Goal: Task Accomplishment & Management: Manage account settings

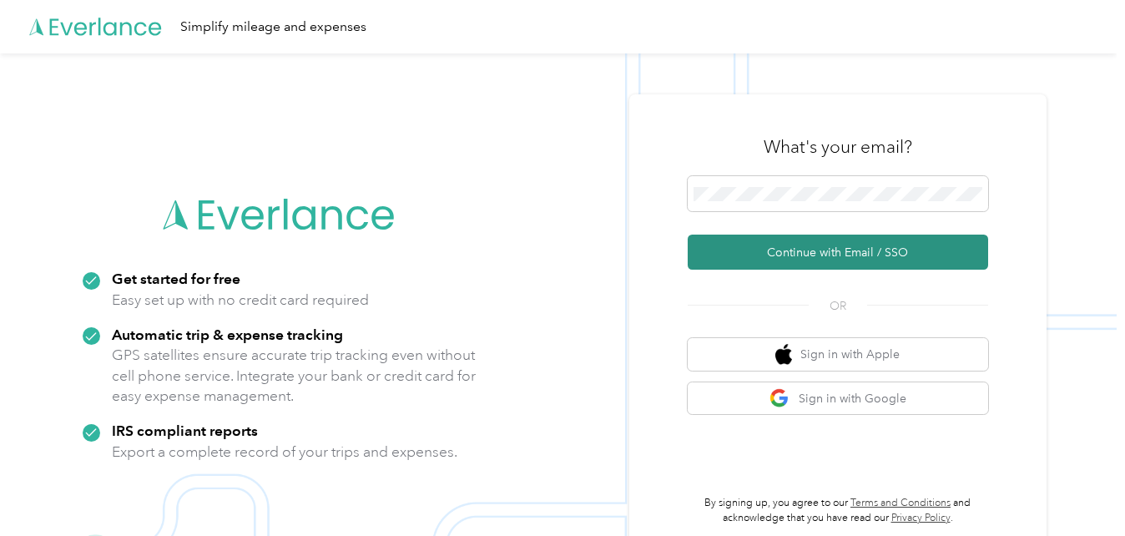
click at [803, 250] on button "Continue with Email / SSO" at bounding box center [838, 252] width 301 height 35
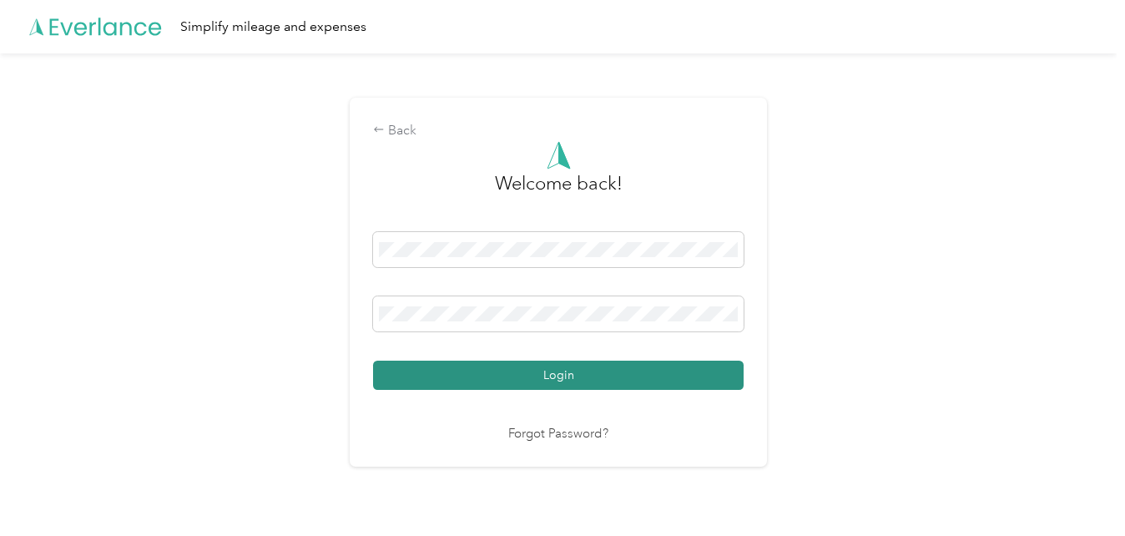
click at [511, 369] on button "Login" at bounding box center [558, 375] width 371 height 29
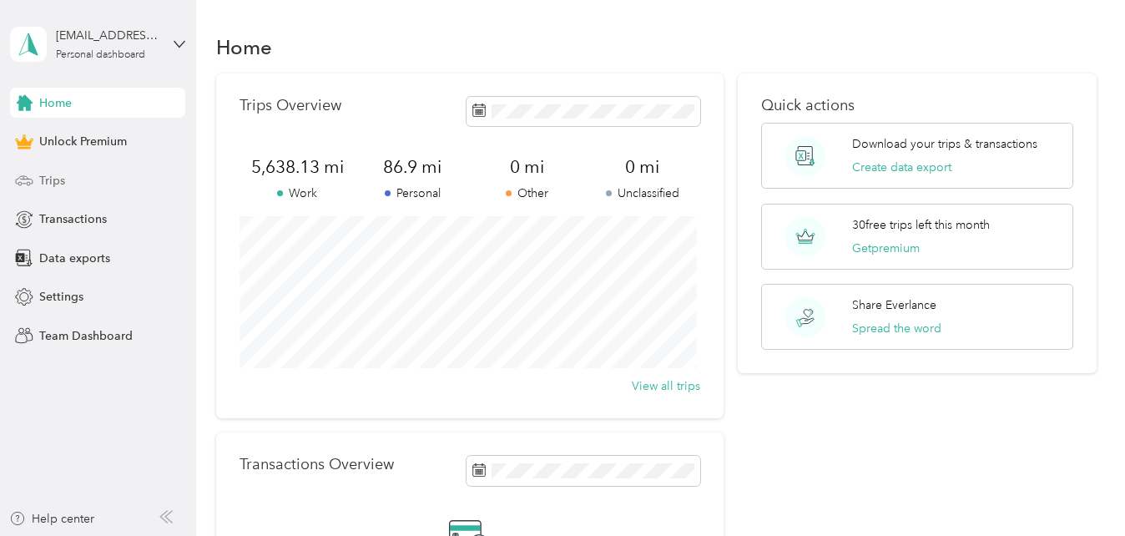
click at [40, 184] on span "Trips" at bounding box center [52, 181] width 26 height 18
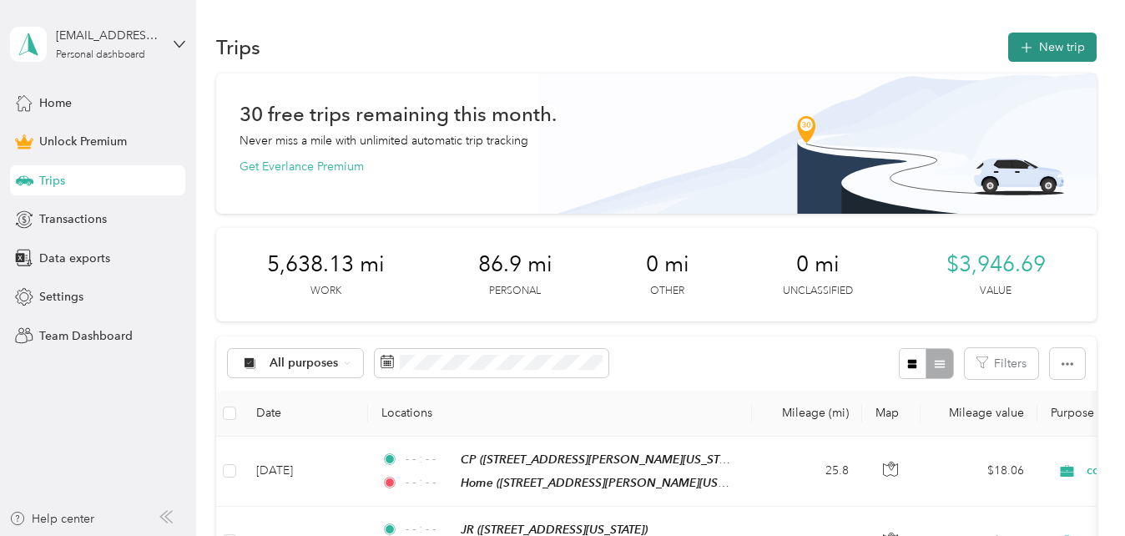
click at [1037, 47] on button "New trip" at bounding box center [1052, 47] width 88 height 29
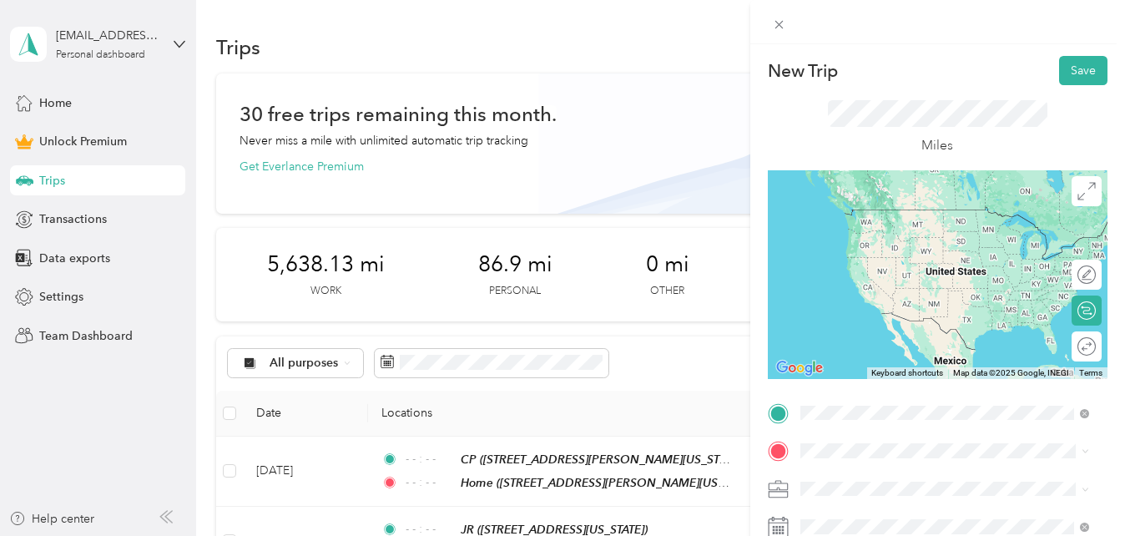
click at [897, 216] on div "Home" at bounding box center [957, 215] width 252 height 15
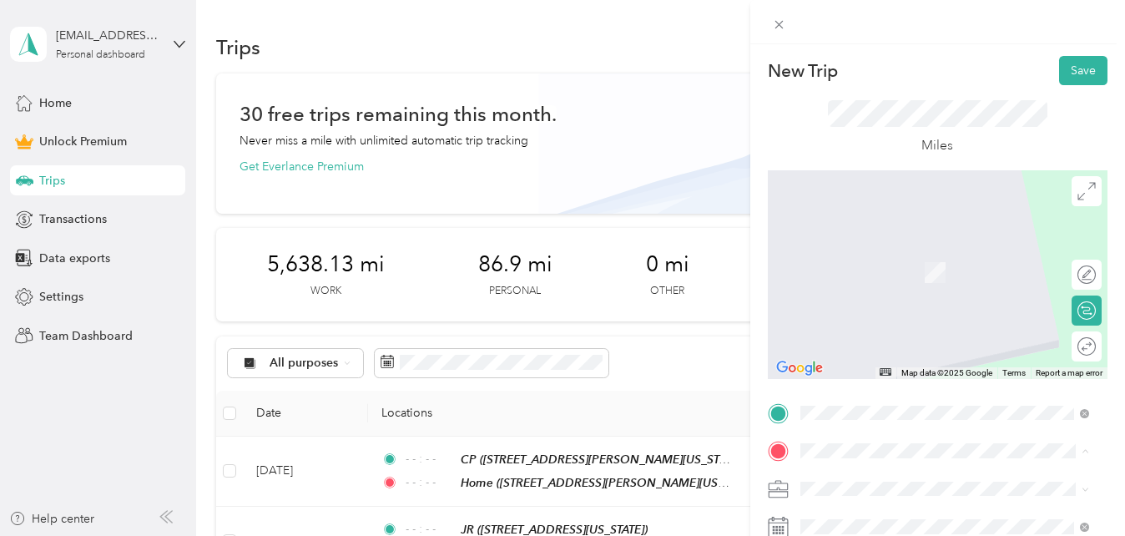
click at [885, 285] on span "[STREET_ADDRESS][PERSON_NAME][PERSON_NAME][US_STATE]" at bounding box center [930, 281] width 199 height 32
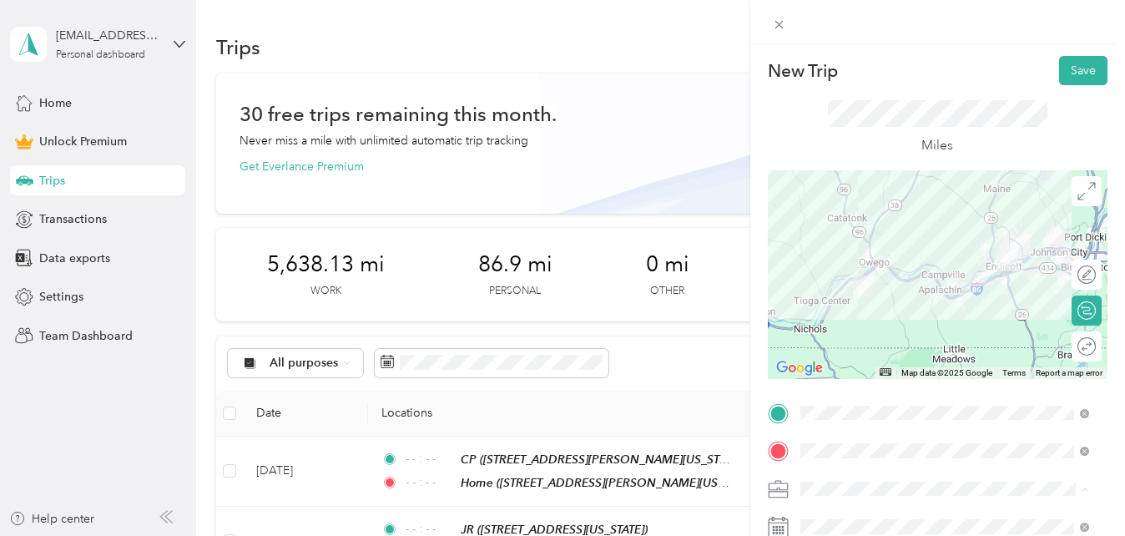
click at [850, 308] on span "counseling session" at bounding box center [855, 313] width 99 height 14
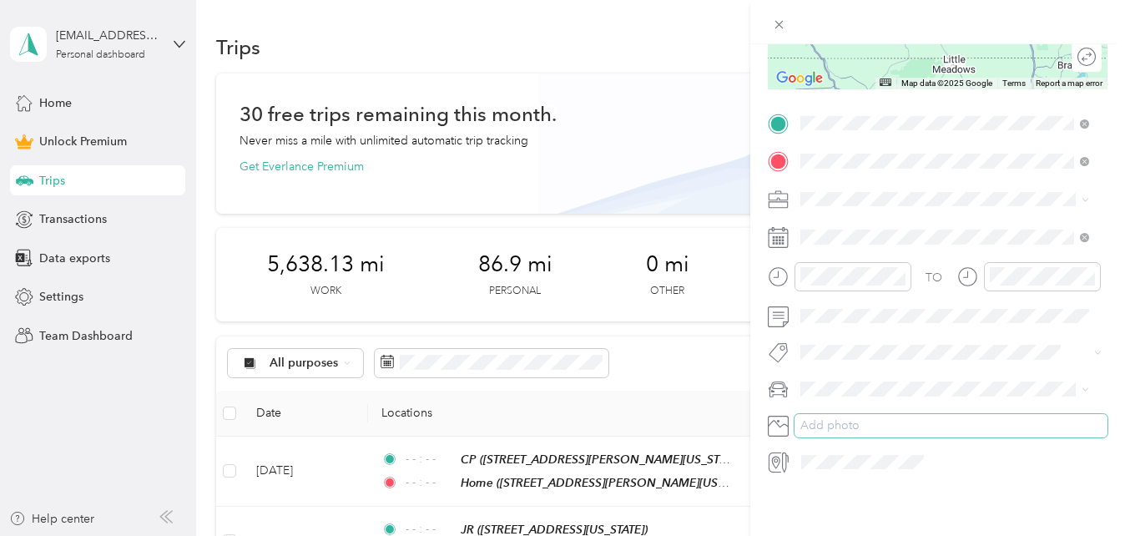
scroll to position [302, 0]
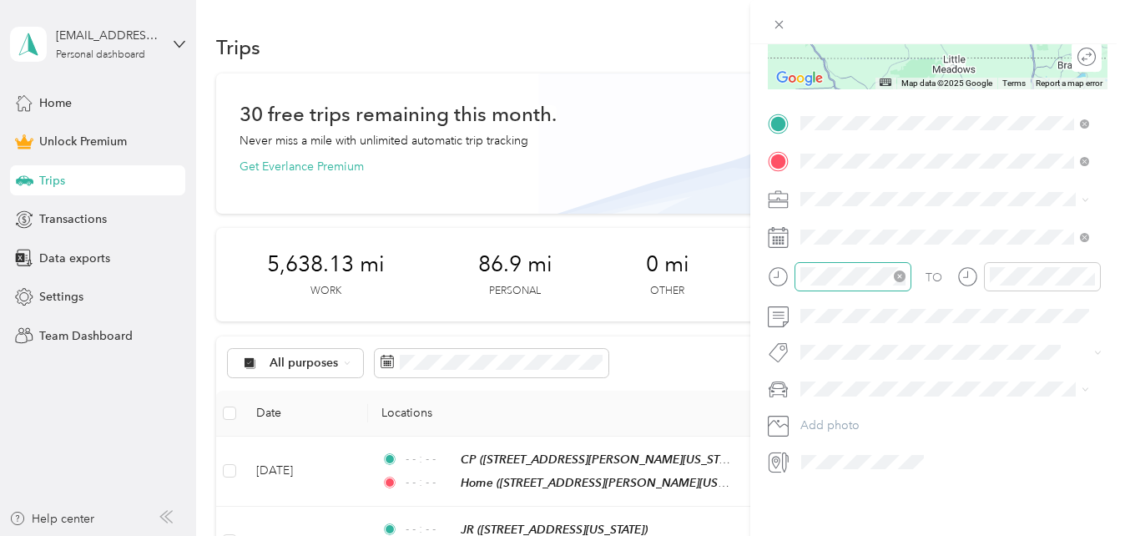
click at [895, 270] on icon "close-circle" at bounding box center [900, 276] width 12 height 12
click at [1089, 270] on icon "close-circle" at bounding box center [1090, 276] width 12 height 12
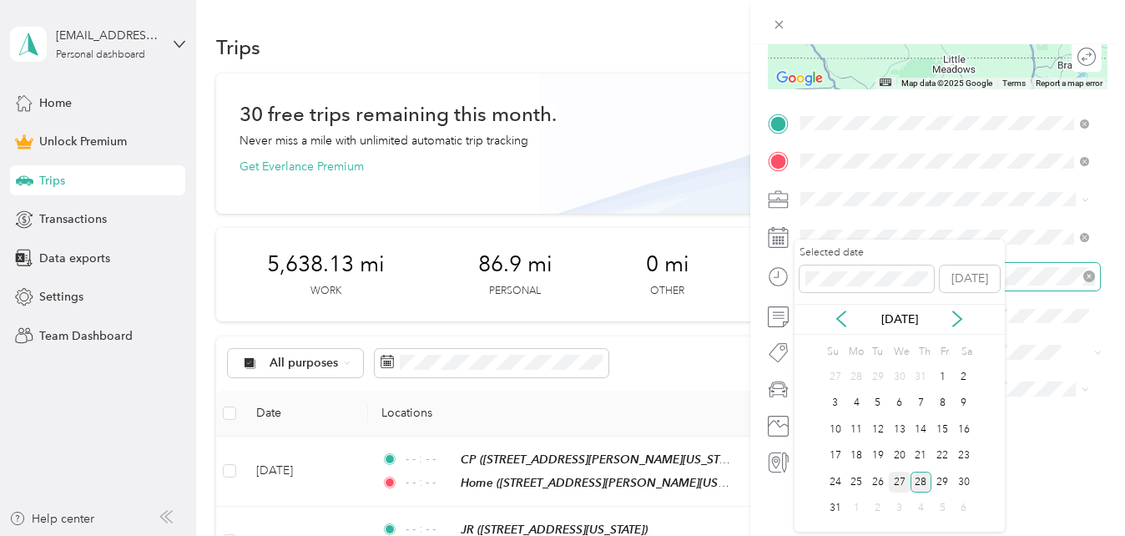
click at [902, 475] on div "27" at bounding box center [900, 482] width 22 height 21
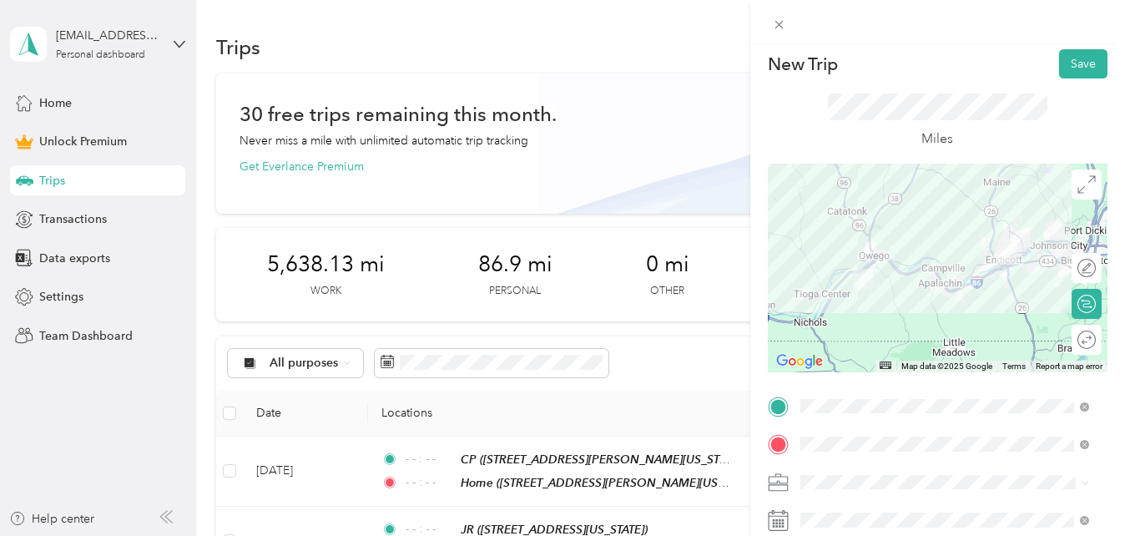
scroll to position [0, 0]
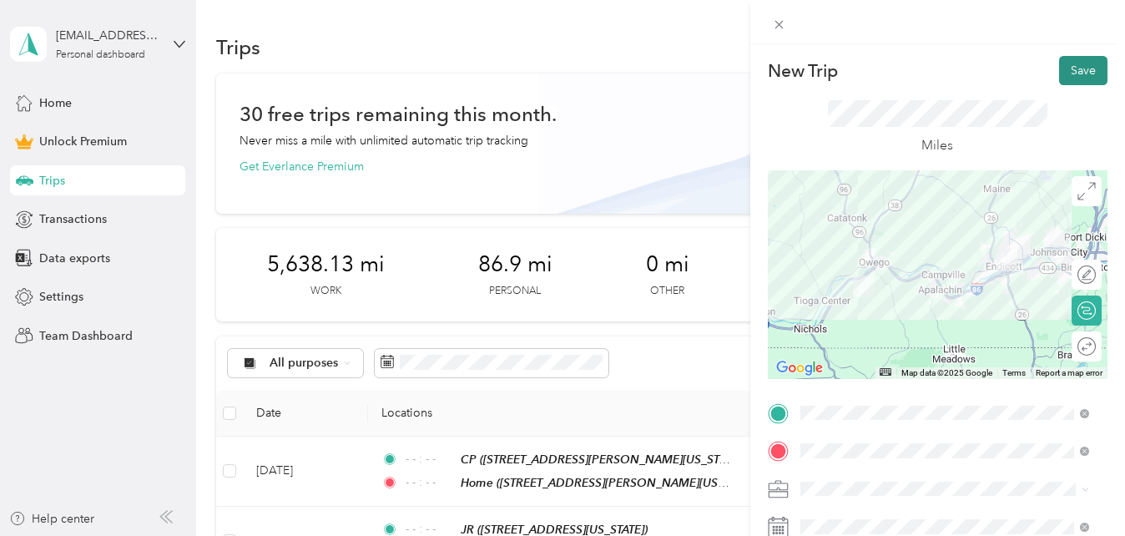
click at [1075, 74] on button "Save" at bounding box center [1083, 70] width 48 height 29
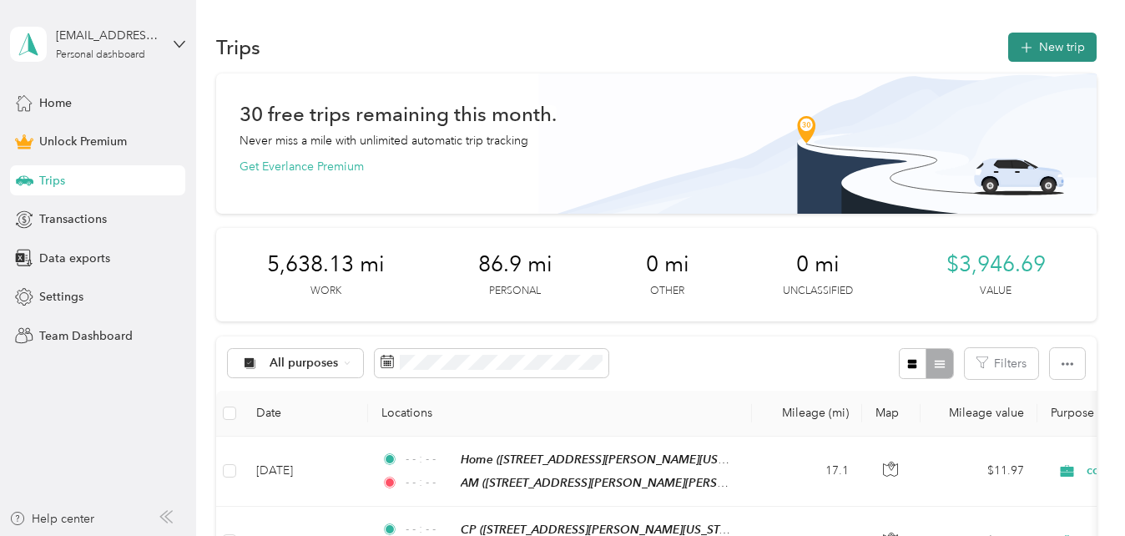
click at [1052, 51] on button "New trip" at bounding box center [1052, 47] width 88 height 29
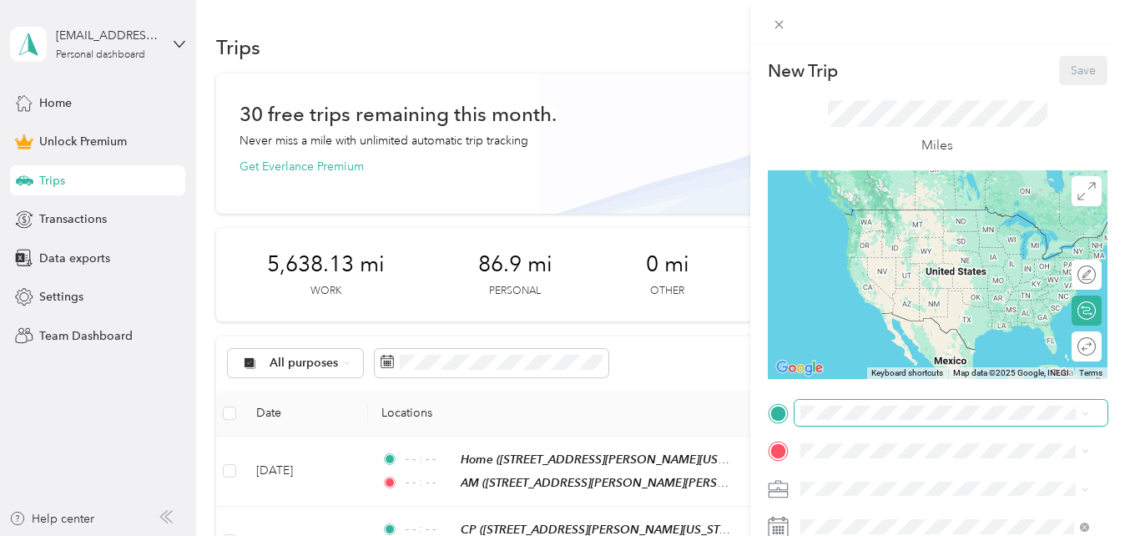
click at [850, 401] on div "New Trip Save This trip cannot be edited because it is either under review, app…" at bounding box center [938, 410] width 340 height 709
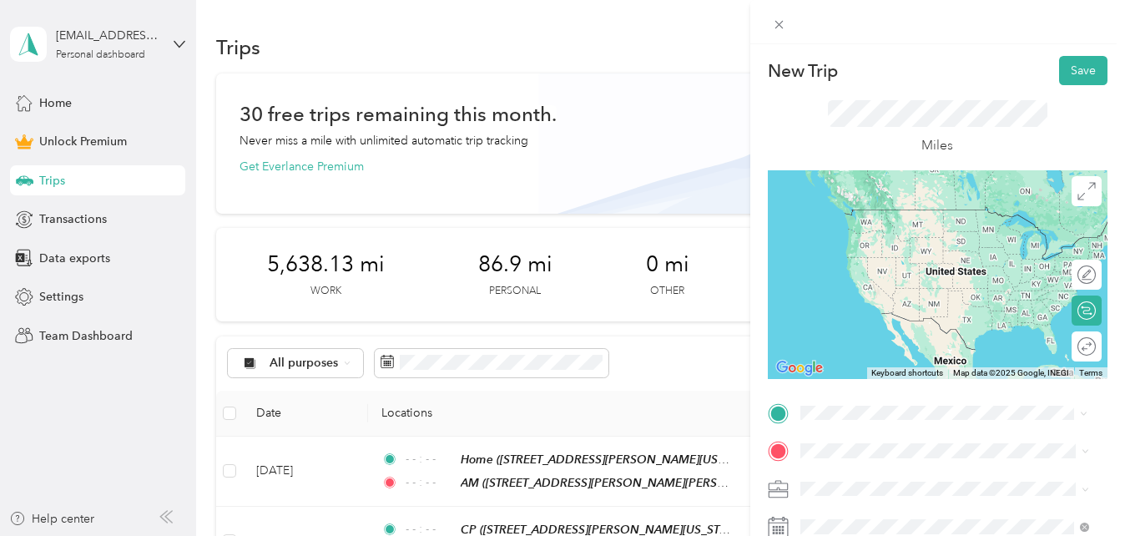
click at [876, 233] on span "[STREET_ADDRESS][PERSON_NAME][PERSON_NAME][US_STATE]" at bounding box center [930, 243] width 199 height 32
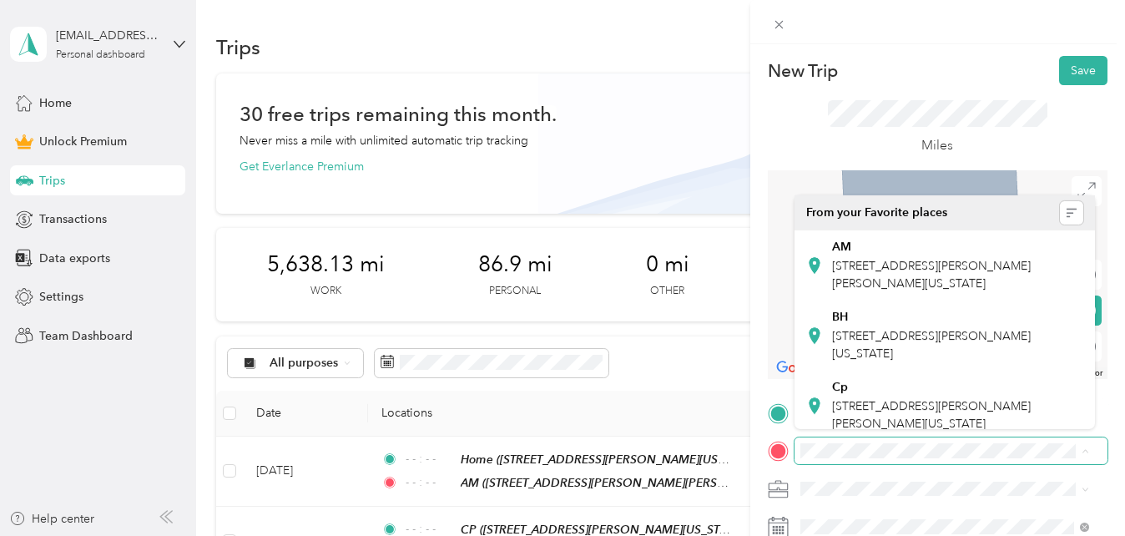
click at [859, 458] on span at bounding box center [951, 450] width 313 height 27
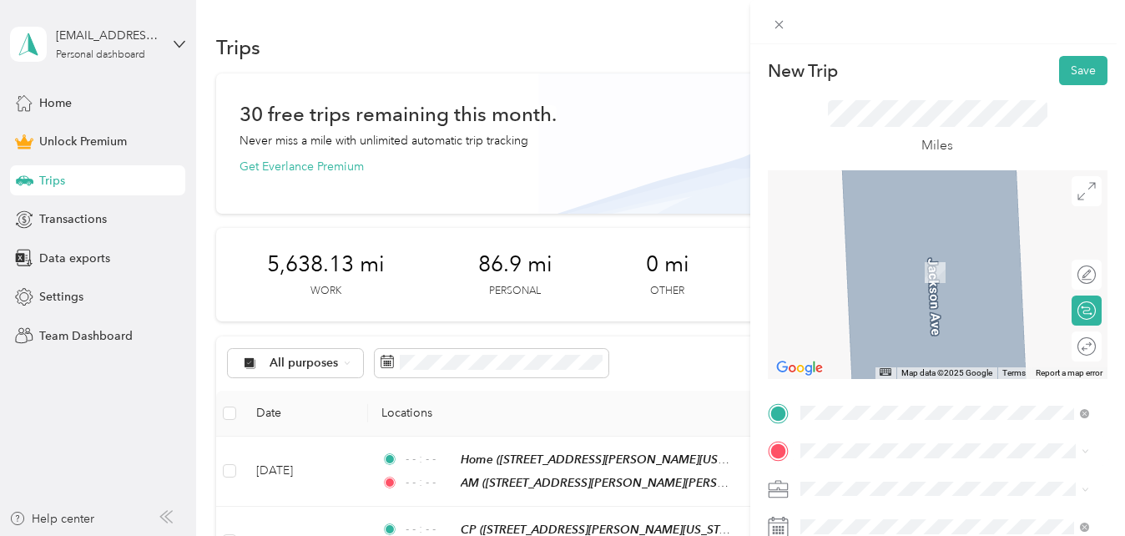
click at [871, 276] on span "[STREET_ADDRESS][US_STATE]" at bounding box center [914, 269] width 167 height 14
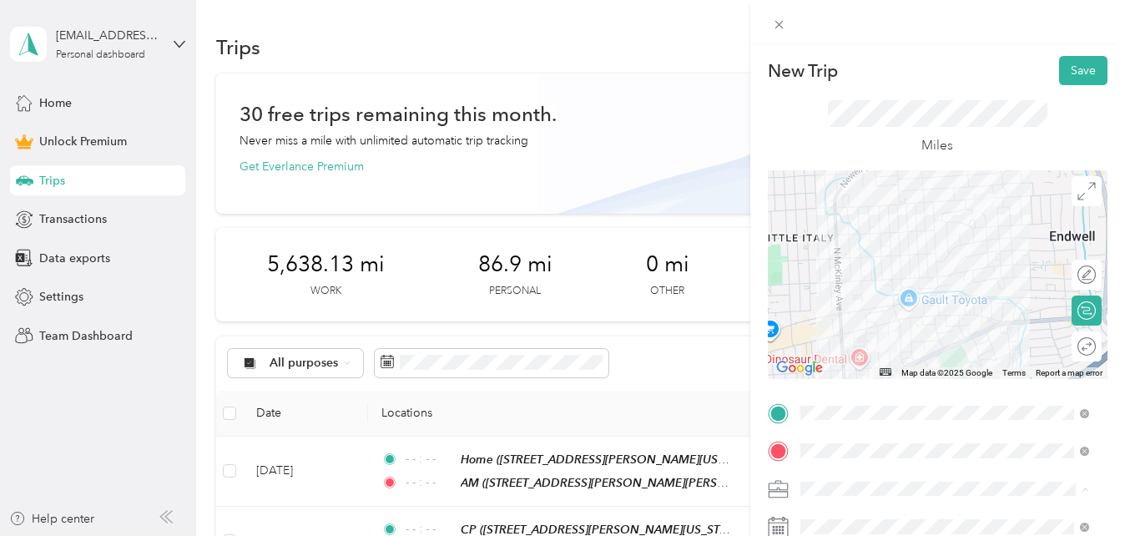
click at [857, 310] on span "counseling session" at bounding box center [855, 313] width 99 height 14
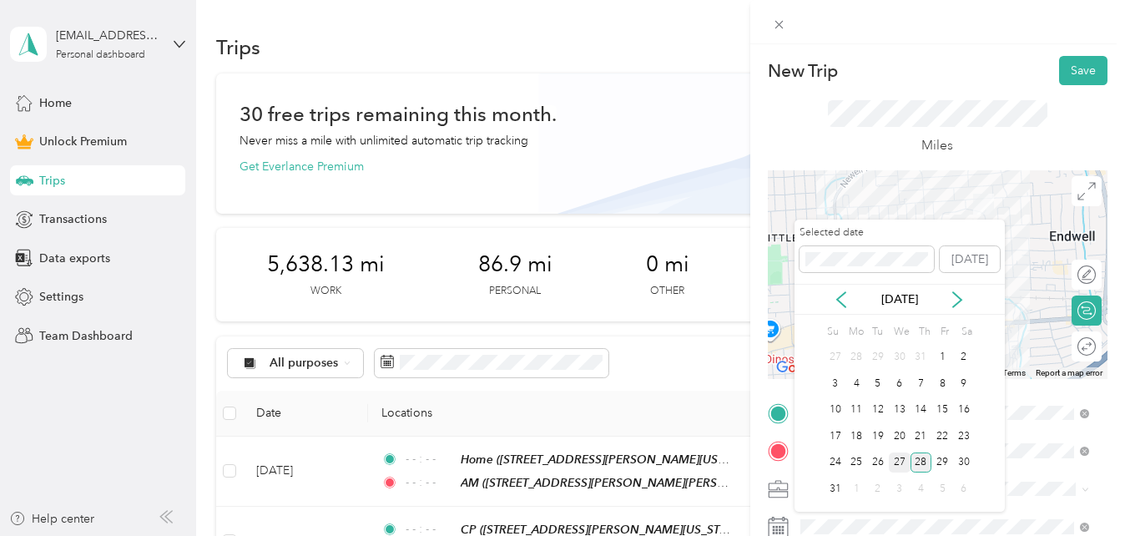
click at [900, 462] on div "27" at bounding box center [900, 462] width 22 height 21
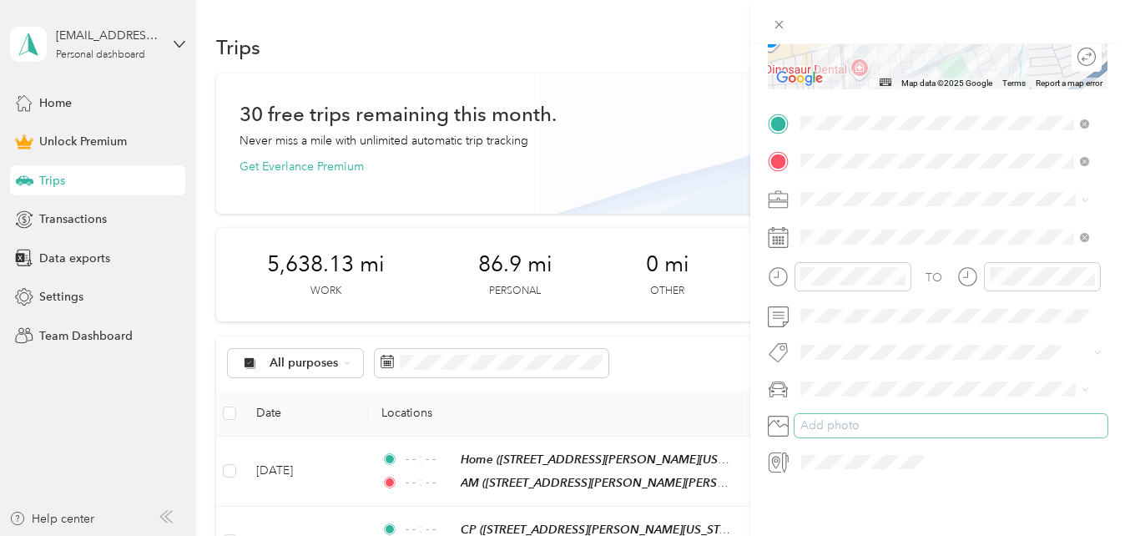
scroll to position [302, 0]
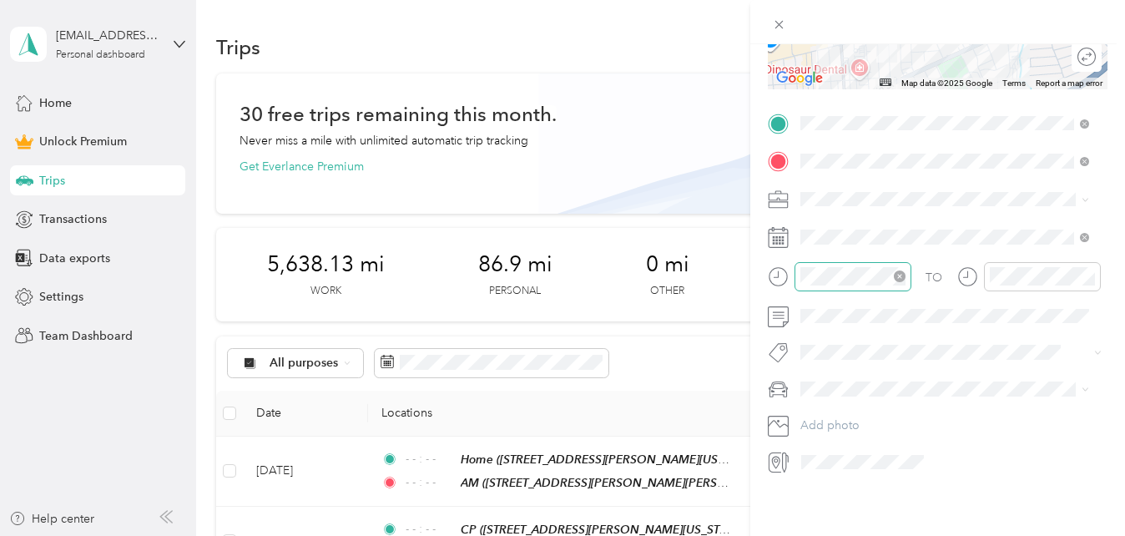
click at [894, 270] on icon "close-circle" at bounding box center [900, 276] width 12 height 12
click at [1087, 270] on icon "close-circle" at bounding box center [1090, 276] width 12 height 12
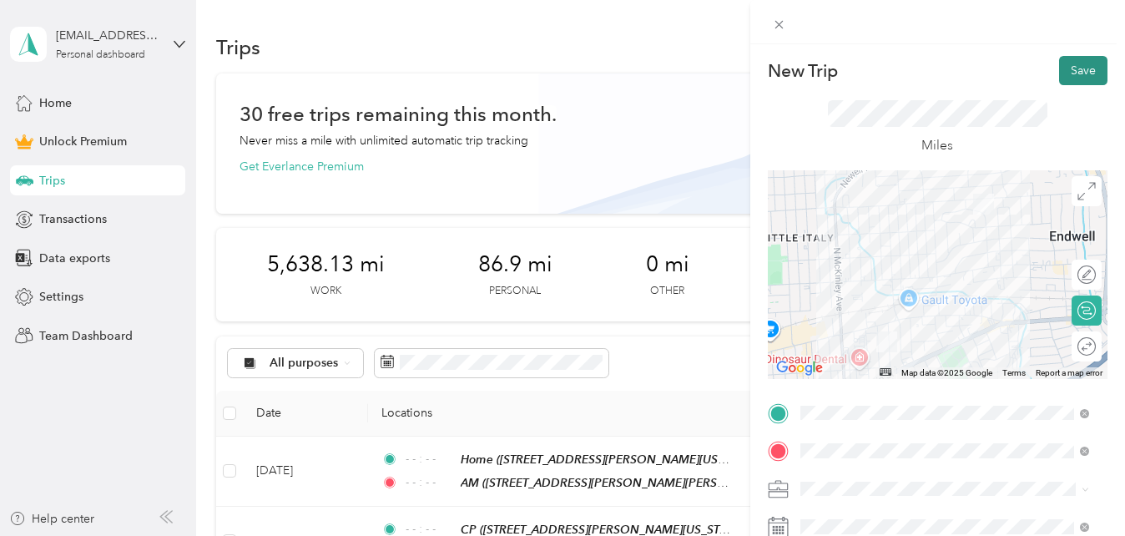
click at [1059, 79] on button "Save" at bounding box center [1083, 70] width 48 height 29
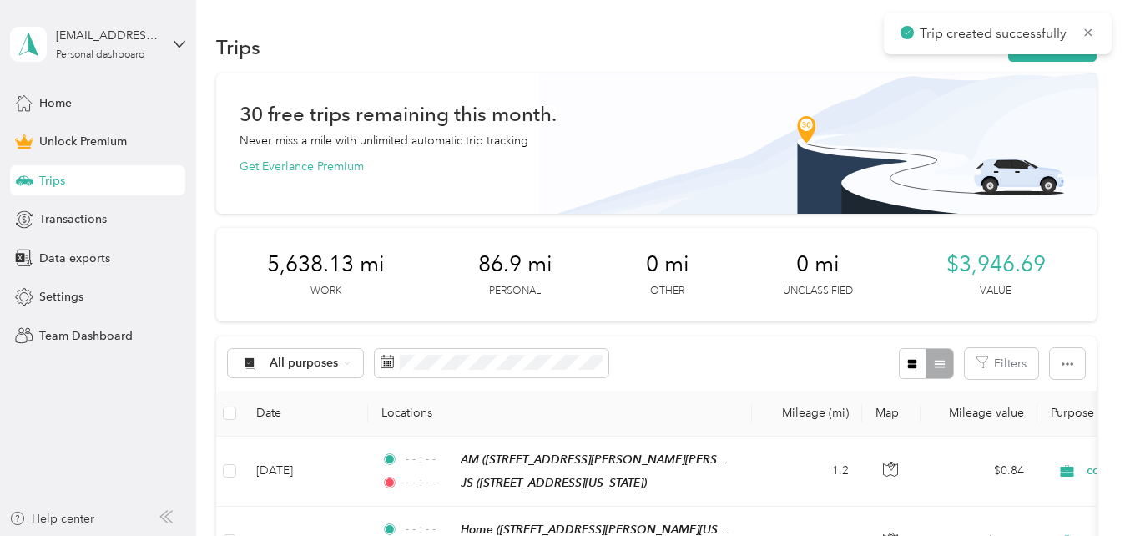
click at [1028, 63] on div "Trips New trip" at bounding box center [656, 46] width 880 height 35
click at [1028, 56] on button "New trip" at bounding box center [1052, 47] width 88 height 29
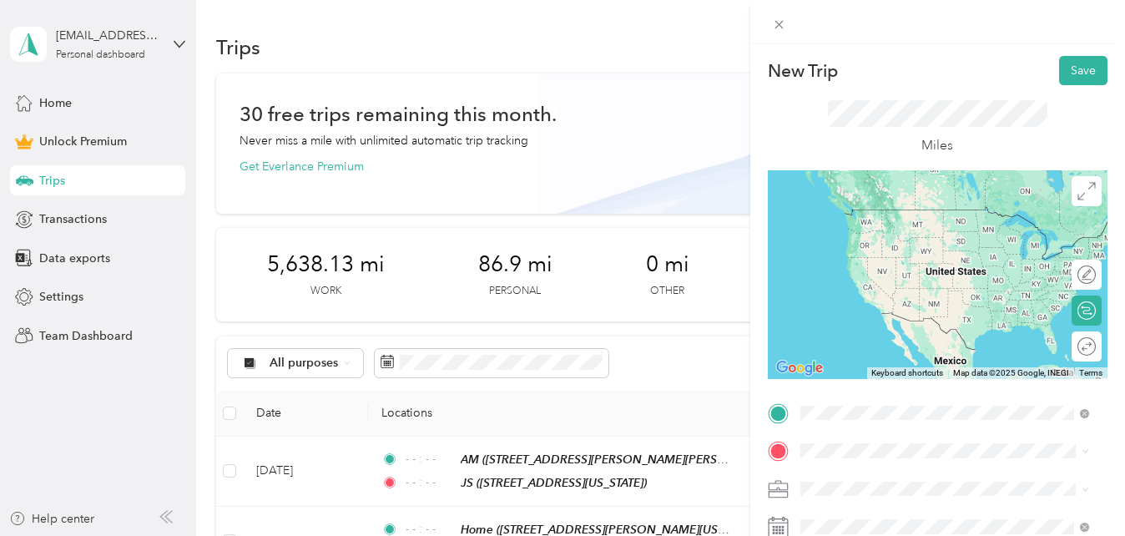
click at [875, 225] on div "JS [STREET_ADDRESS][US_STATE]" at bounding box center [914, 225] width 167 height 35
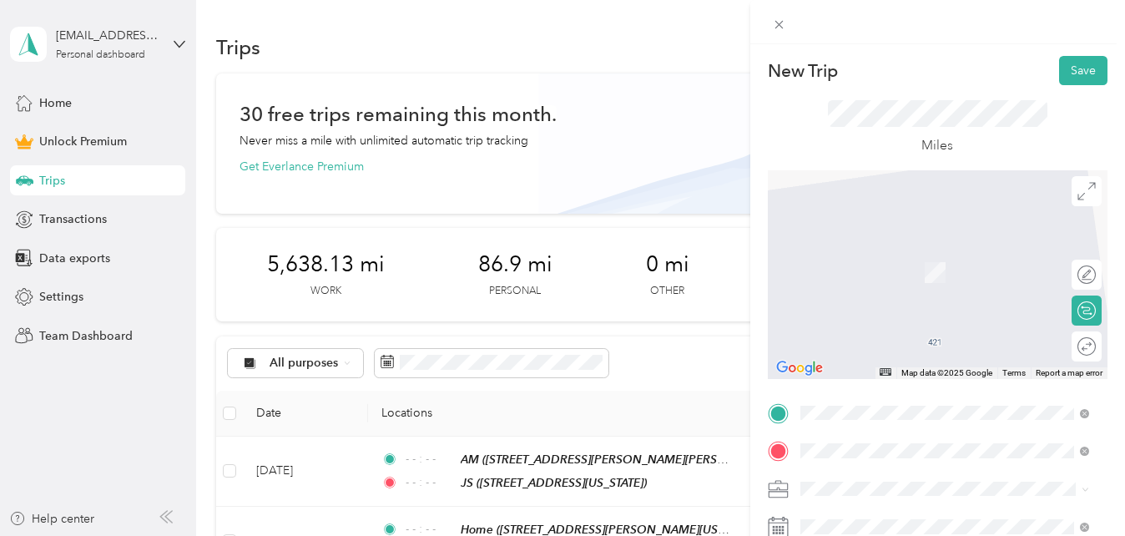
click at [896, 291] on div "BH [STREET_ADDRESS][PERSON_NAME][US_STATE]" at bounding box center [957, 272] width 252 height 53
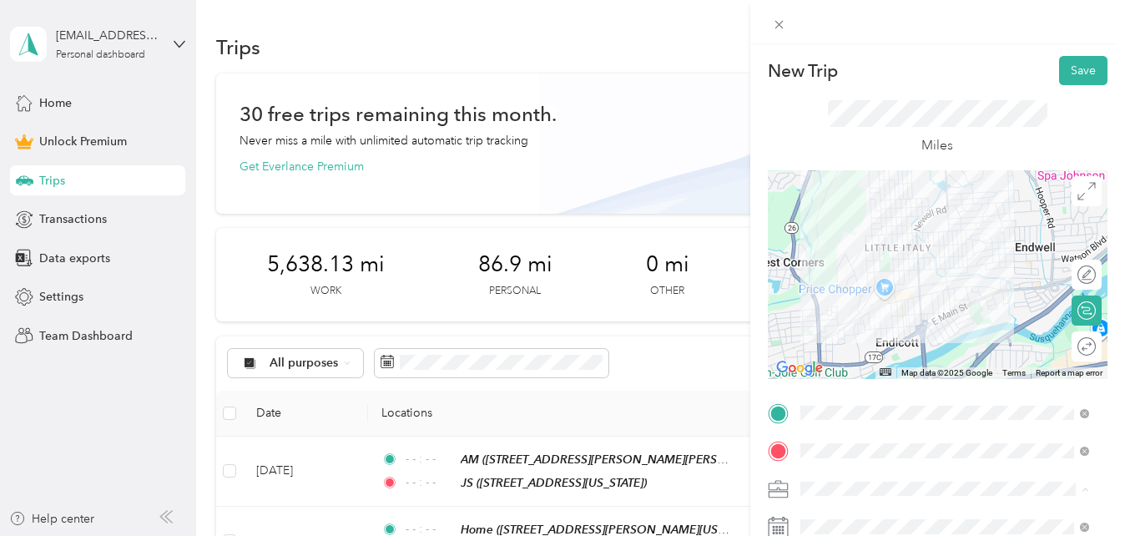
click at [842, 310] on span "counseling session" at bounding box center [855, 313] width 99 height 14
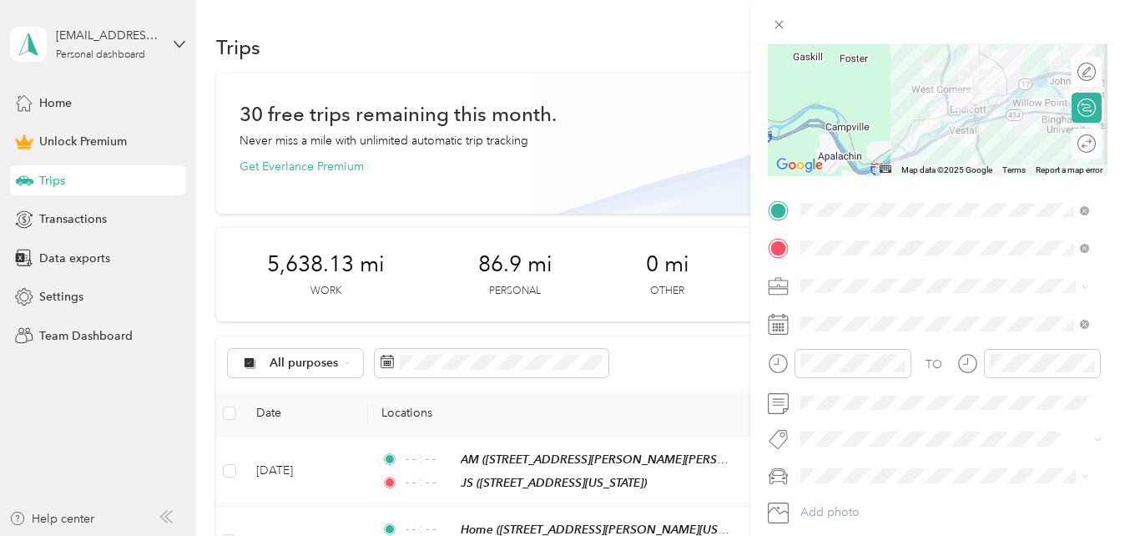
scroll to position [211, 0]
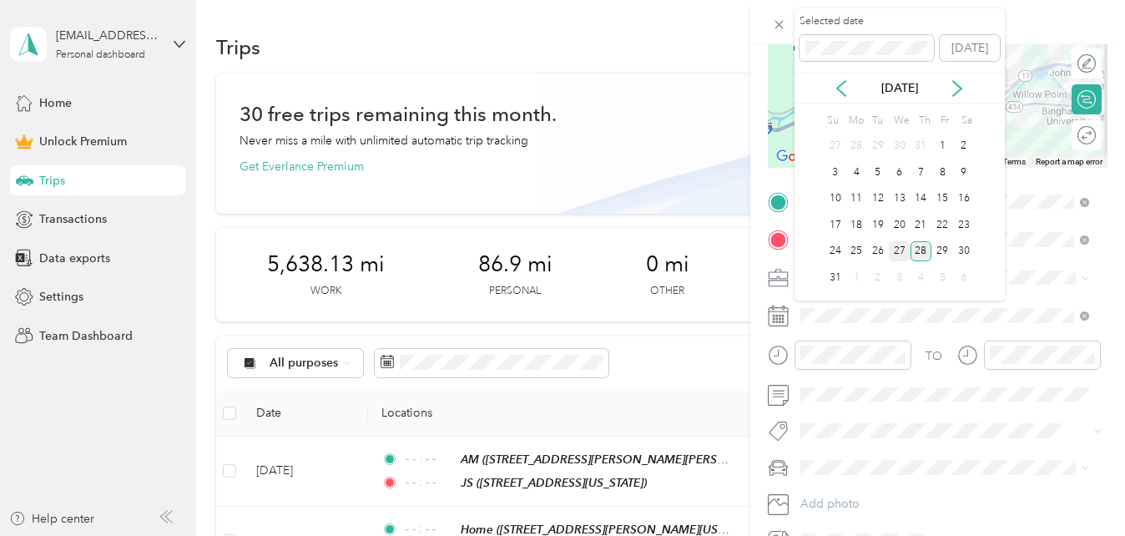
click at [902, 252] on div "27" at bounding box center [900, 251] width 22 height 21
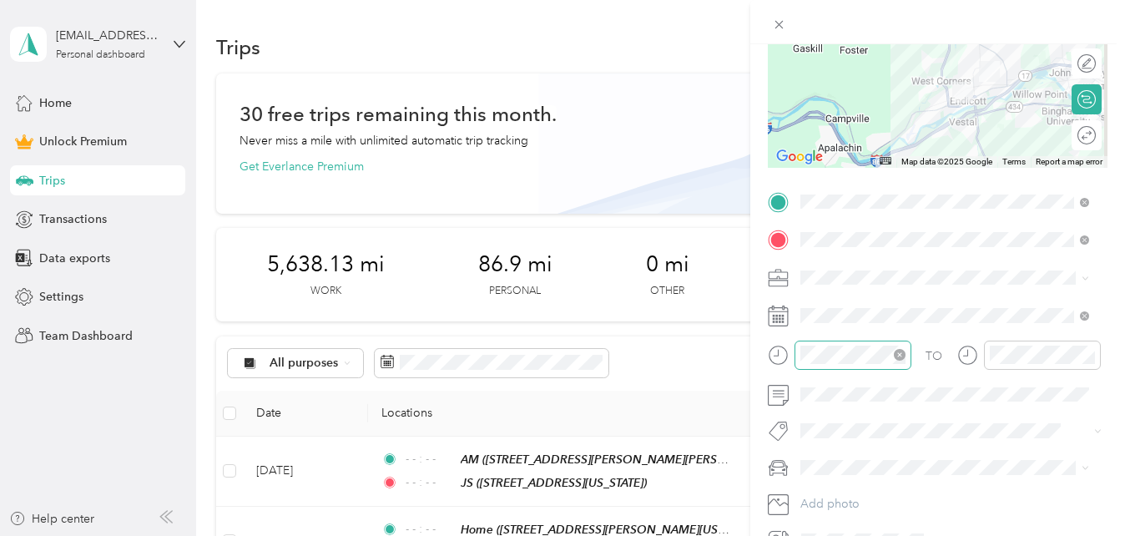
click at [897, 358] on icon "close-circle" at bounding box center [900, 355] width 12 height 12
click at [1093, 355] on icon "close-circle" at bounding box center [1090, 355] width 12 height 12
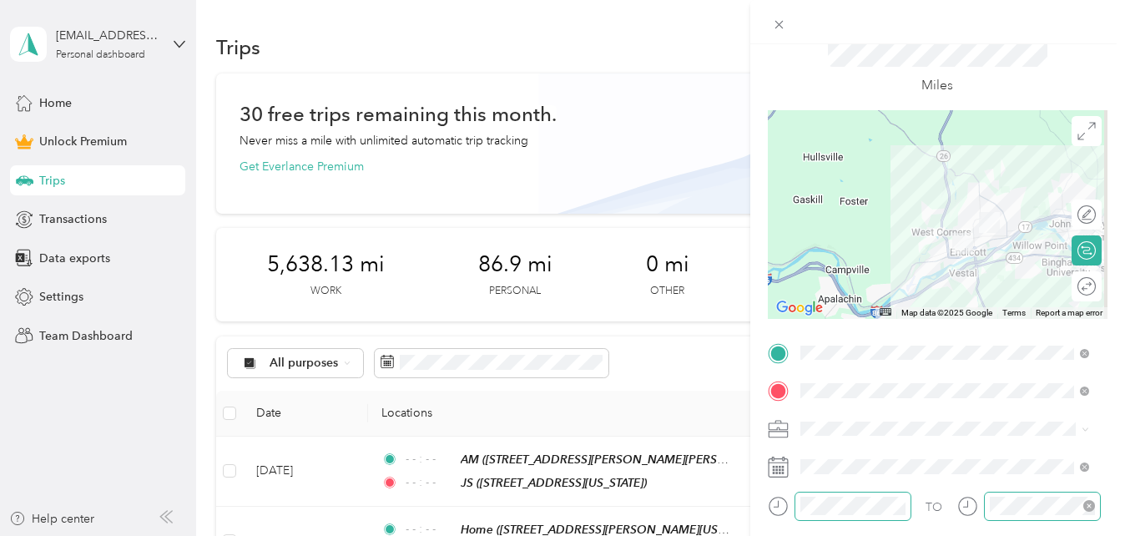
scroll to position [0, 0]
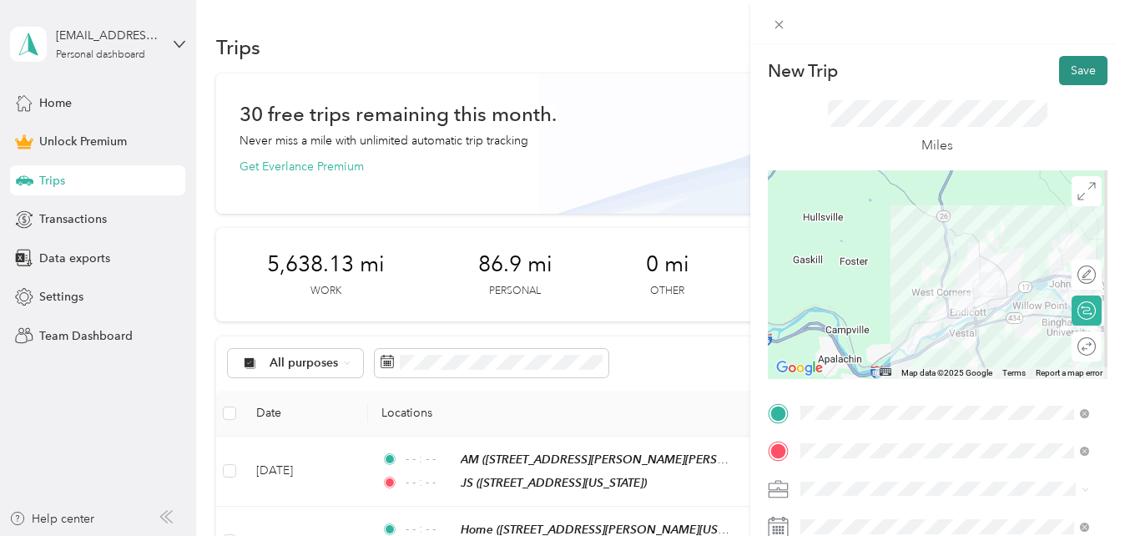
click at [1084, 58] on button "Save" at bounding box center [1083, 70] width 48 height 29
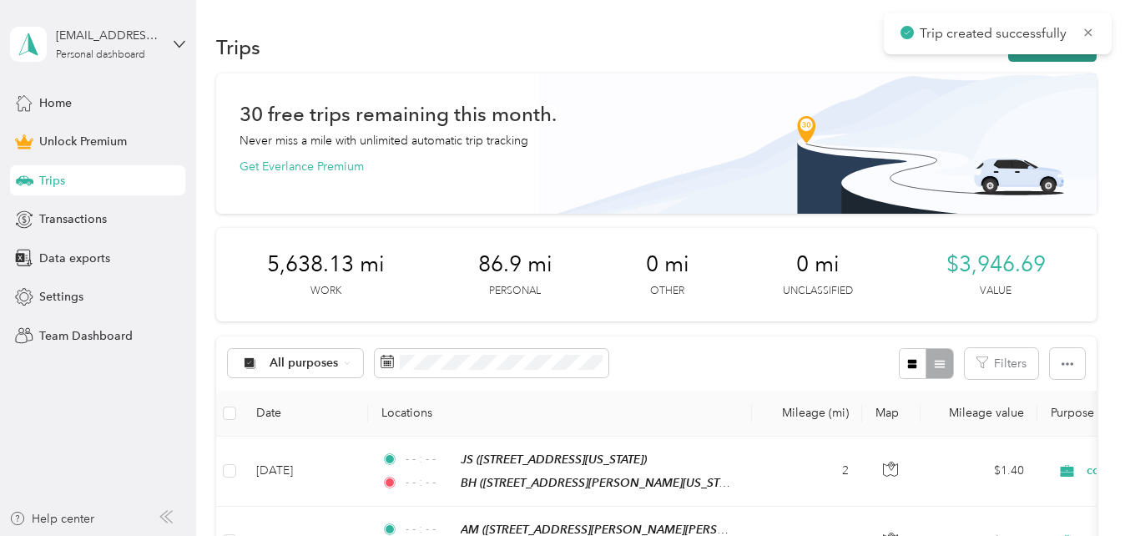
click at [1046, 60] on button "New trip" at bounding box center [1052, 47] width 88 height 29
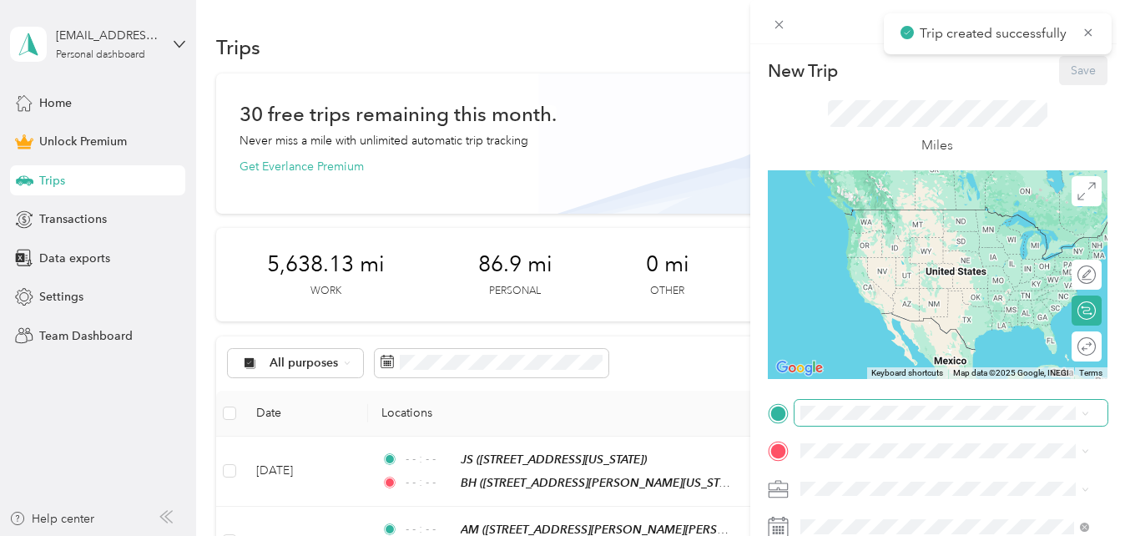
click at [853, 424] on span at bounding box center [951, 413] width 313 height 27
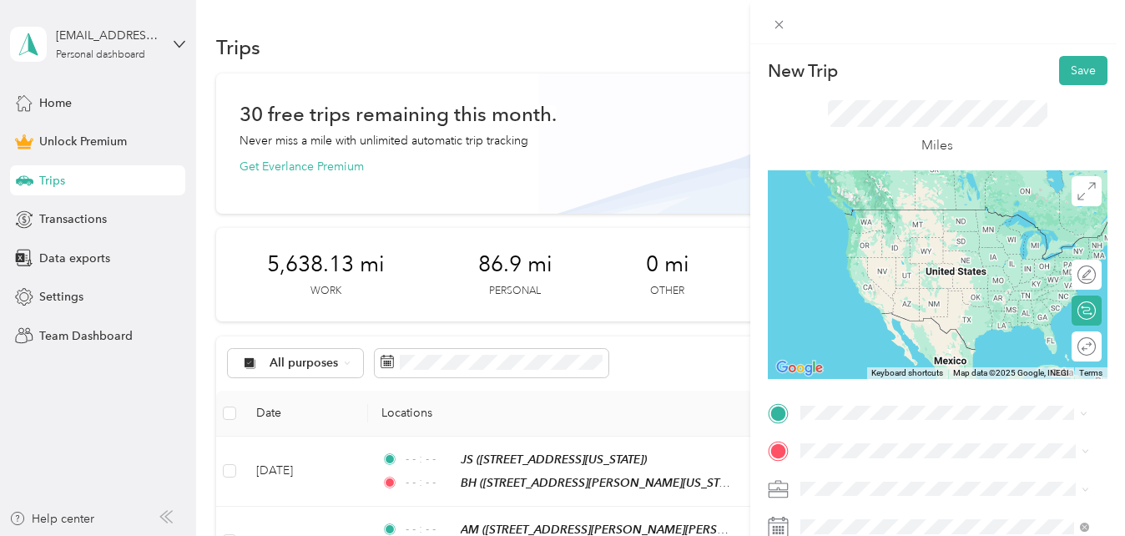
click at [861, 243] on div "BH [STREET_ADDRESS][PERSON_NAME][US_STATE]" at bounding box center [957, 234] width 252 height 53
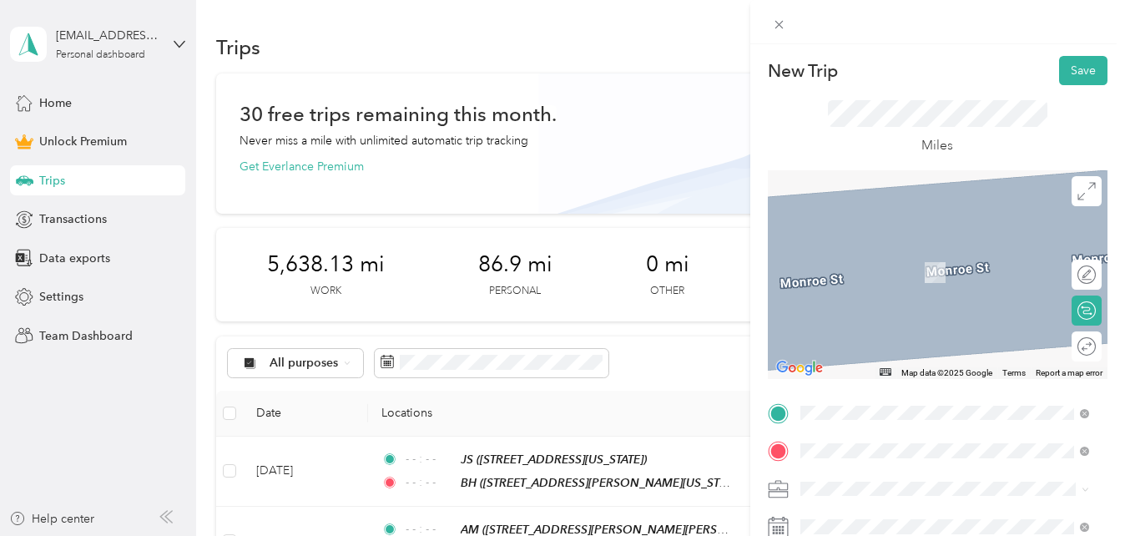
click at [879, 282] on span "[STREET_ADDRESS][PERSON_NAME][US_STATE]" at bounding box center [930, 281] width 199 height 32
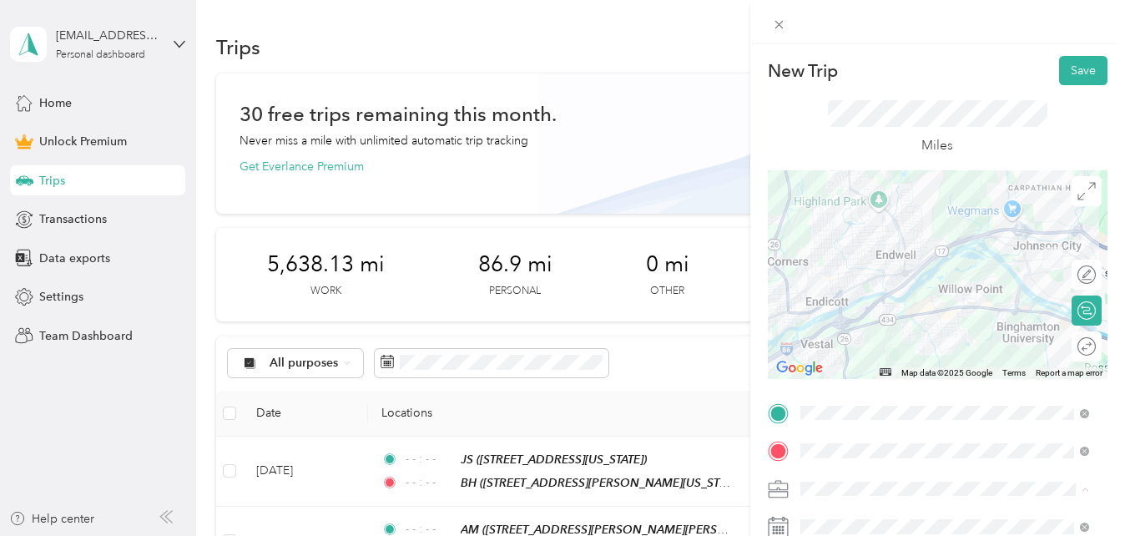
click at [853, 302] on li "counseling session" at bounding box center [945, 313] width 301 height 29
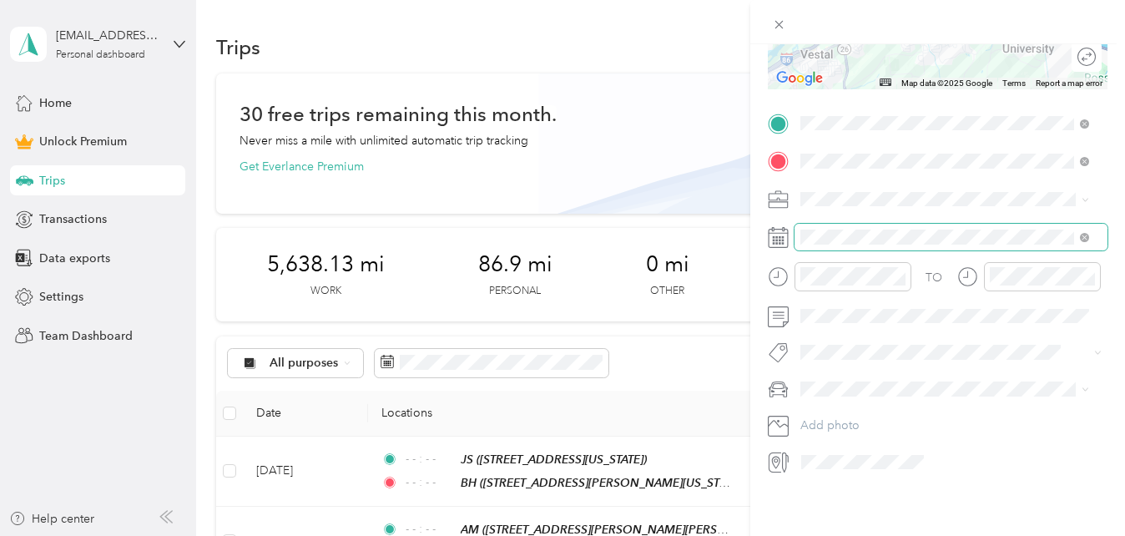
click at [883, 224] on span at bounding box center [951, 237] width 313 height 27
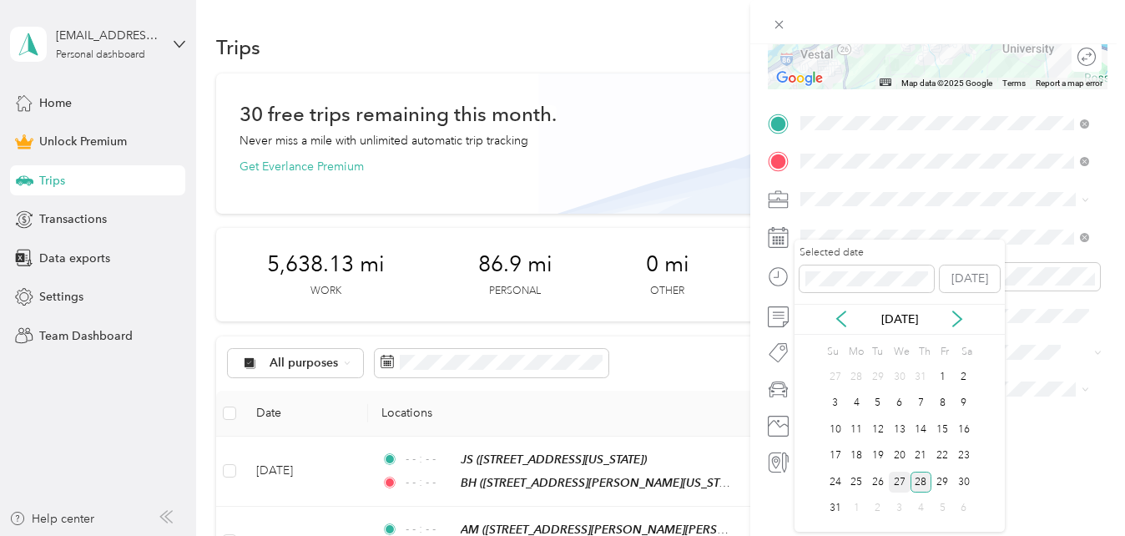
click at [899, 487] on div "27" at bounding box center [900, 482] width 22 height 21
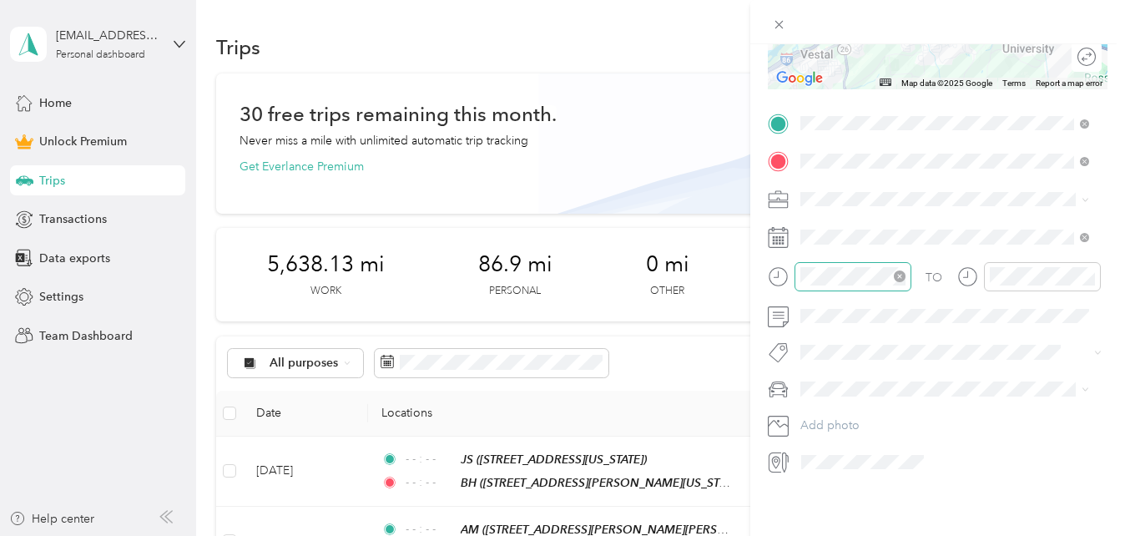
click at [898, 270] on icon "close-circle" at bounding box center [900, 276] width 12 height 12
click at [1089, 270] on icon "close-circle" at bounding box center [1090, 276] width 12 height 12
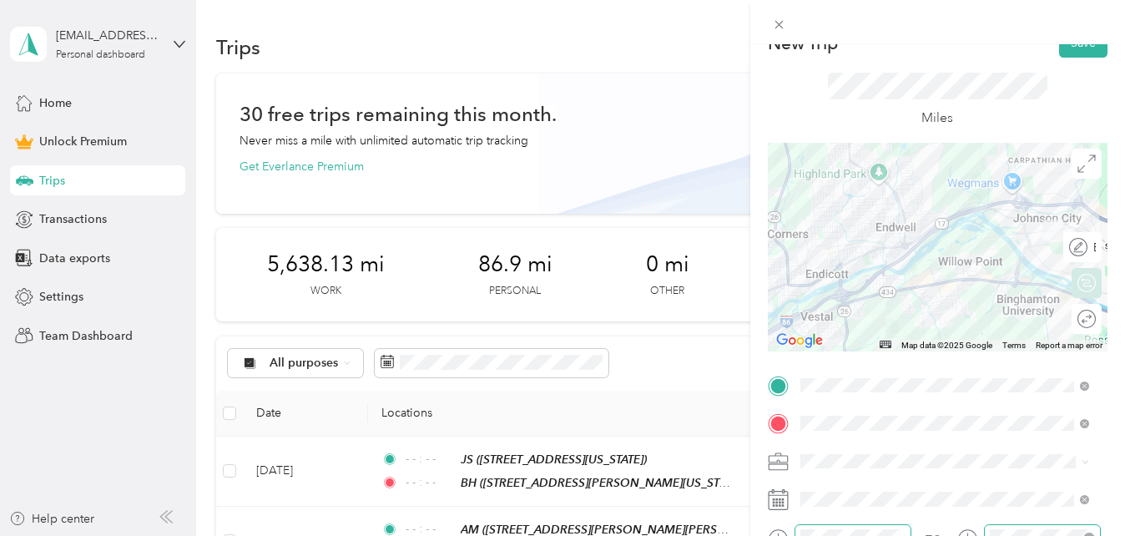
scroll to position [0, 0]
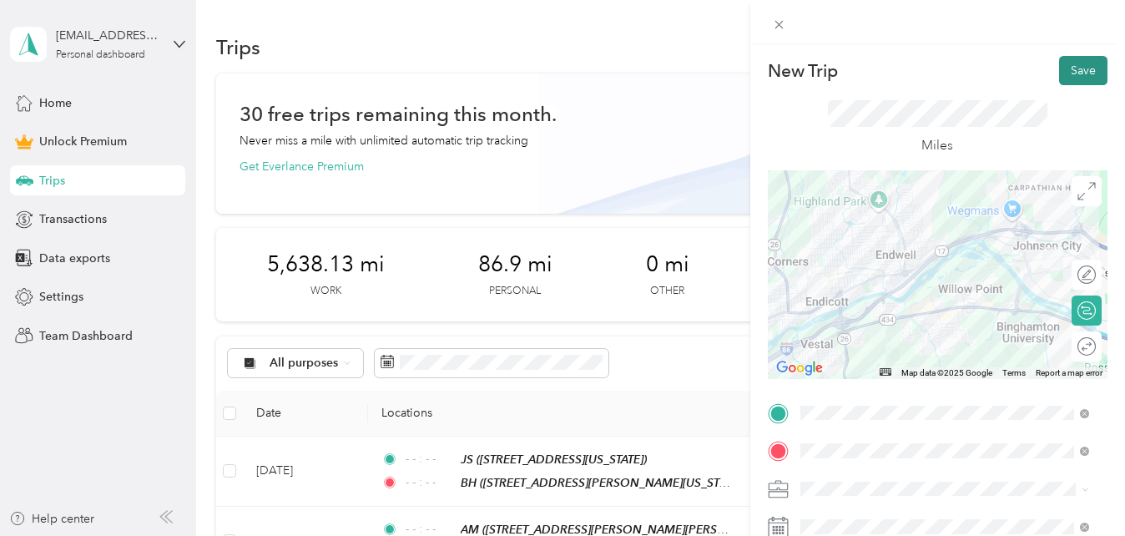
click at [1069, 76] on button "Save" at bounding box center [1083, 70] width 48 height 29
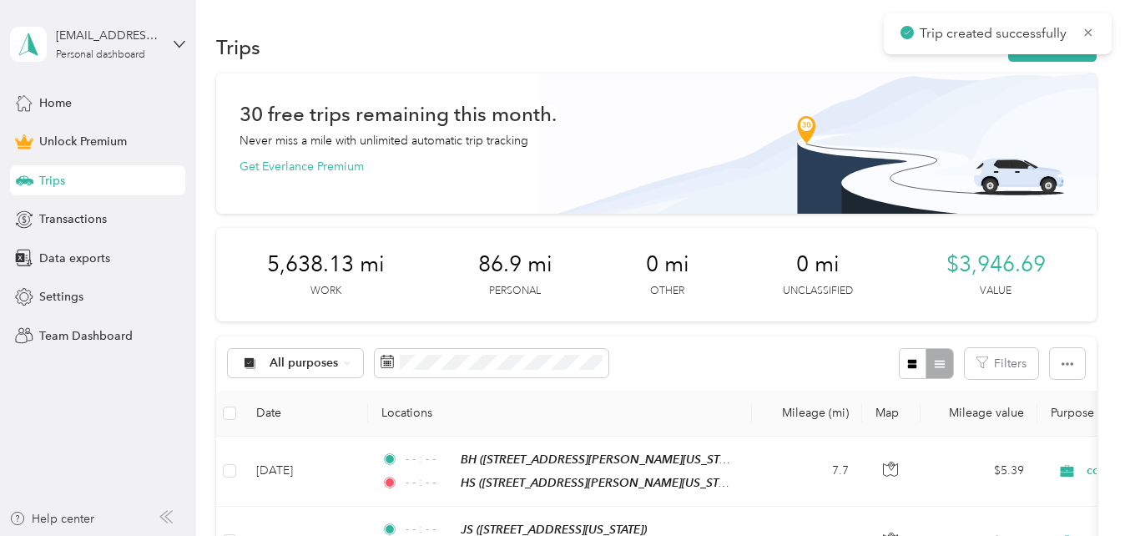
click at [1047, 53] on div "Trip created successfully" at bounding box center [998, 33] width 228 height 41
click at [1049, 58] on button "New trip" at bounding box center [1052, 47] width 88 height 29
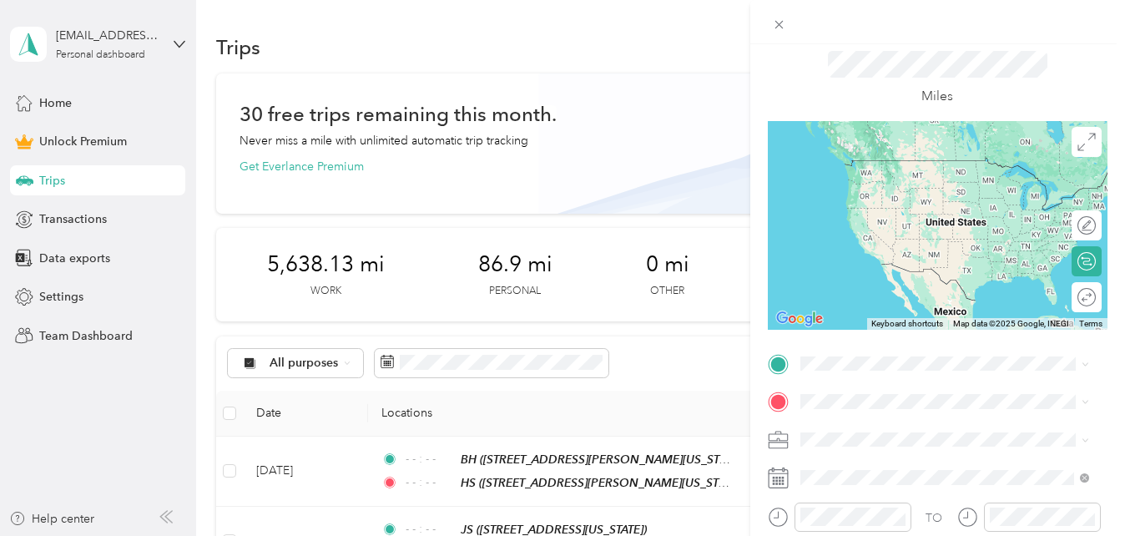
scroll to position [53, 0]
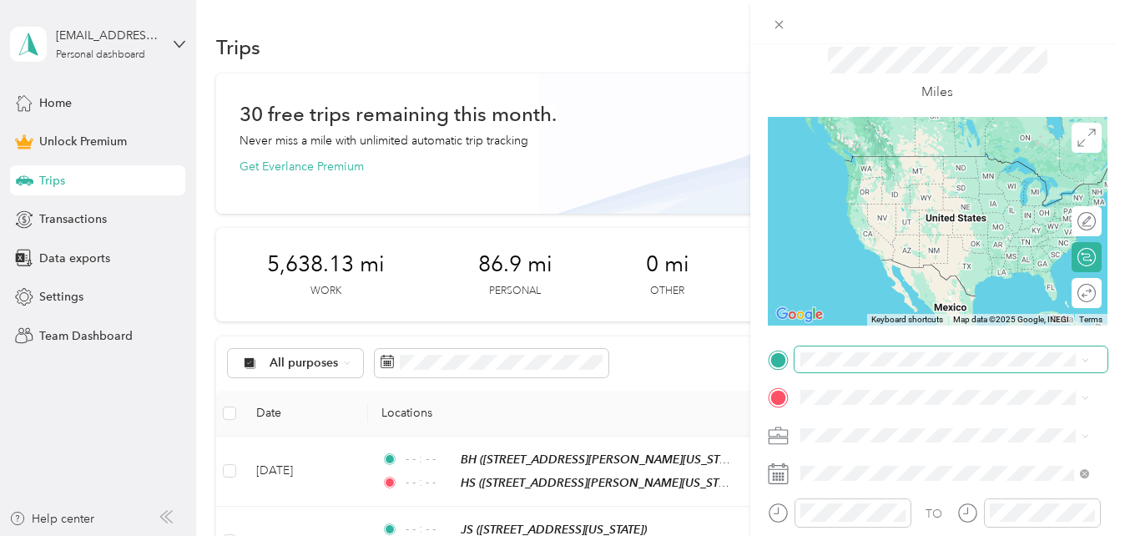
click at [845, 369] on span at bounding box center [951, 359] width 313 height 27
click at [866, 164] on div "HS" at bounding box center [957, 161] width 252 height 15
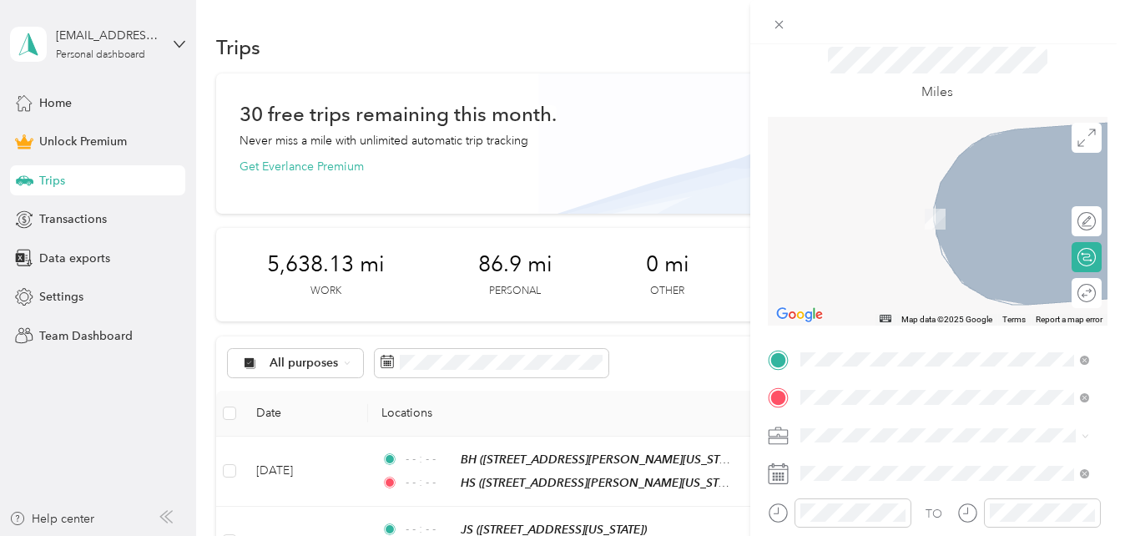
click at [887, 218] on span "[STREET_ADDRESS][PERSON_NAME][US_STATE]" at bounding box center [930, 228] width 199 height 32
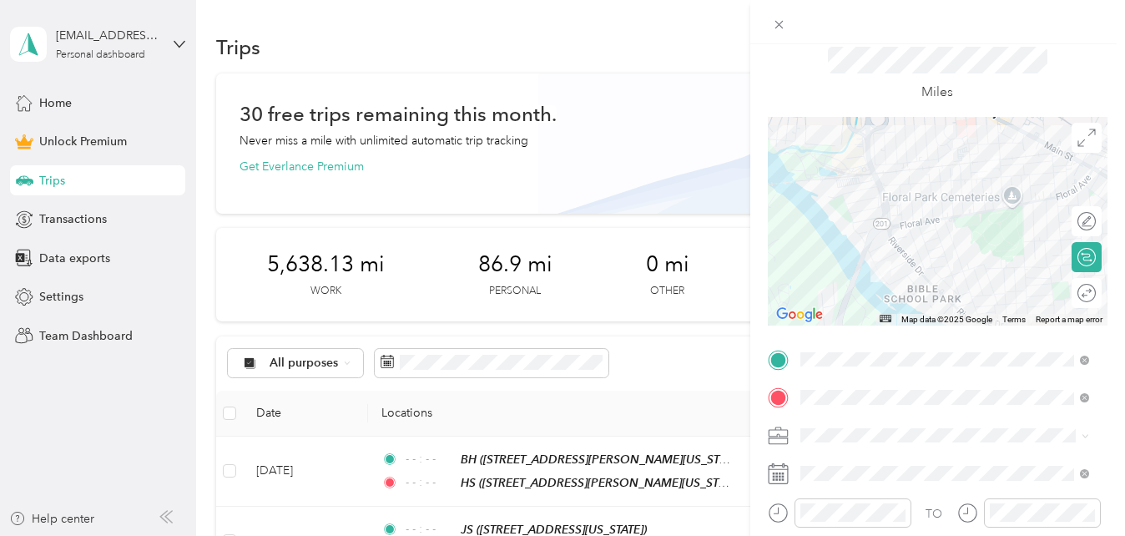
click at [869, 259] on span "counseling session" at bounding box center [855, 260] width 99 height 14
click at [895, 511] on icon "close-circle" at bounding box center [900, 513] width 12 height 12
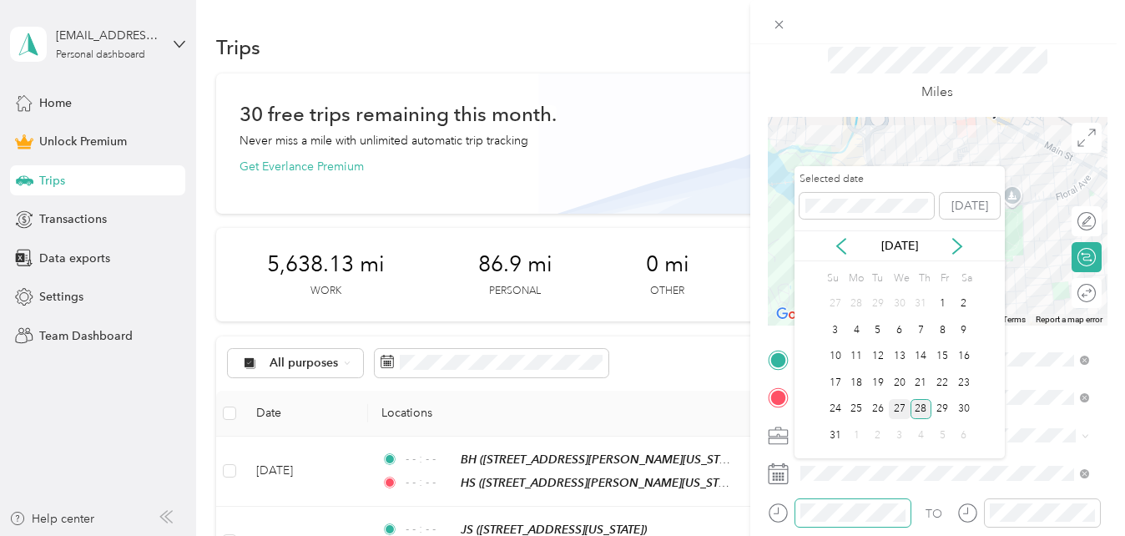
click at [894, 412] on div "27" at bounding box center [900, 409] width 22 height 21
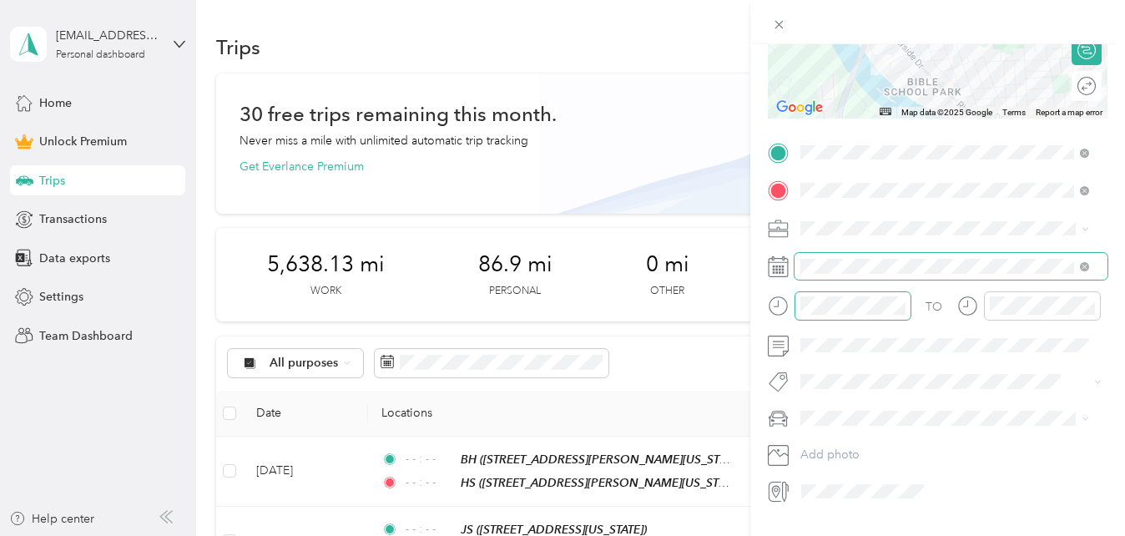
scroll to position [302, 0]
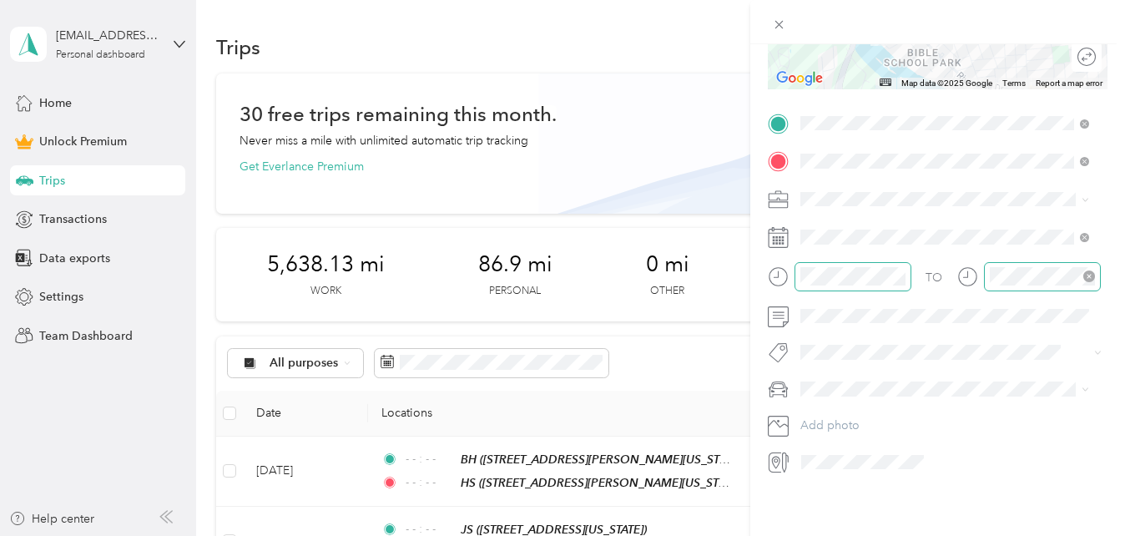
click at [1085, 270] on icon "close-circle" at bounding box center [1090, 276] width 12 height 12
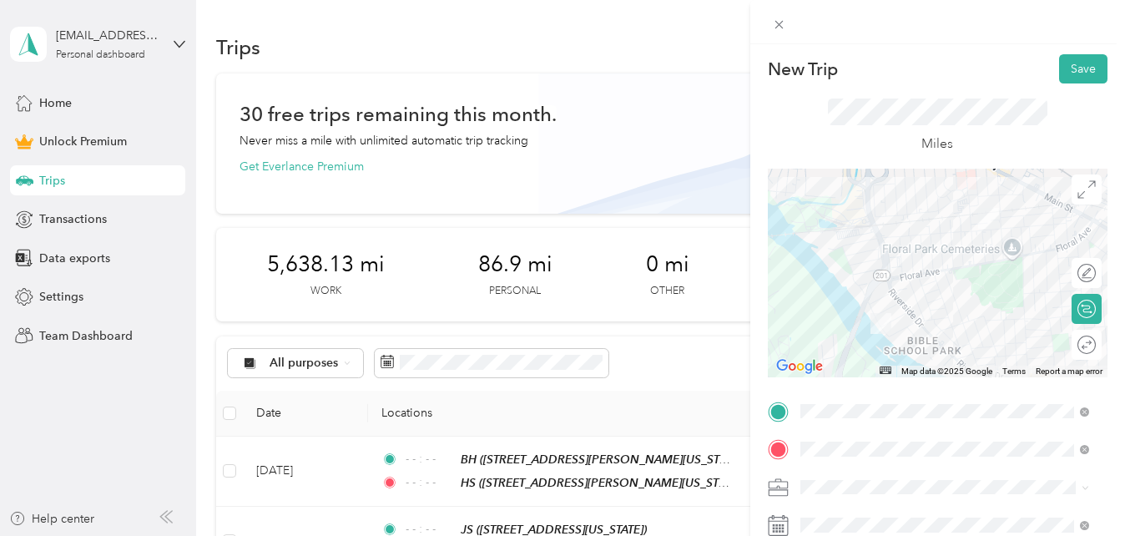
scroll to position [0, 0]
click at [1079, 75] on button "Save" at bounding box center [1083, 70] width 48 height 29
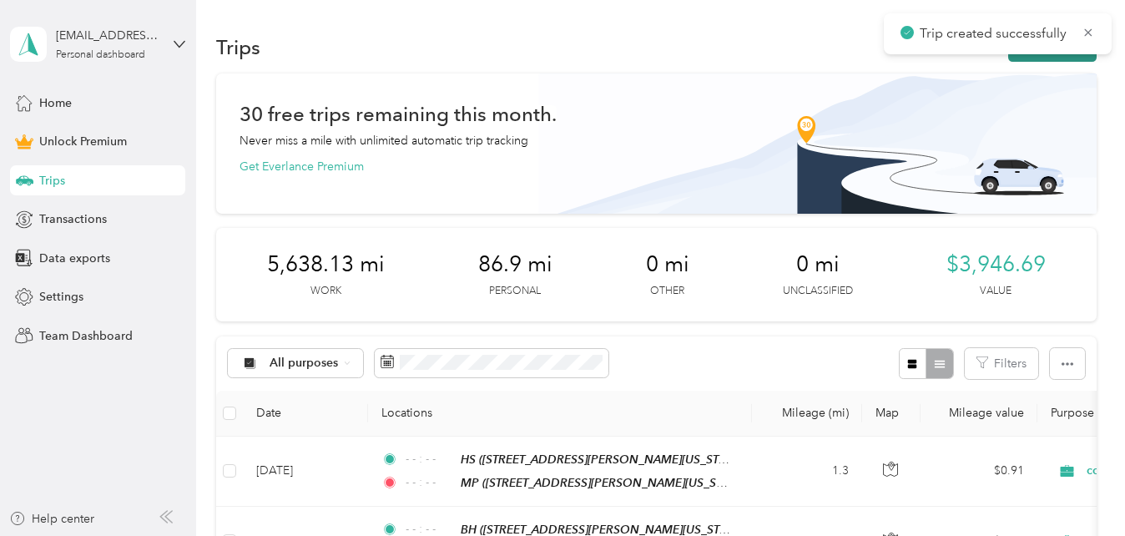
click at [1058, 59] on button "New trip" at bounding box center [1052, 47] width 88 height 29
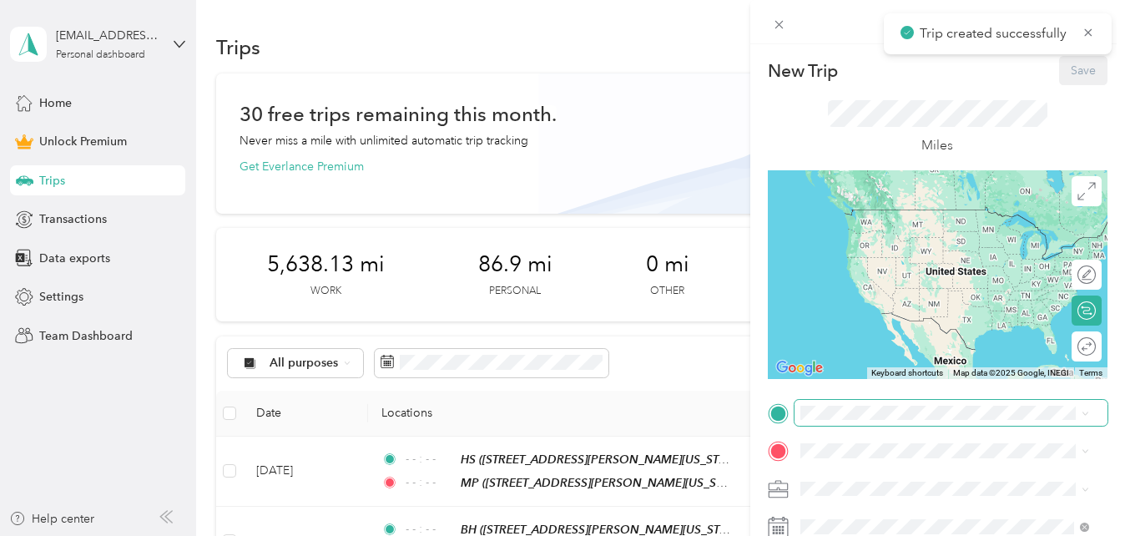
click at [825, 420] on span at bounding box center [951, 413] width 313 height 27
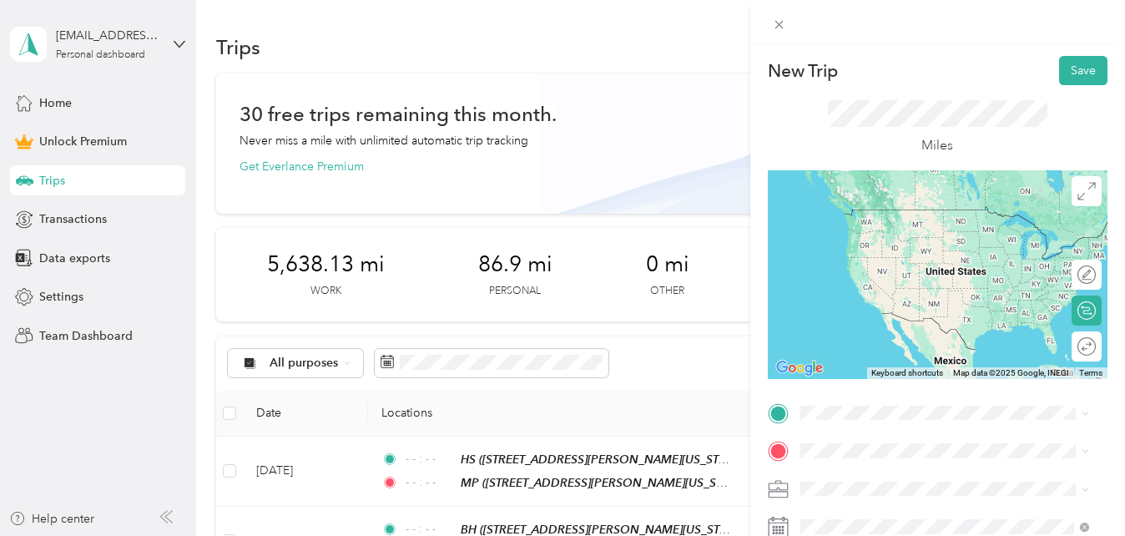
click at [892, 225] on div "MP [STREET_ADDRESS][PERSON_NAME][US_STATE]" at bounding box center [957, 232] width 252 height 53
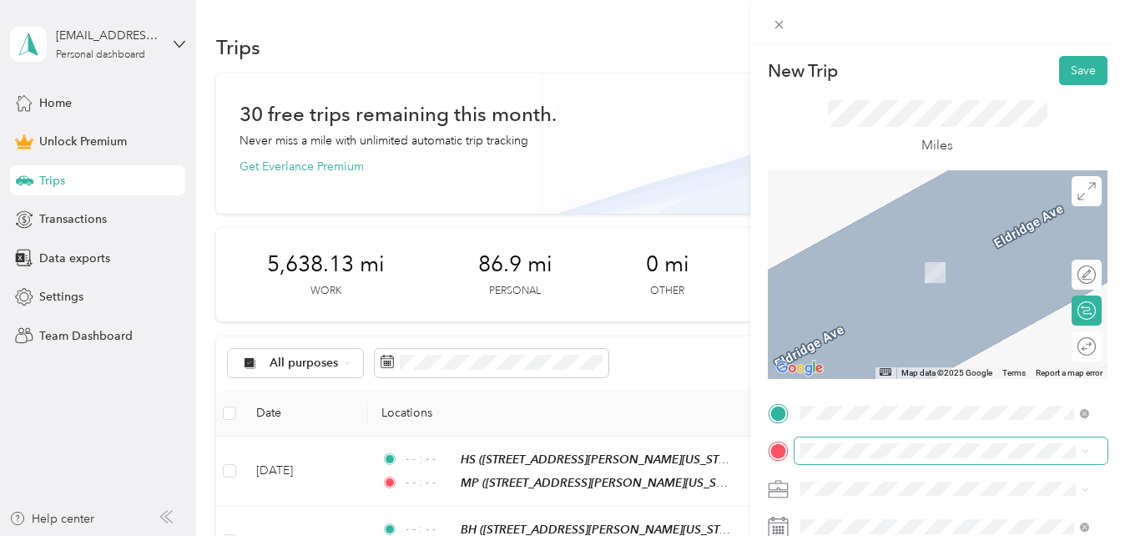
click at [815, 459] on span at bounding box center [951, 450] width 313 height 27
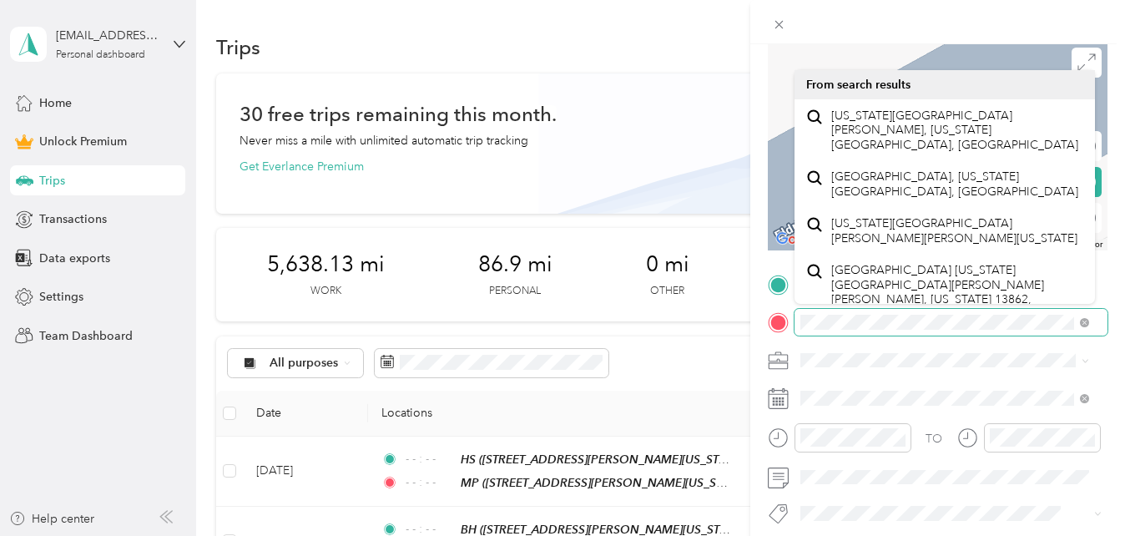
scroll to position [137, 0]
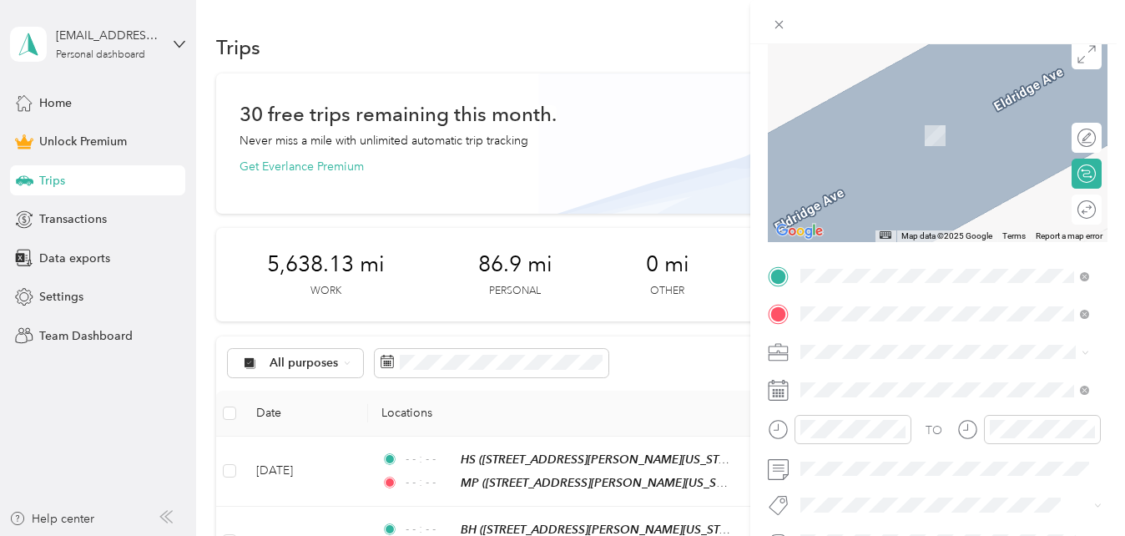
click at [757, 153] on form "New Trip Save This trip cannot be edited because it is either under review, app…" at bounding box center [937, 273] width 375 height 709
click at [775, 26] on icon at bounding box center [779, 25] width 14 height 14
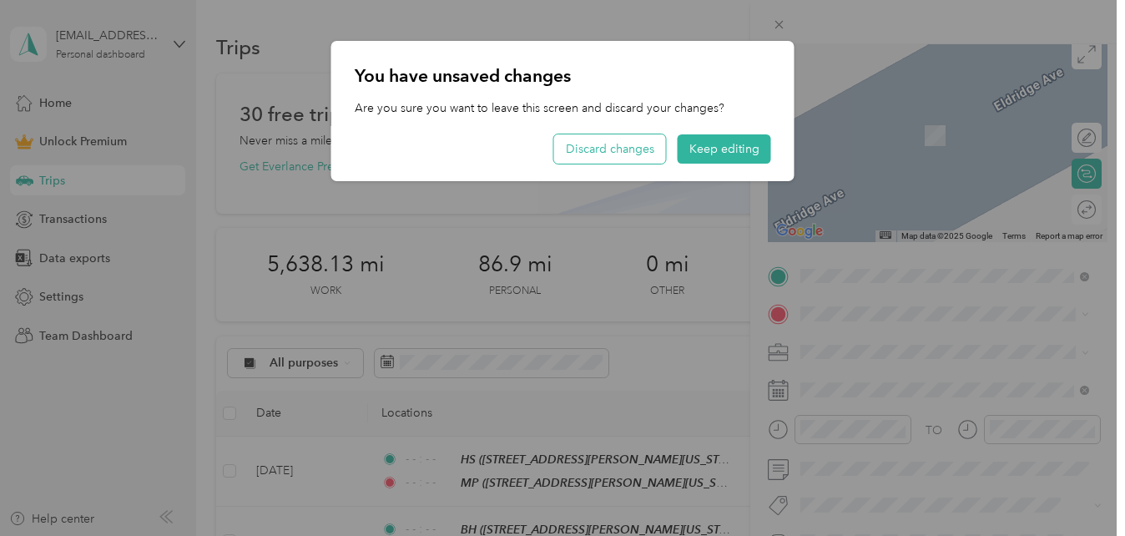
click at [639, 153] on button "Discard changes" at bounding box center [610, 148] width 112 height 29
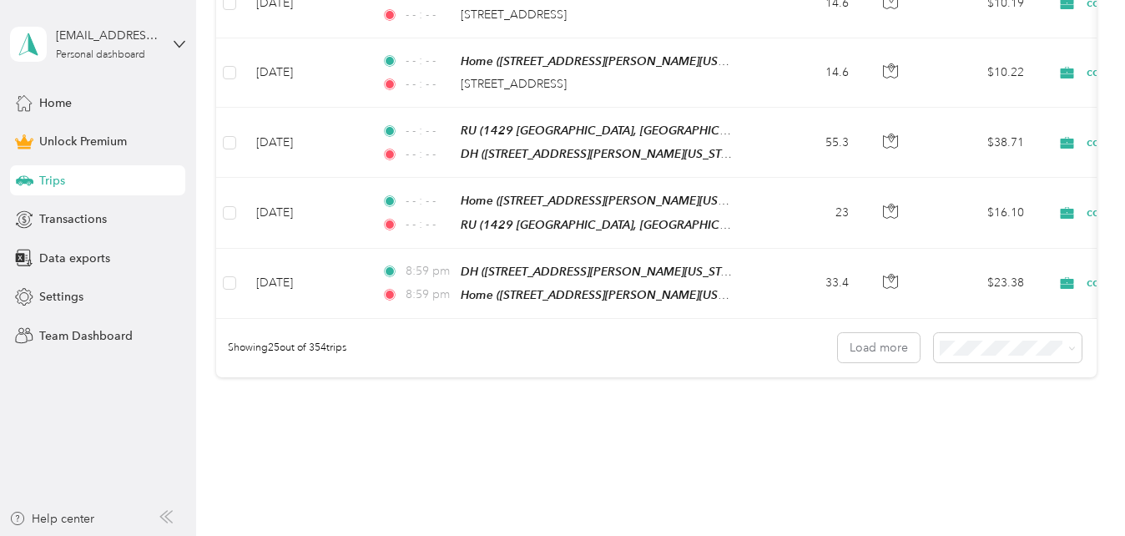
scroll to position [1918, 0]
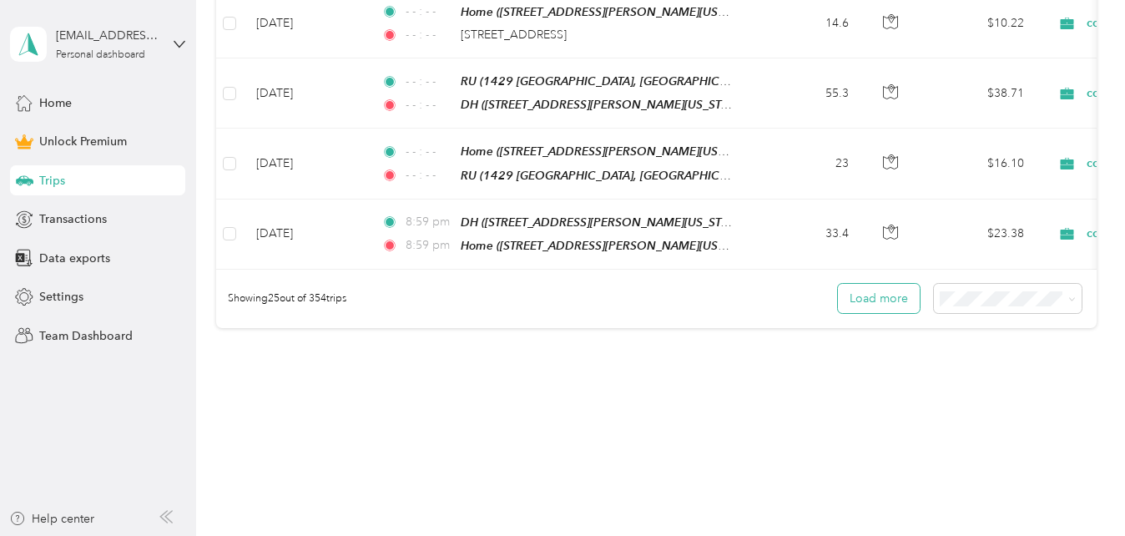
click at [890, 284] on button "Load more" at bounding box center [879, 298] width 82 height 29
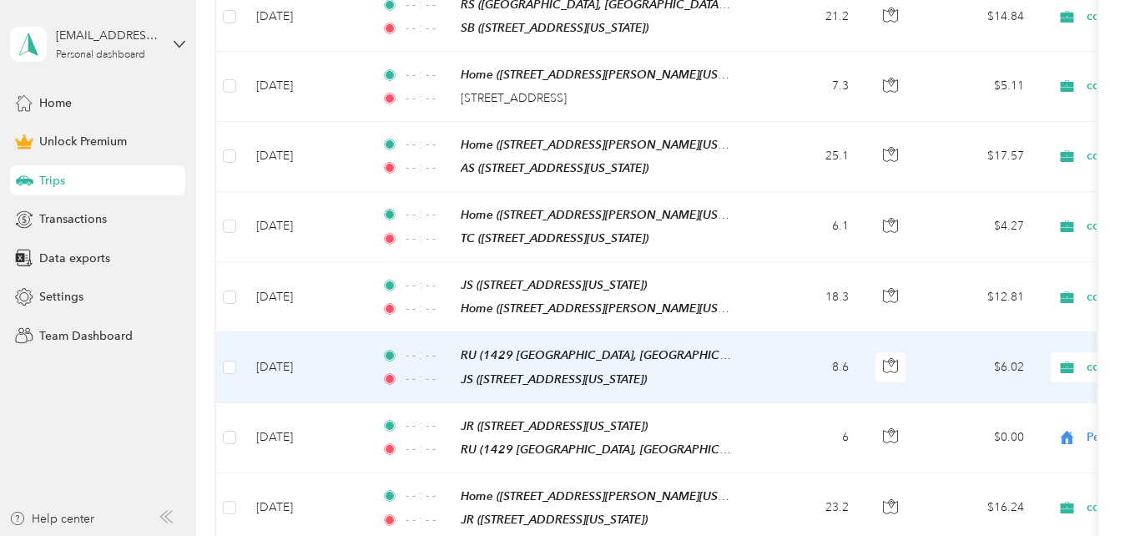
scroll to position [3635, 0]
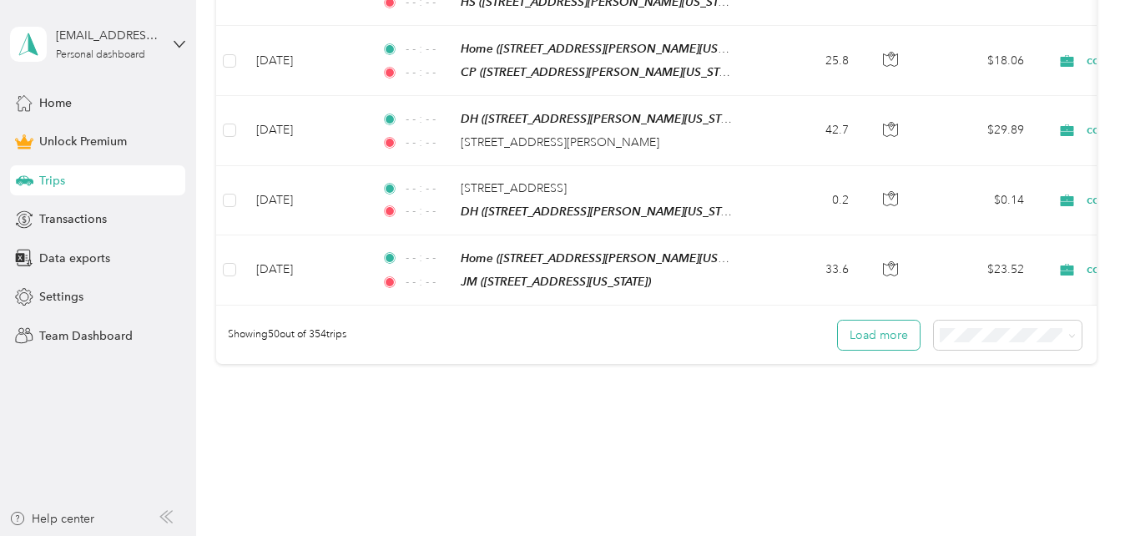
click at [883, 321] on button "Load more" at bounding box center [879, 335] width 82 height 29
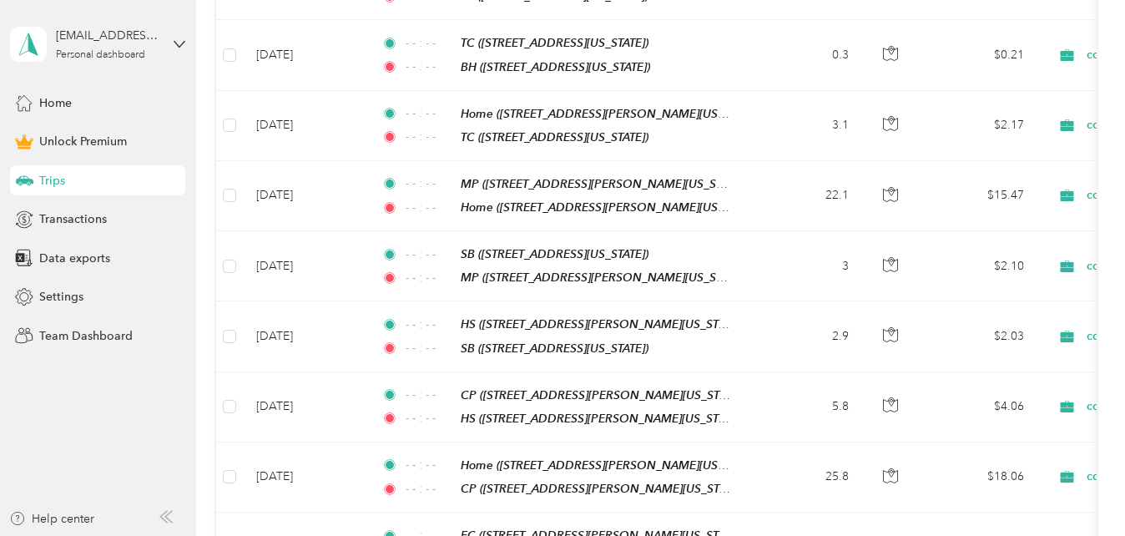
scroll to position [5352, 0]
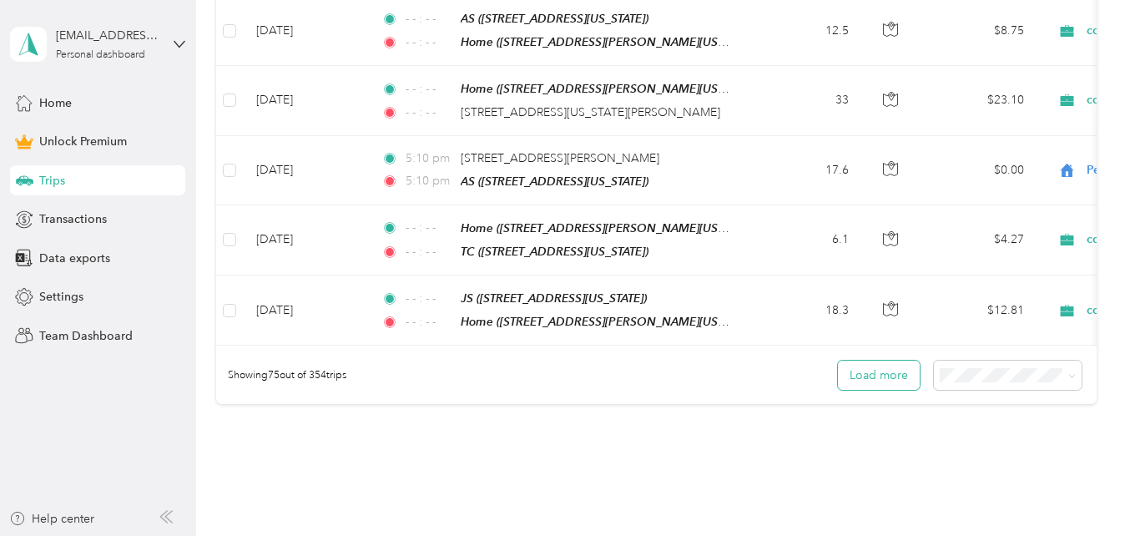
click at [901, 361] on button "Load more" at bounding box center [879, 375] width 82 height 29
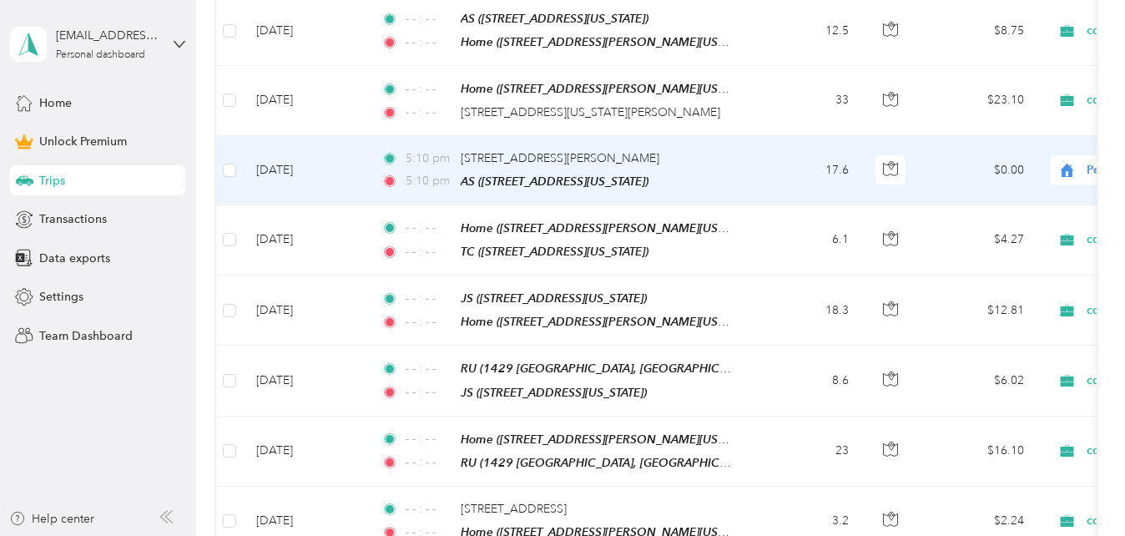
click at [282, 136] on td "[DATE]" at bounding box center [305, 170] width 125 height 69
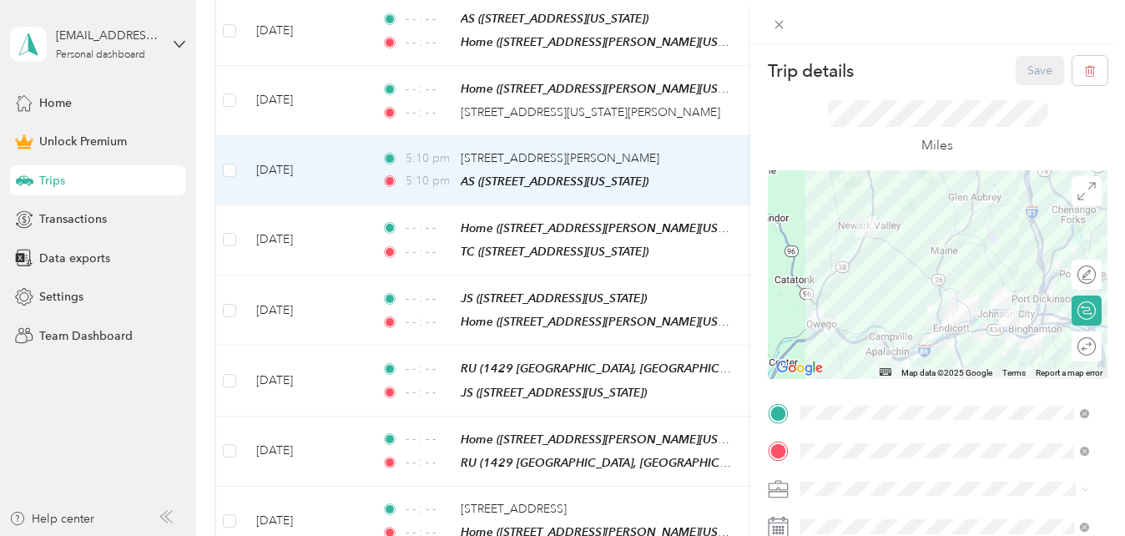
click at [894, 315] on li "counseling session" at bounding box center [945, 304] width 301 height 29
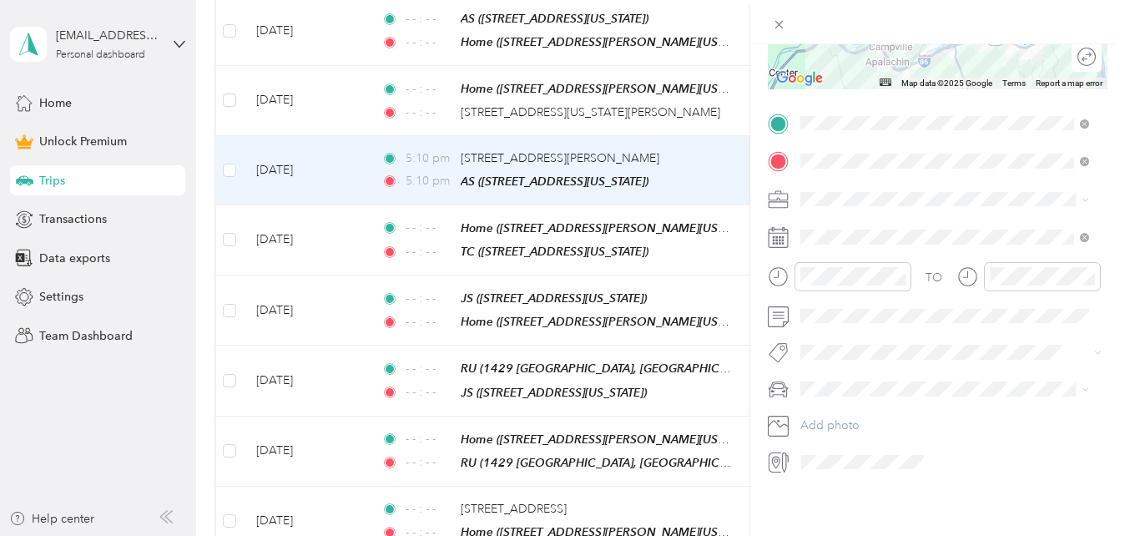
scroll to position [302, 0]
click at [900, 270] on icon "close-circle" at bounding box center [900, 276] width 12 height 12
click at [1085, 270] on icon "close-circle" at bounding box center [1090, 276] width 12 height 12
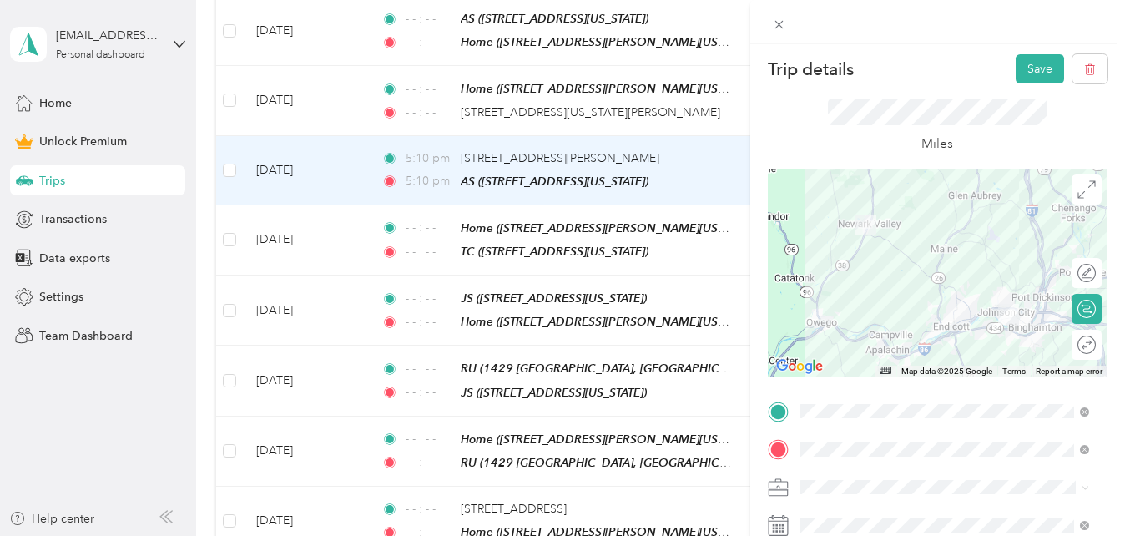
scroll to position [0, 0]
click at [1038, 73] on button "Save" at bounding box center [1040, 70] width 48 height 29
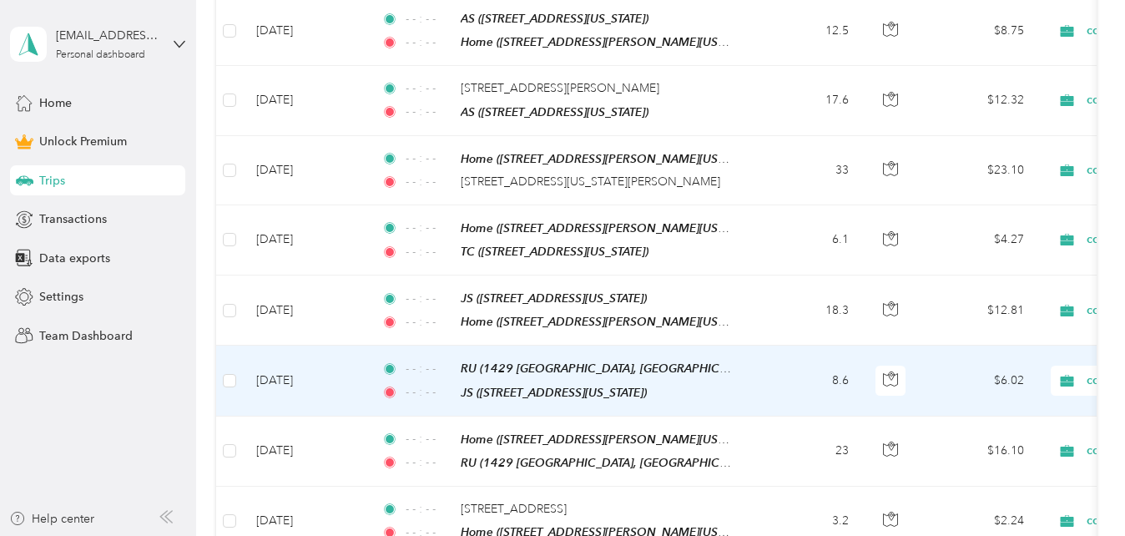
scroll to position [6270, 0]
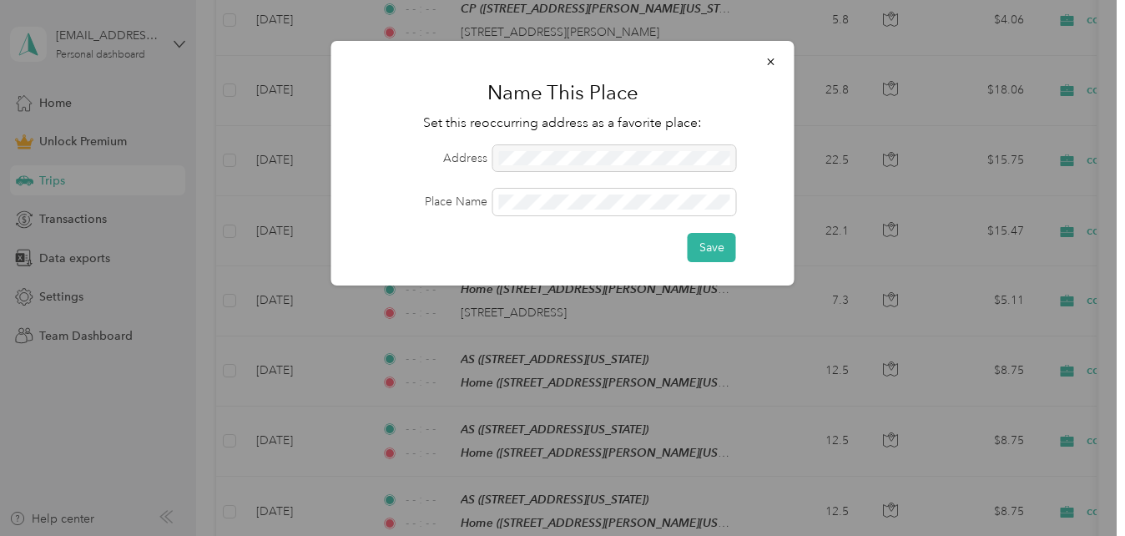
click at [654, 154] on div at bounding box center [614, 158] width 243 height 27
click at [700, 160] on div at bounding box center [614, 158] width 243 height 27
click at [771, 53] on button "button" at bounding box center [771, 61] width 35 height 29
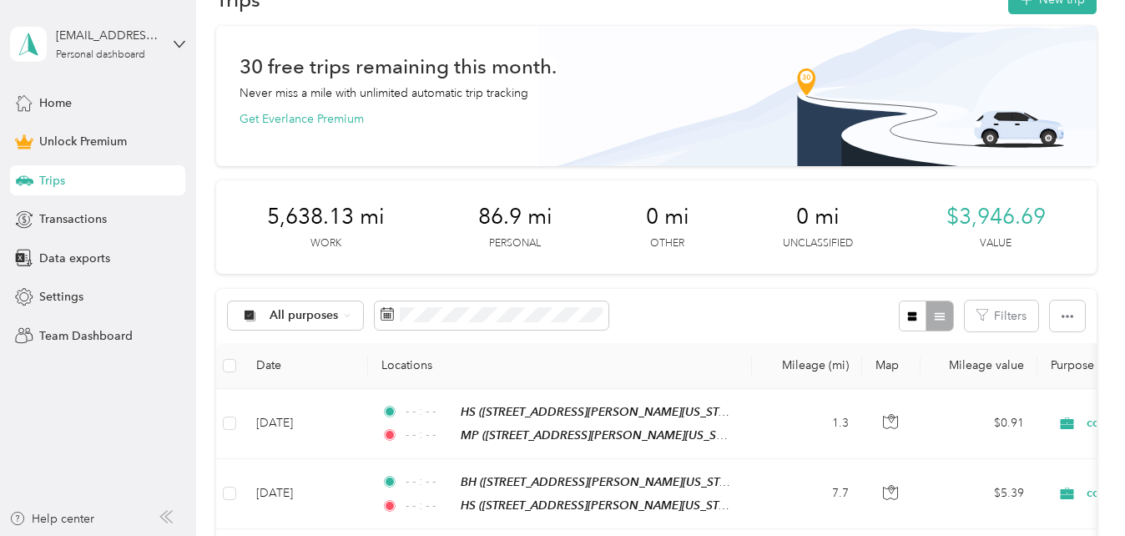
scroll to position [0, 0]
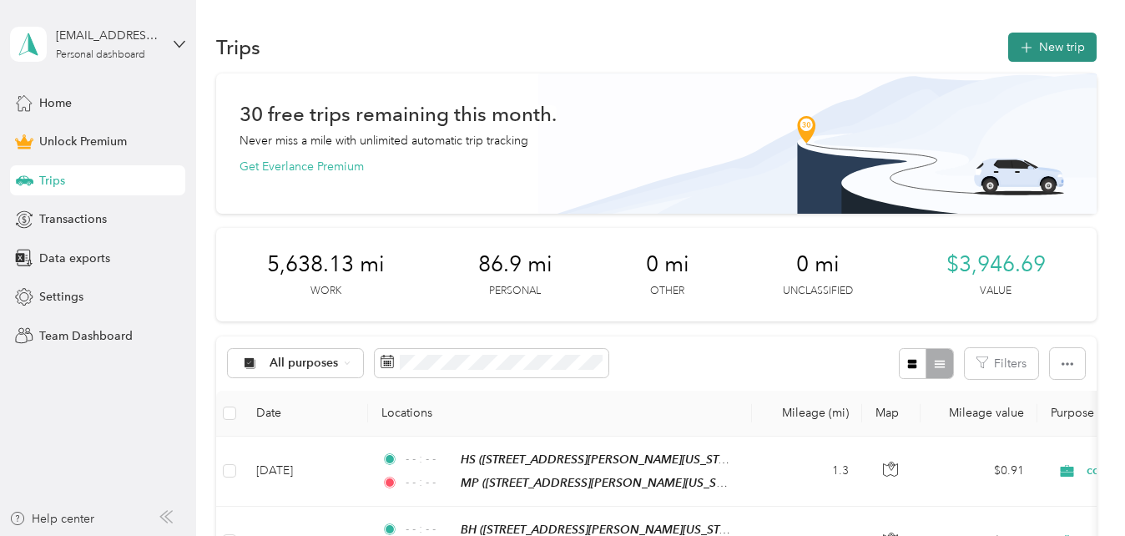
click at [1052, 53] on button "New trip" at bounding box center [1052, 47] width 88 height 29
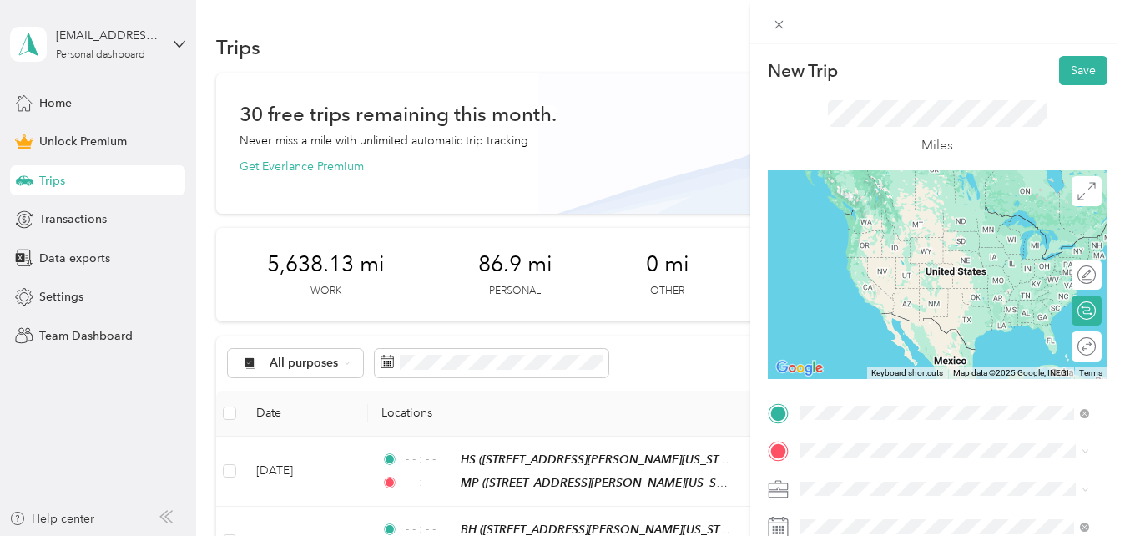
click at [951, 217] on span "[STREET_ADDRESS][US_STATE][US_STATE]" at bounding box center [945, 209] width 228 height 15
click at [962, 210] on span "[STREET_ADDRESS][US_STATE][US_STATE]" at bounding box center [945, 209] width 228 height 15
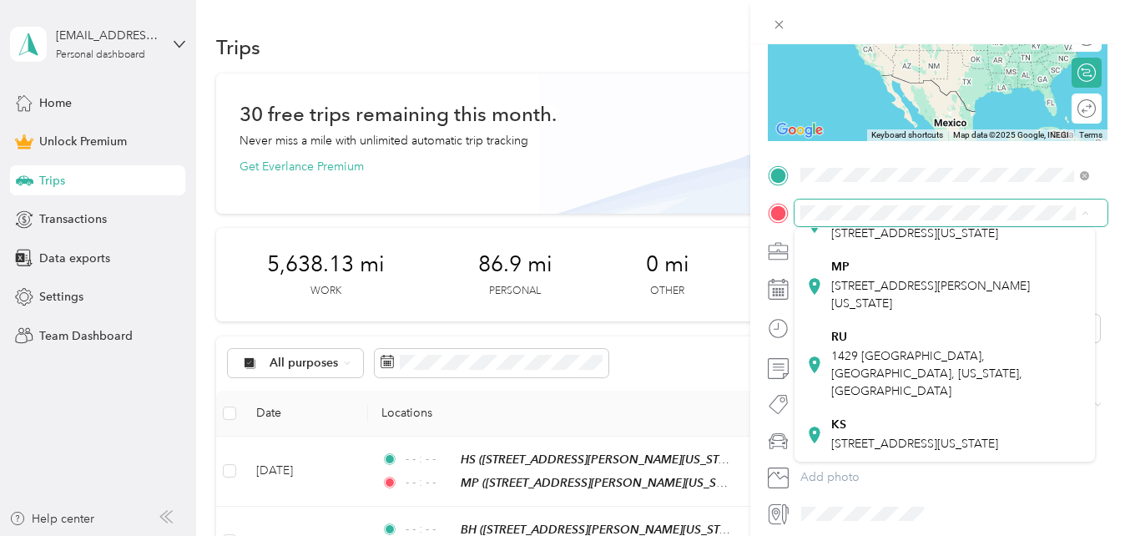
scroll to position [240, 0]
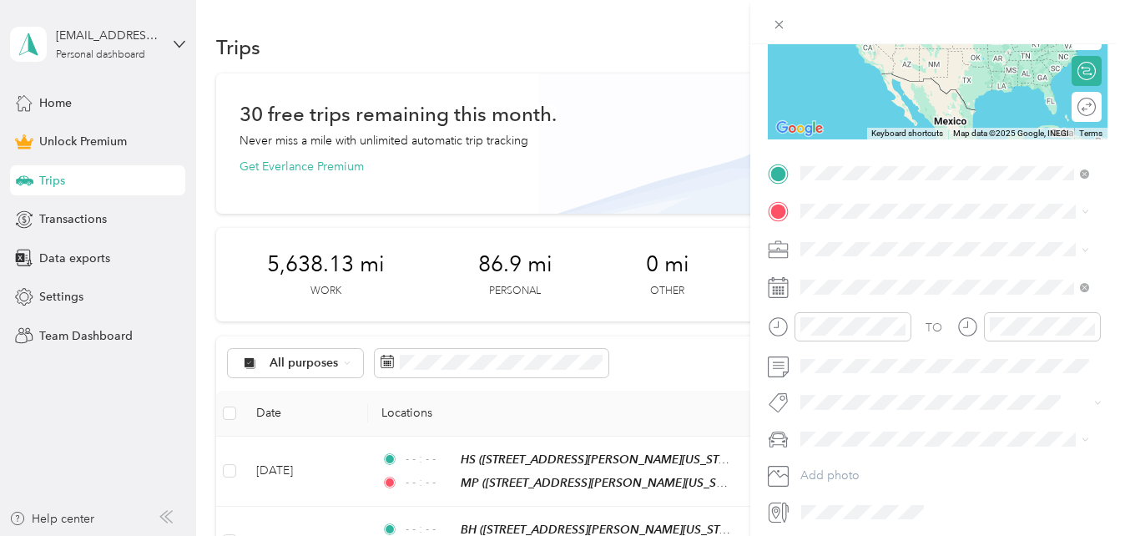
click at [932, 279] on span "[STREET_ADDRESS][PERSON_NAME][US_STATE]" at bounding box center [930, 291] width 199 height 32
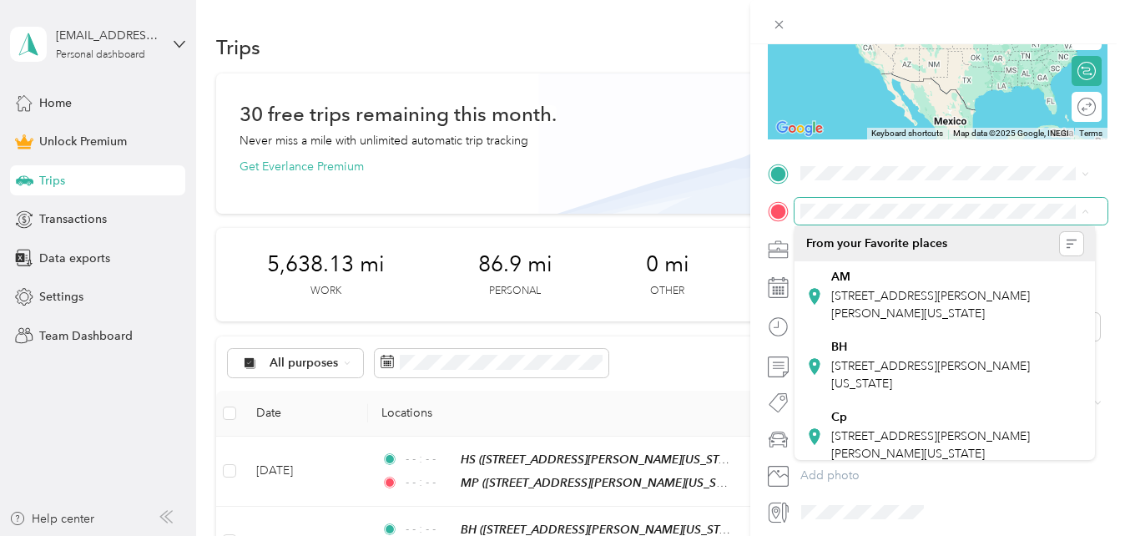
click at [885, 245] on div "MP [STREET_ADDRESS][PERSON_NAME][US_STATE]" at bounding box center [957, 256] width 252 height 53
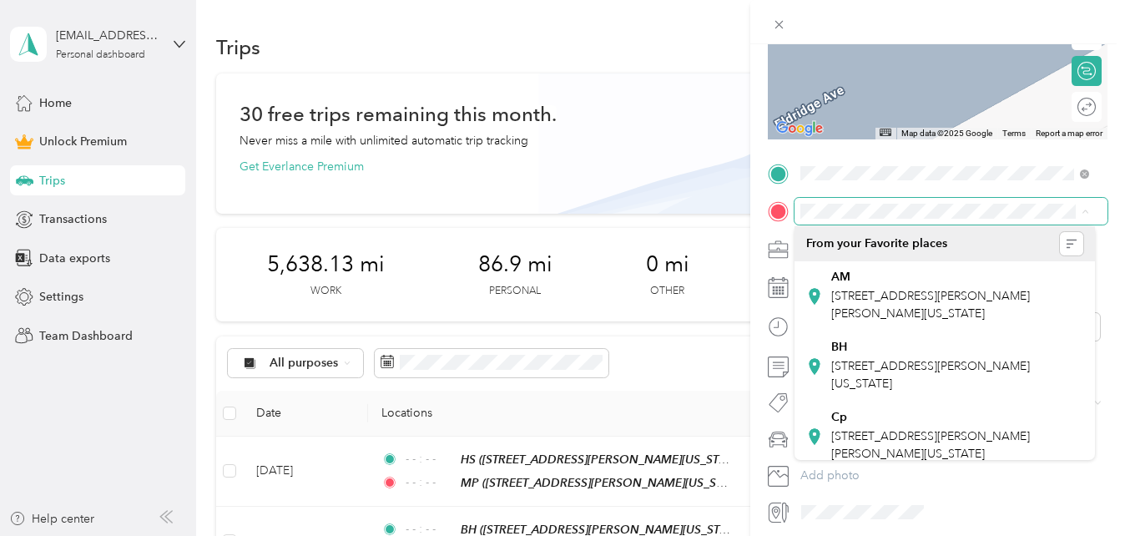
click at [892, 201] on span at bounding box center [951, 211] width 313 height 27
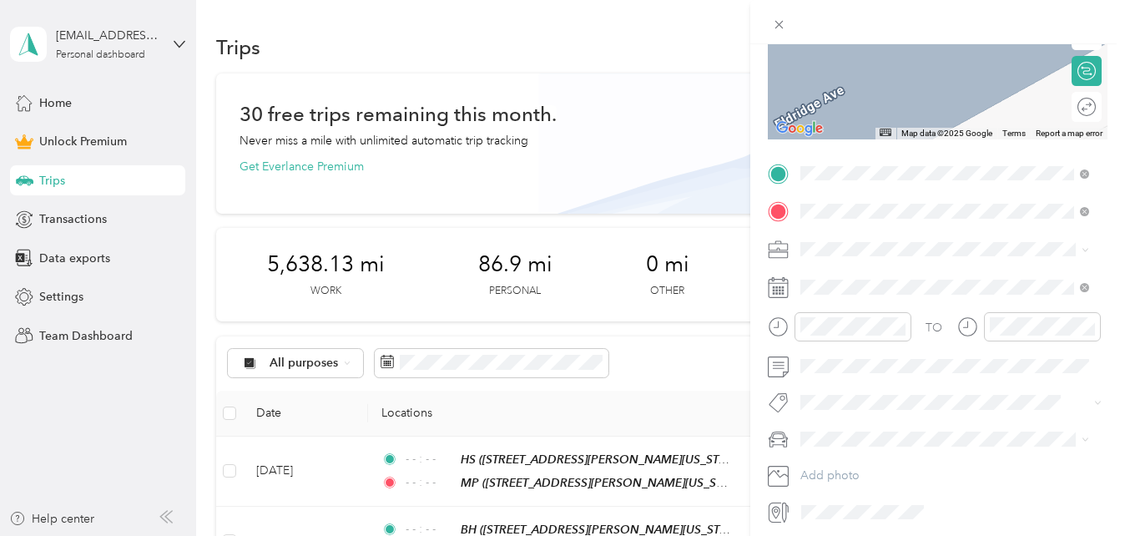
click at [909, 273] on span "[STREET_ADDRESS][US_STATE][US_STATE]" at bounding box center [945, 271] width 228 height 15
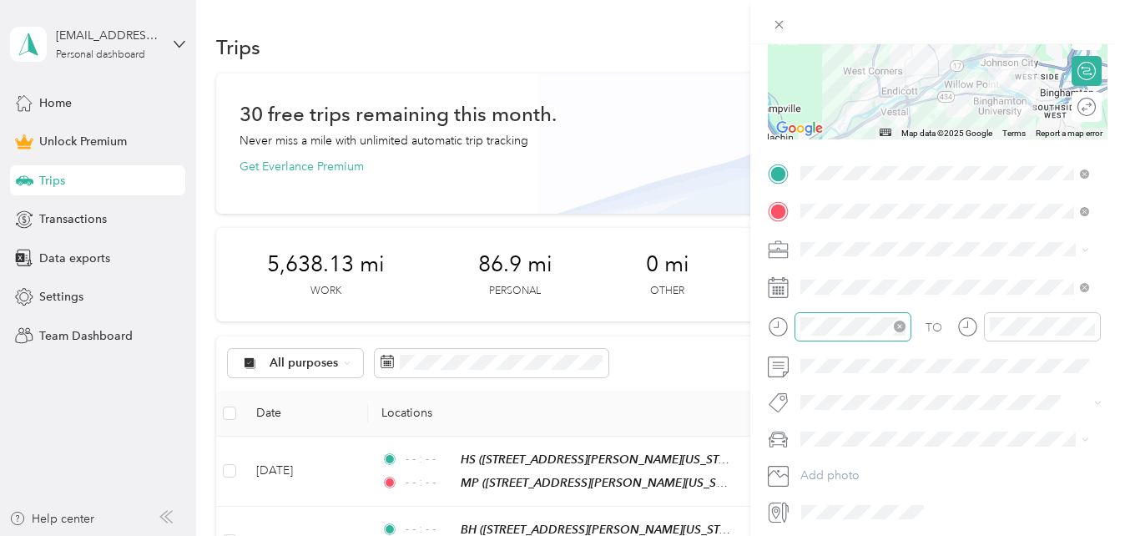
click at [901, 331] on icon "close-circle" at bounding box center [900, 327] width 12 height 12
click at [1084, 326] on icon "close-circle" at bounding box center [1090, 327] width 12 height 12
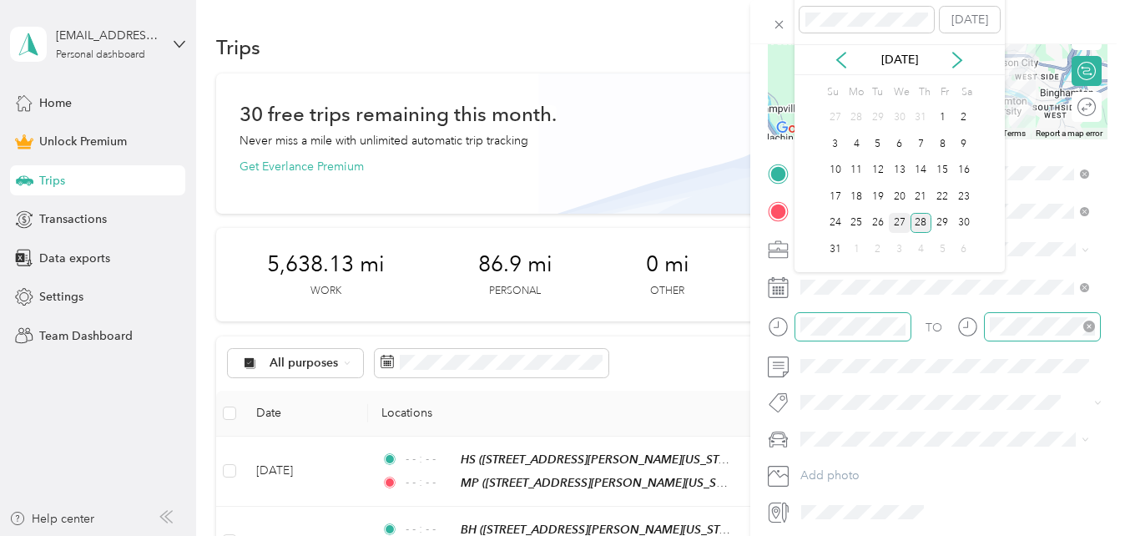
click at [902, 214] on div "27" at bounding box center [900, 223] width 22 height 21
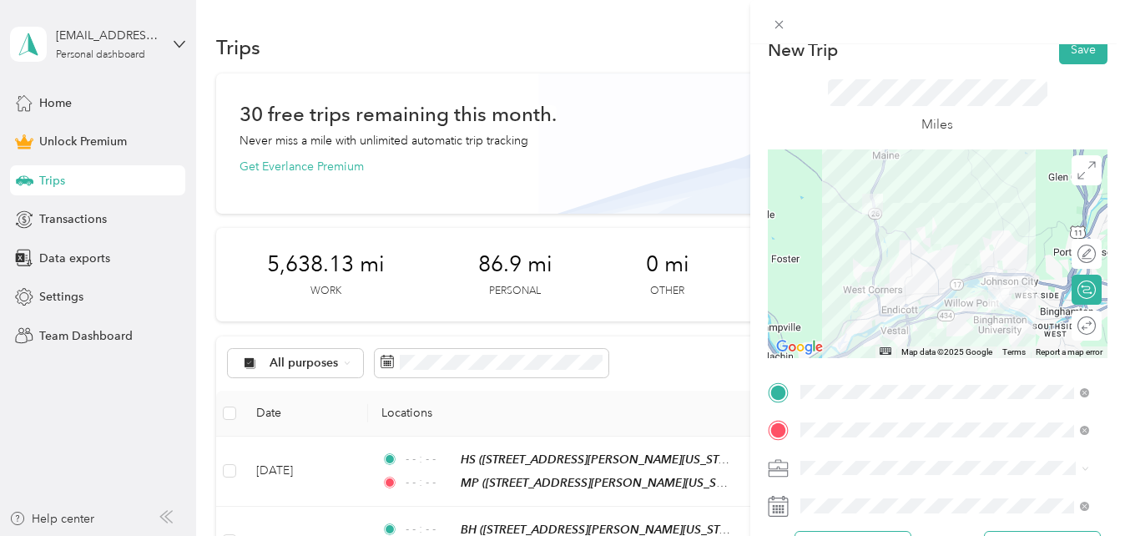
scroll to position [0, 0]
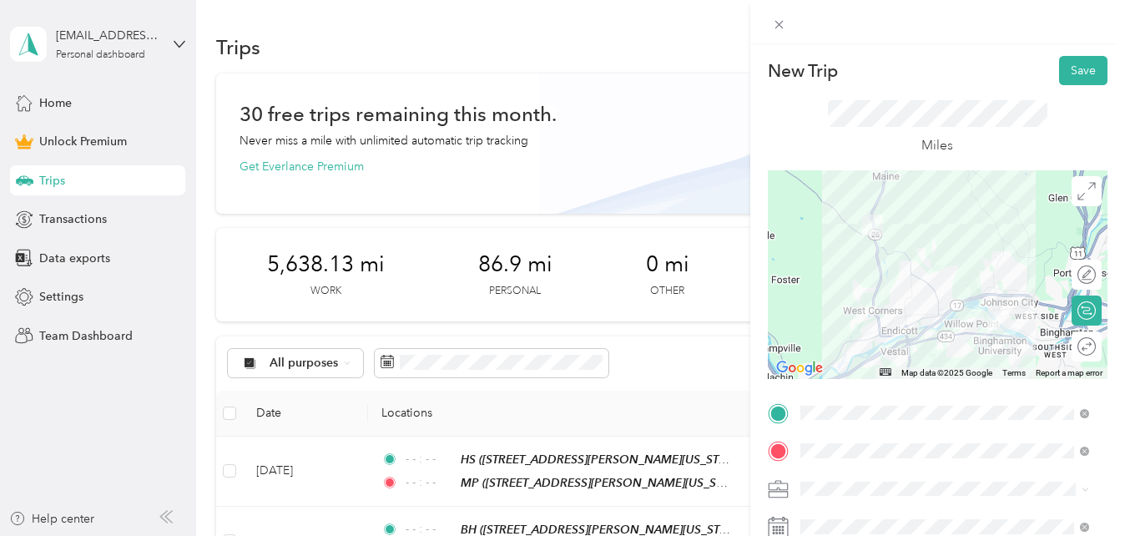
click at [892, 249] on div at bounding box center [938, 274] width 340 height 209
click at [892, 246] on div at bounding box center [938, 274] width 340 height 209
click at [870, 238] on div at bounding box center [938, 274] width 340 height 209
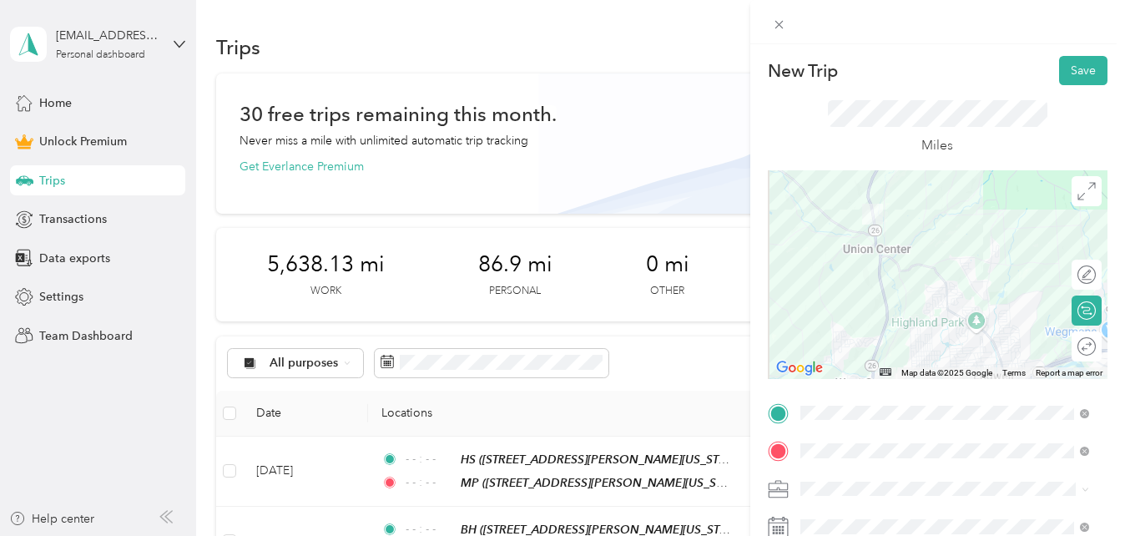
click at [877, 236] on div at bounding box center [938, 274] width 340 height 209
click at [878, 236] on div at bounding box center [938, 274] width 340 height 209
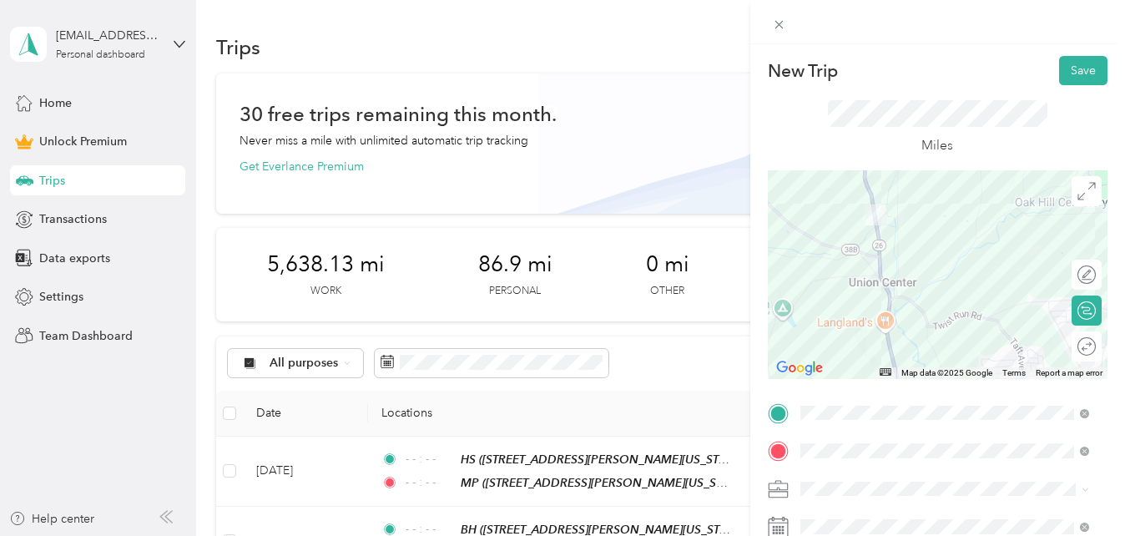
drag, startPoint x: 892, startPoint y: 246, endPoint x: 911, endPoint y: 283, distance: 41.4
click at [911, 283] on div at bounding box center [938, 274] width 340 height 209
click at [909, 283] on div at bounding box center [938, 274] width 340 height 209
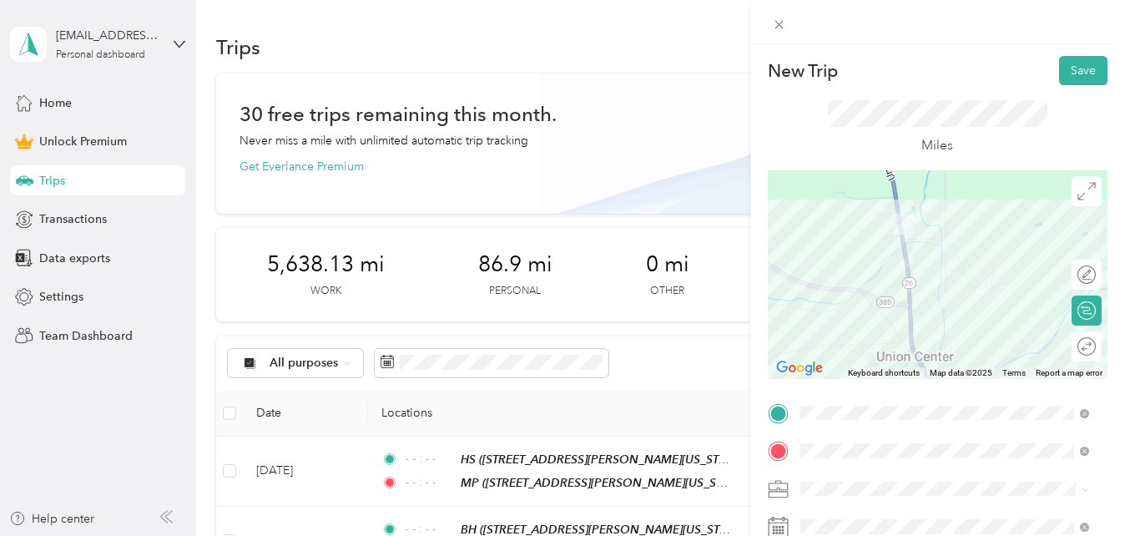
drag, startPoint x: 891, startPoint y: 261, endPoint x: 947, endPoint y: 314, distance: 76.8
click at [947, 314] on div at bounding box center [938, 274] width 340 height 209
click at [932, 296] on div at bounding box center [938, 274] width 340 height 209
click at [930, 294] on div at bounding box center [938, 274] width 340 height 209
click at [903, 254] on div at bounding box center [938, 274] width 340 height 209
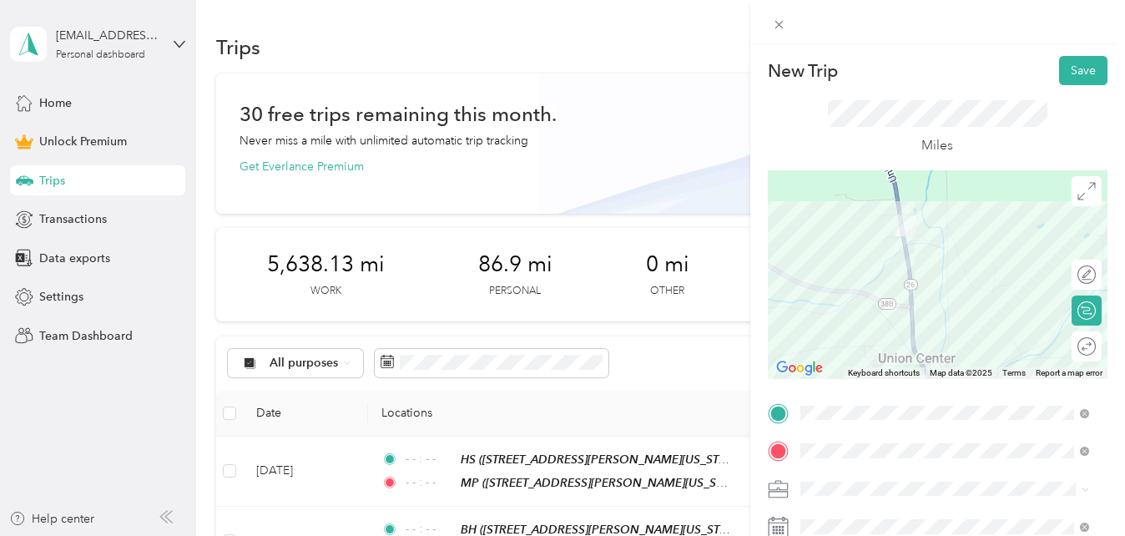
click at [902, 253] on div at bounding box center [938, 274] width 340 height 209
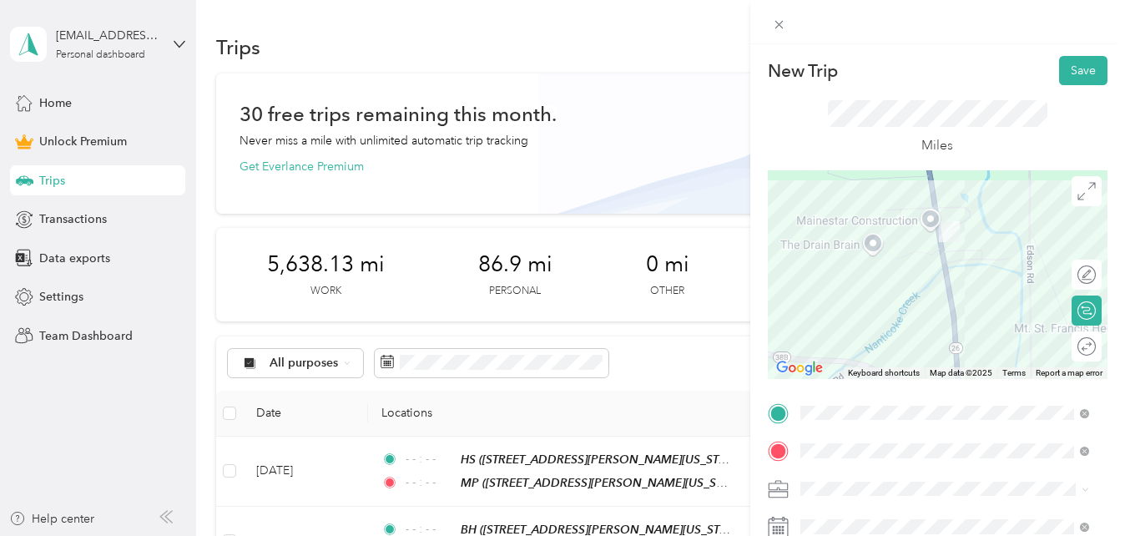
drag, startPoint x: 923, startPoint y: 236, endPoint x: 965, endPoint y: 267, distance: 51.9
click at [965, 267] on div at bounding box center [938, 274] width 340 height 209
click at [957, 255] on div at bounding box center [938, 274] width 340 height 209
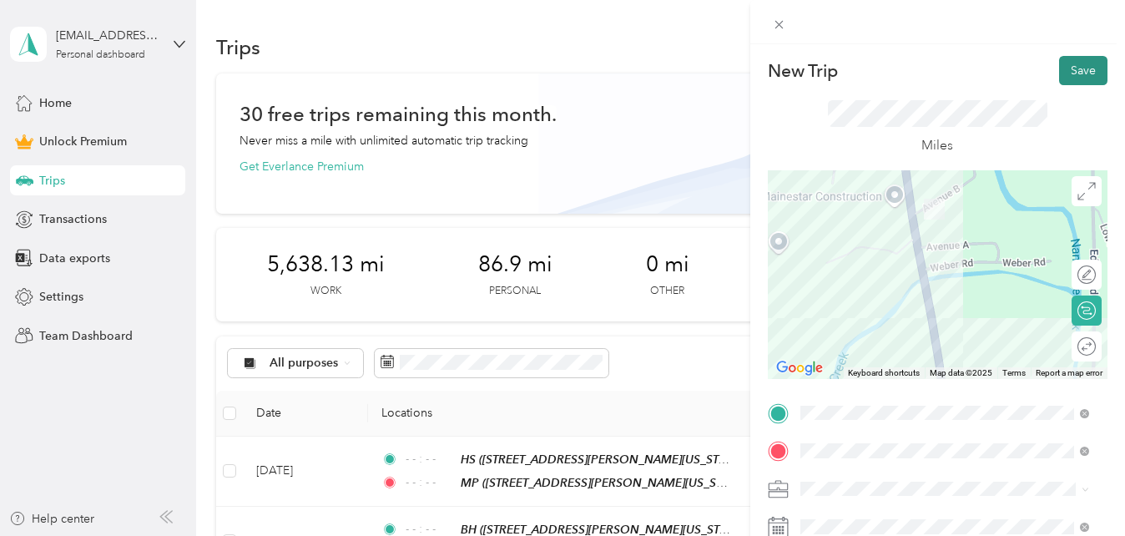
click at [1066, 65] on button "Save" at bounding box center [1083, 70] width 48 height 29
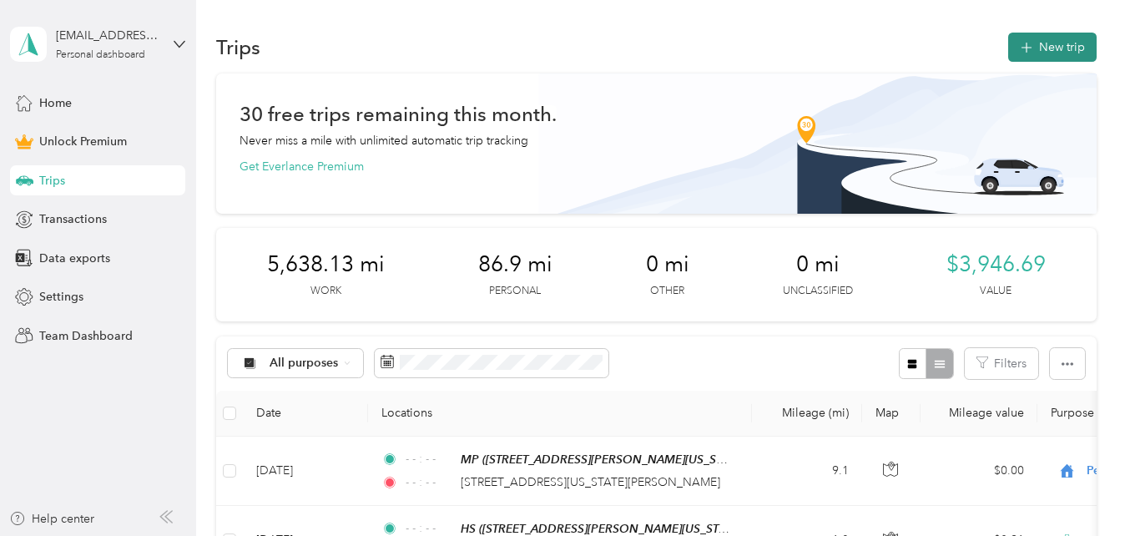
click at [1058, 47] on button "New trip" at bounding box center [1052, 47] width 88 height 29
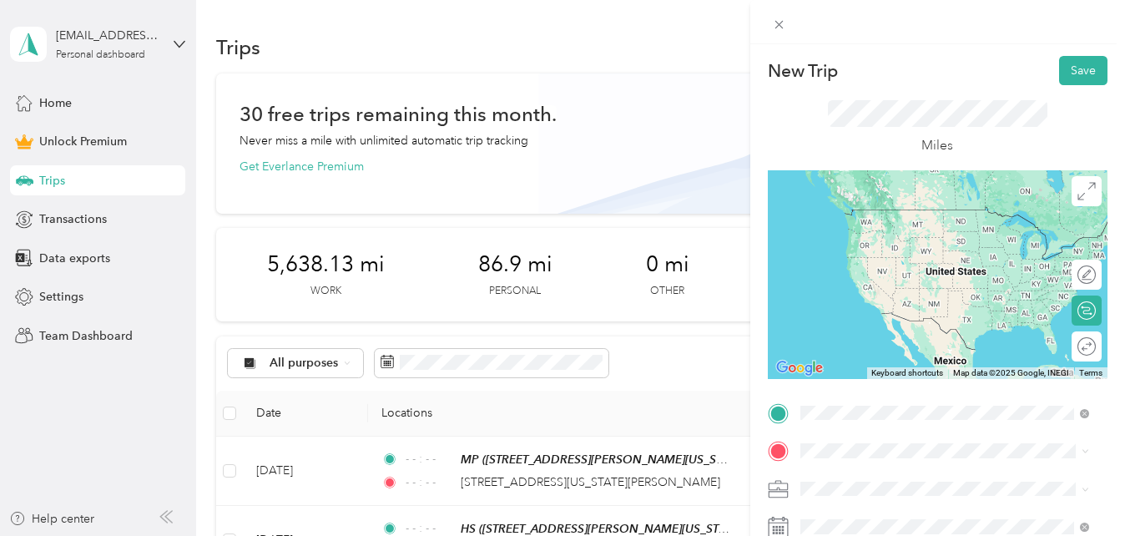
click at [946, 240] on div "RM [STREET_ADDRESS][US_STATE][PERSON_NAME][US_STATE]" at bounding box center [957, 234] width 252 height 53
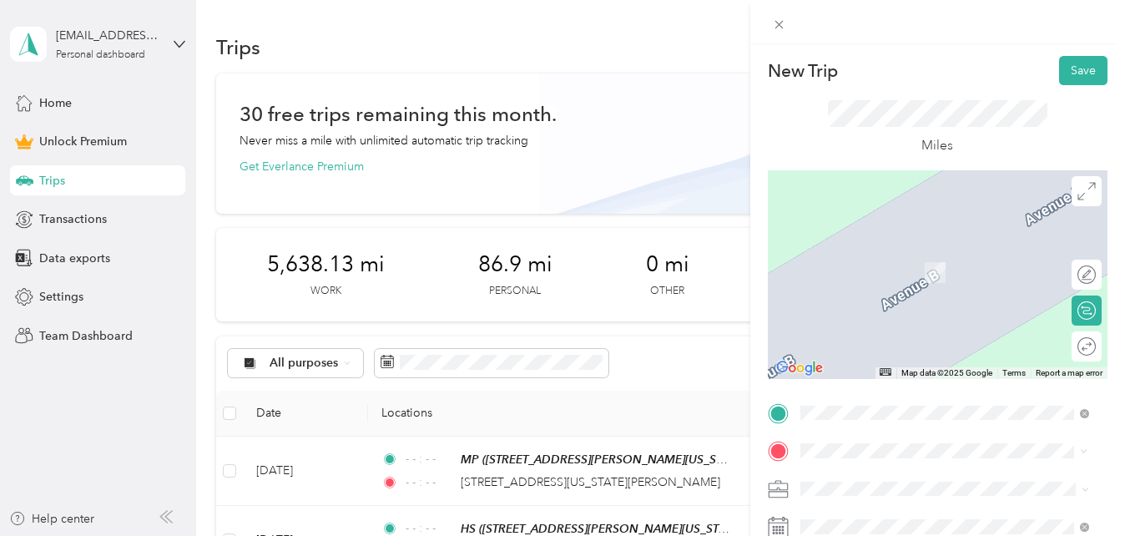
click at [918, 290] on span "[STREET_ADDRESS][PERSON_NAME][US_STATE]" at bounding box center [930, 281] width 199 height 32
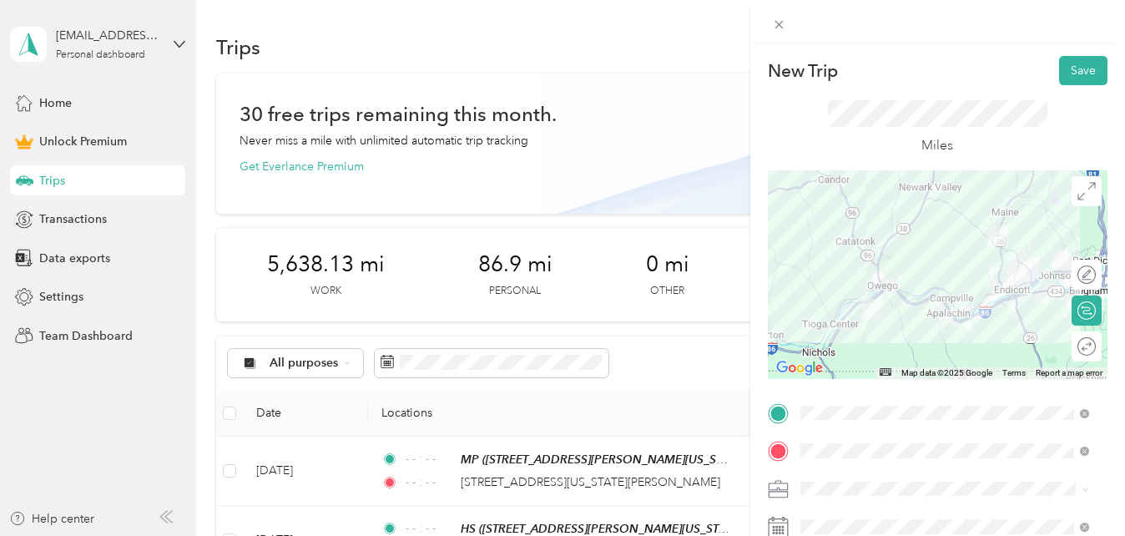
click at [898, 316] on div "counseling session" at bounding box center [944, 310] width 277 height 18
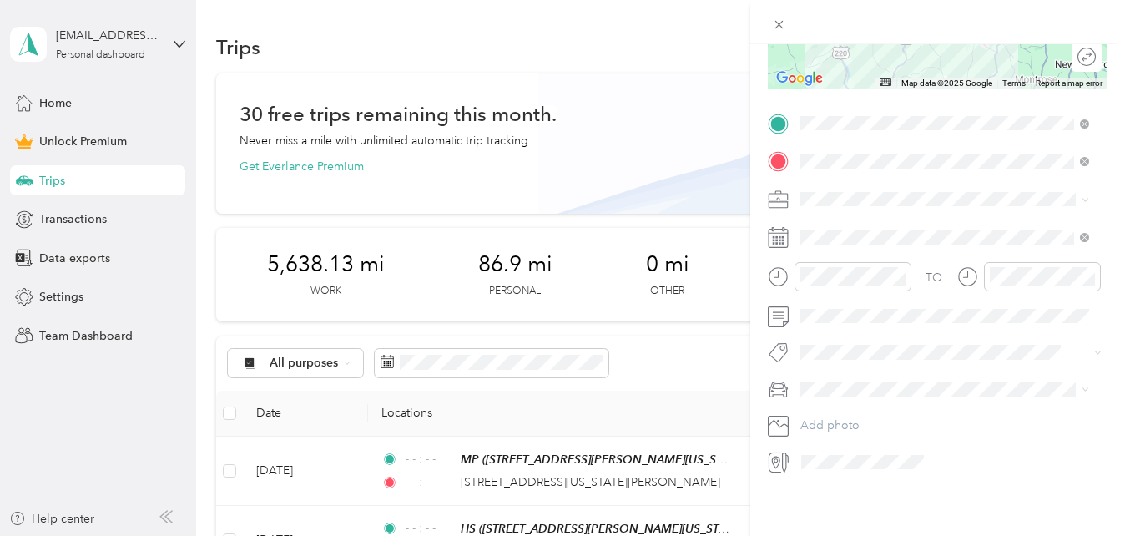
scroll to position [302, 0]
click at [770, 457] on icon at bounding box center [779, 463] width 22 height 22
click at [785, 452] on icon at bounding box center [779, 463] width 22 height 22
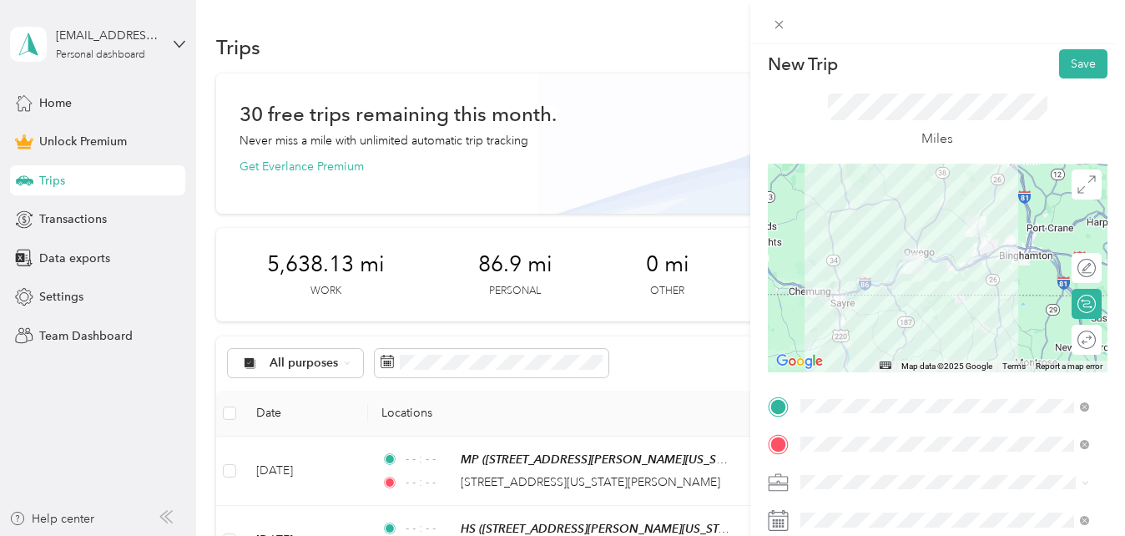
scroll to position [0, 0]
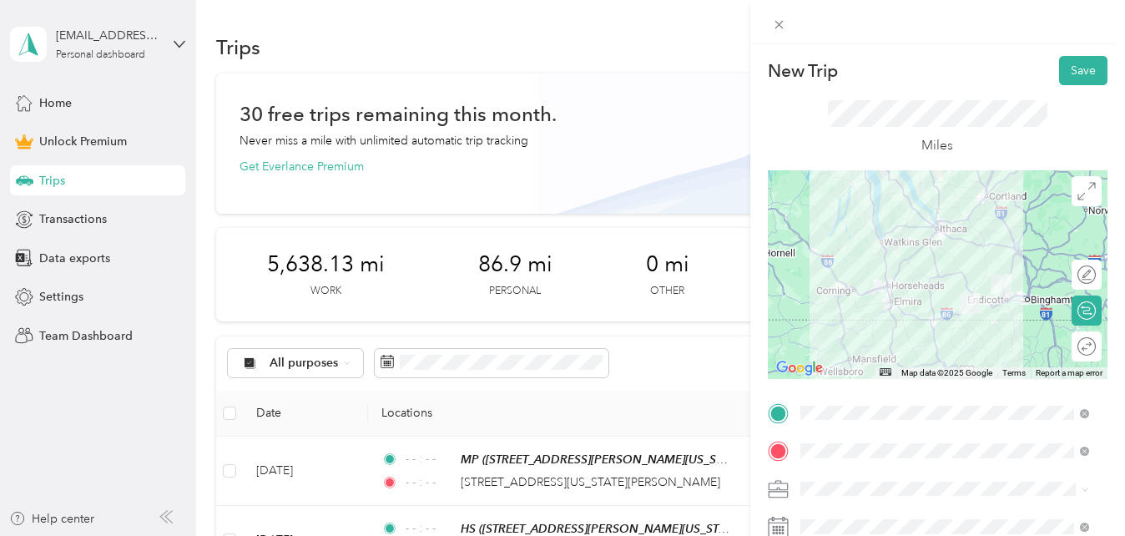
click at [1088, 280] on div "Edit route" at bounding box center [1087, 275] width 30 height 30
click at [1063, 275] on div at bounding box center [1070, 274] width 15 height 15
click at [1035, 278] on icon at bounding box center [1039, 275] width 8 height 12
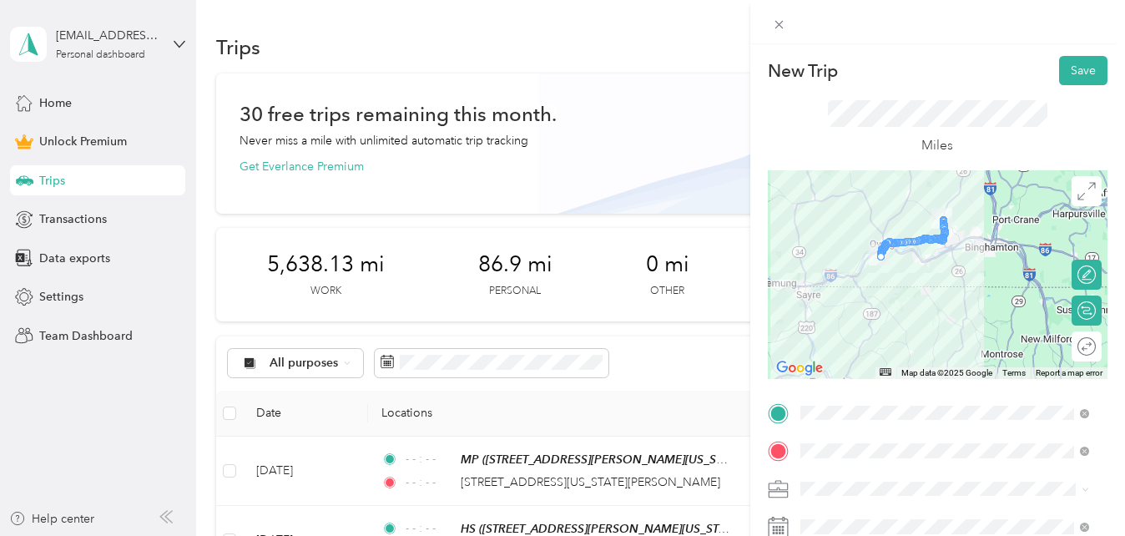
drag, startPoint x: 1003, startPoint y: 330, endPoint x: 941, endPoint y: 232, distance: 115.6
click at [941, 232] on div at bounding box center [938, 274] width 340 height 209
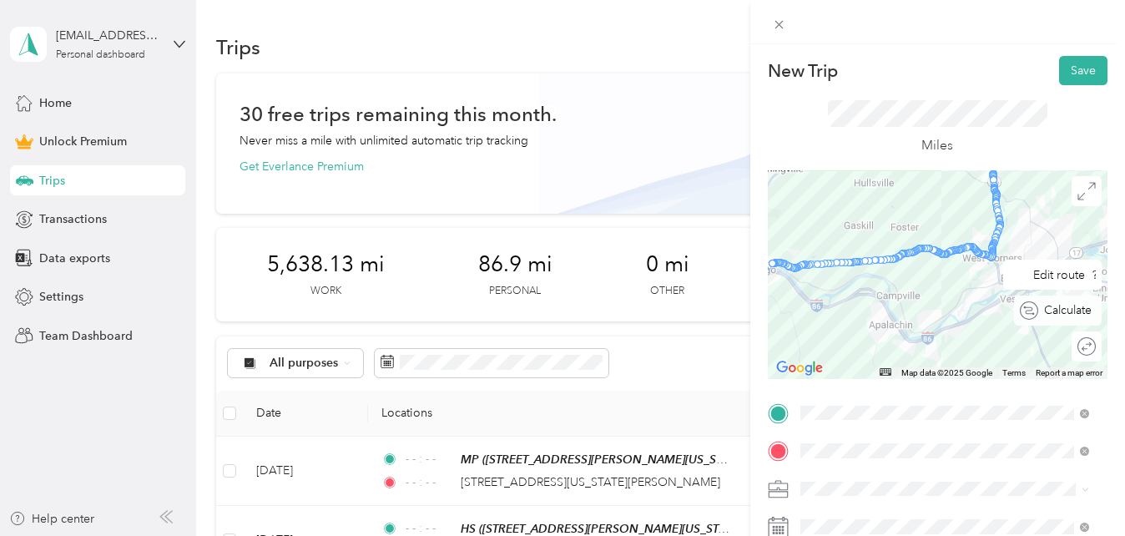
drag, startPoint x: 941, startPoint y: 260, endPoint x: 1048, endPoint y: 308, distance: 117.7
click at [1062, 309] on div "← Move left → Move right ↑ Move up ↓ Move down + Zoom in - Zoom out Home Jump l…" at bounding box center [938, 274] width 340 height 209
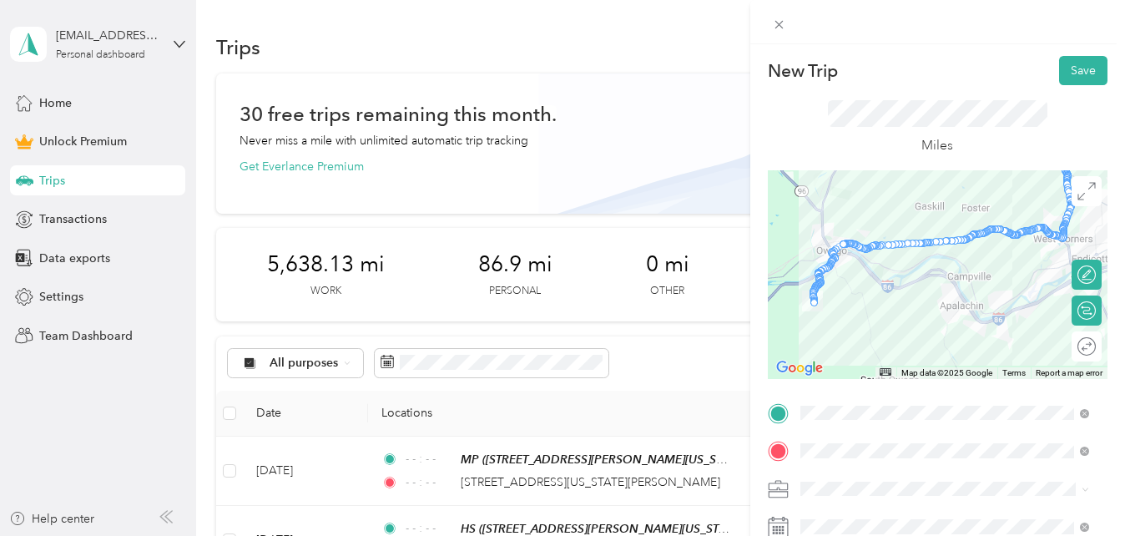
drag, startPoint x: 858, startPoint y: 299, endPoint x: 932, endPoint y: 283, distance: 75.2
click at [932, 283] on div at bounding box center [938, 274] width 340 height 209
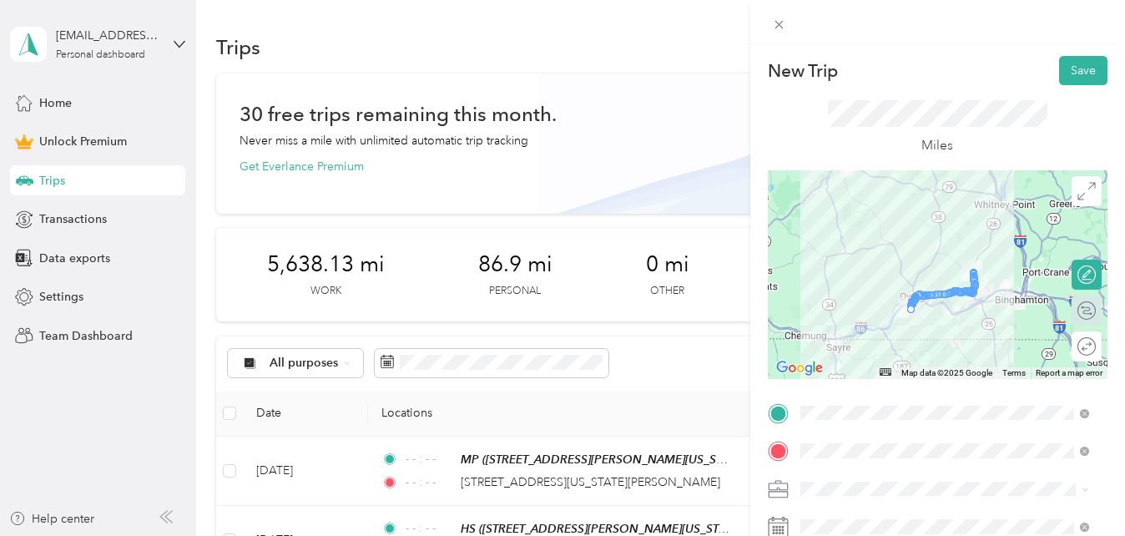
click at [1074, 306] on div "Calculate route" at bounding box center [1087, 311] width 30 height 30
click at [1063, 306] on div at bounding box center [1078, 311] width 35 height 18
click at [1063, 306] on div at bounding box center [1070, 310] width 15 height 15
click at [1001, 315] on span "Calculate route" at bounding box center [989, 311] width 79 height 12
click at [926, 306] on icon at bounding box center [935, 310] width 18 height 18
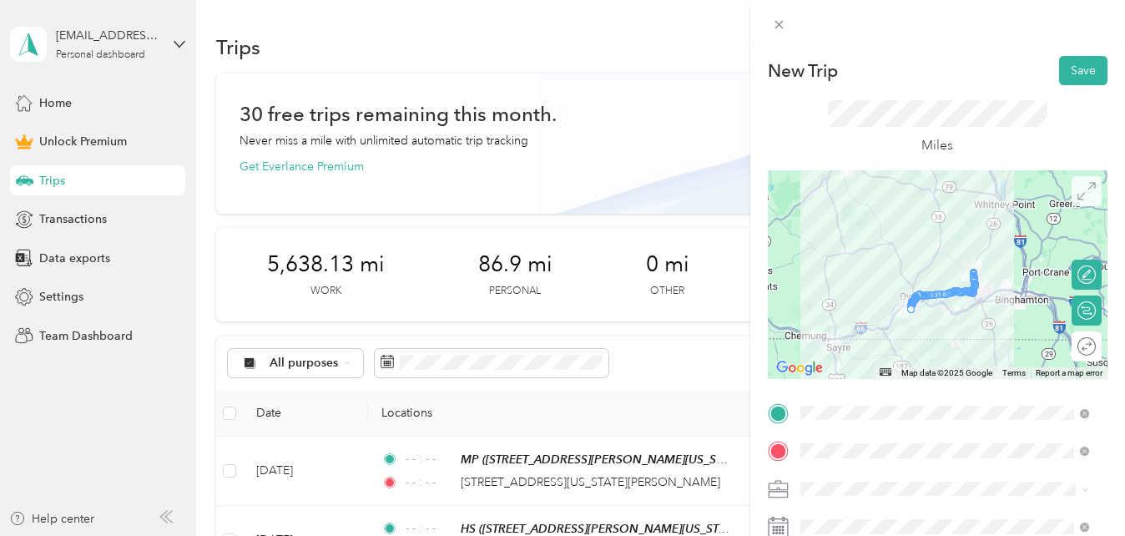
click at [1081, 189] on icon at bounding box center [1087, 191] width 18 height 18
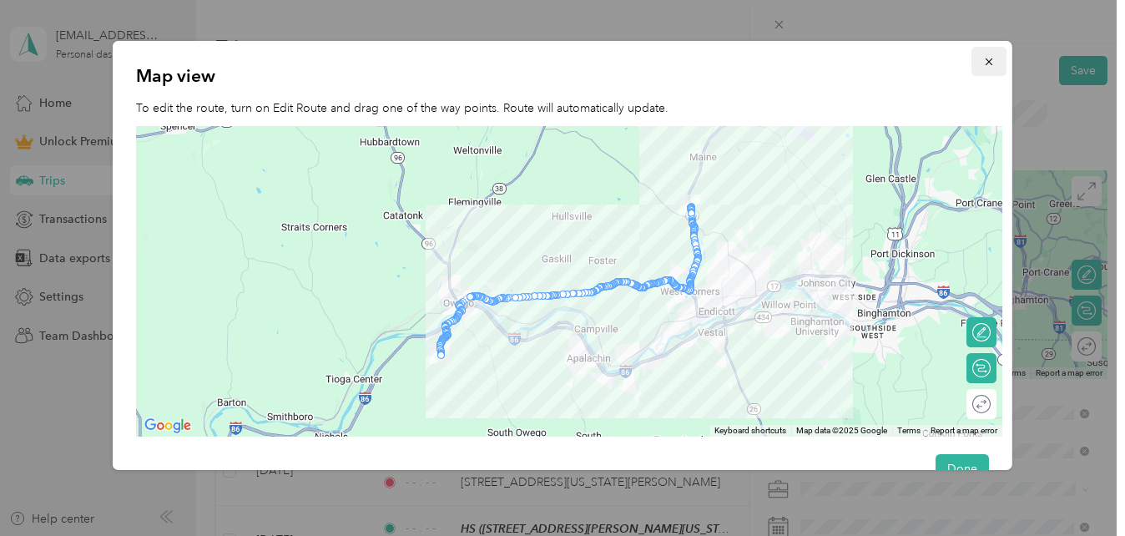
click at [983, 62] on icon "button" at bounding box center [989, 62] width 12 height 12
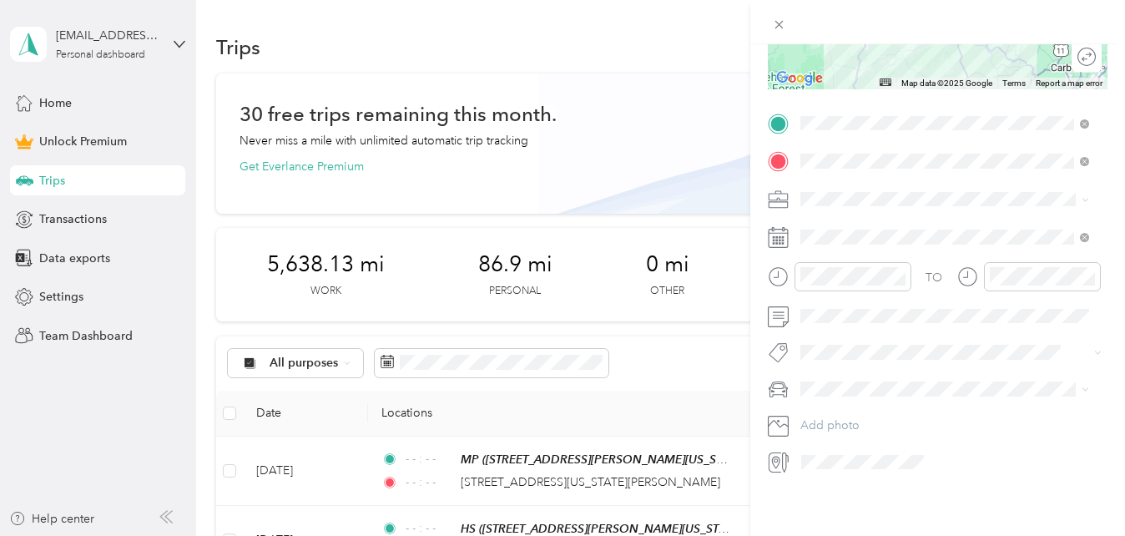
scroll to position [302, 0]
click at [899, 270] on icon "close-circle" at bounding box center [900, 276] width 12 height 12
click at [1092, 270] on icon "close-circle" at bounding box center [1090, 276] width 12 height 12
click at [779, 456] on icon at bounding box center [775, 463] width 10 height 14
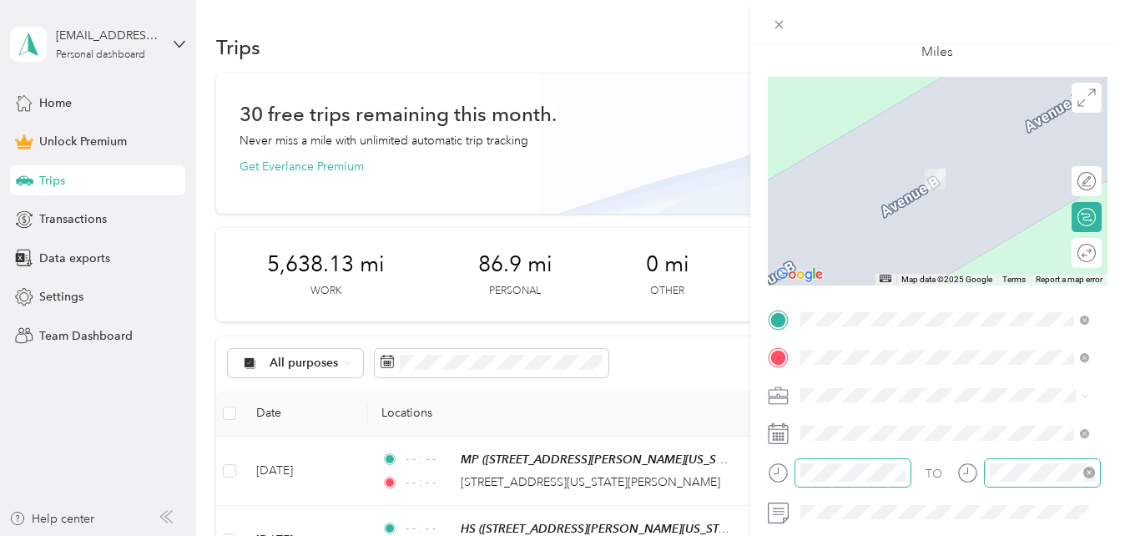
scroll to position [0, 0]
click at [989, 178] on span "[STREET_ADDRESS][US_STATE]" at bounding box center [914, 171] width 167 height 15
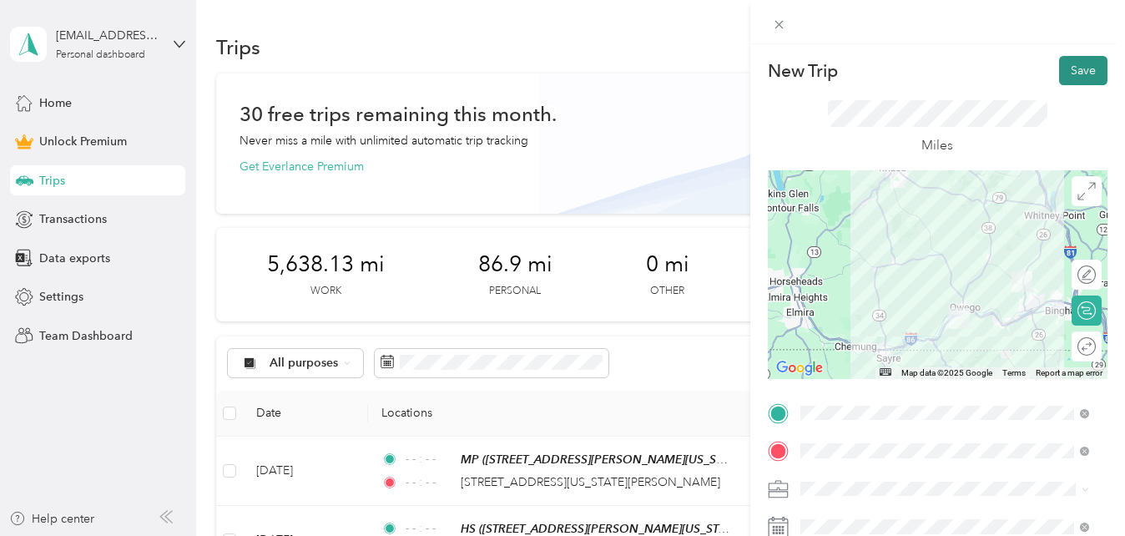
click at [1079, 68] on button "Save" at bounding box center [1083, 70] width 48 height 29
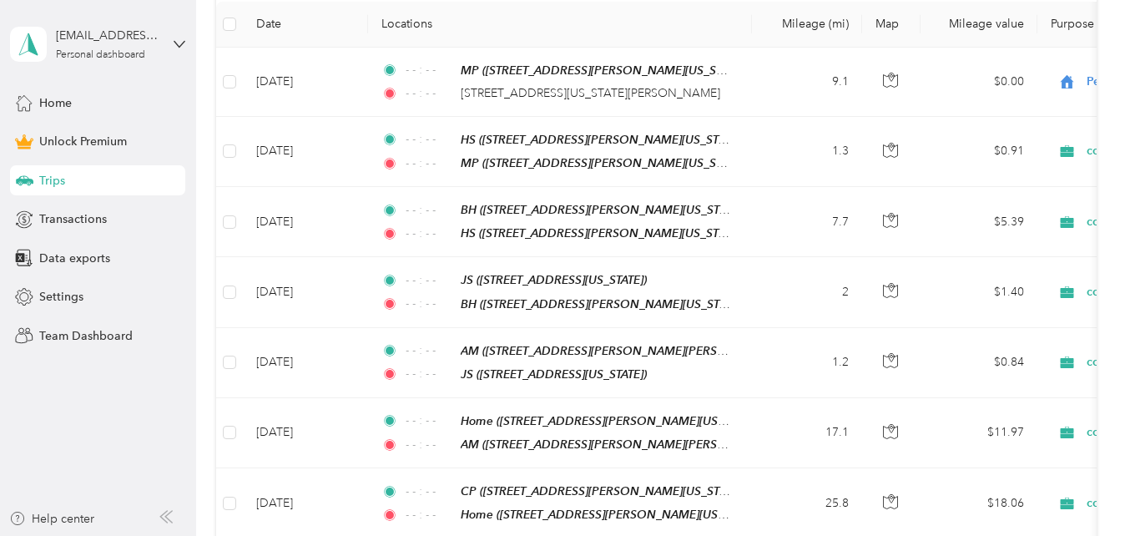
scroll to position [301, 0]
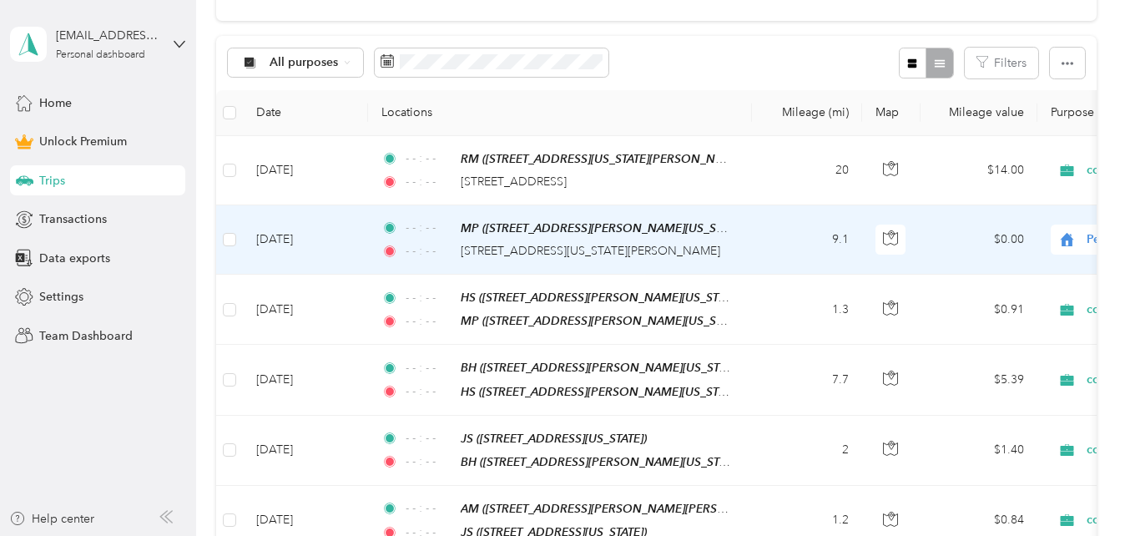
click at [292, 239] on td "[DATE]" at bounding box center [305, 239] width 125 height 69
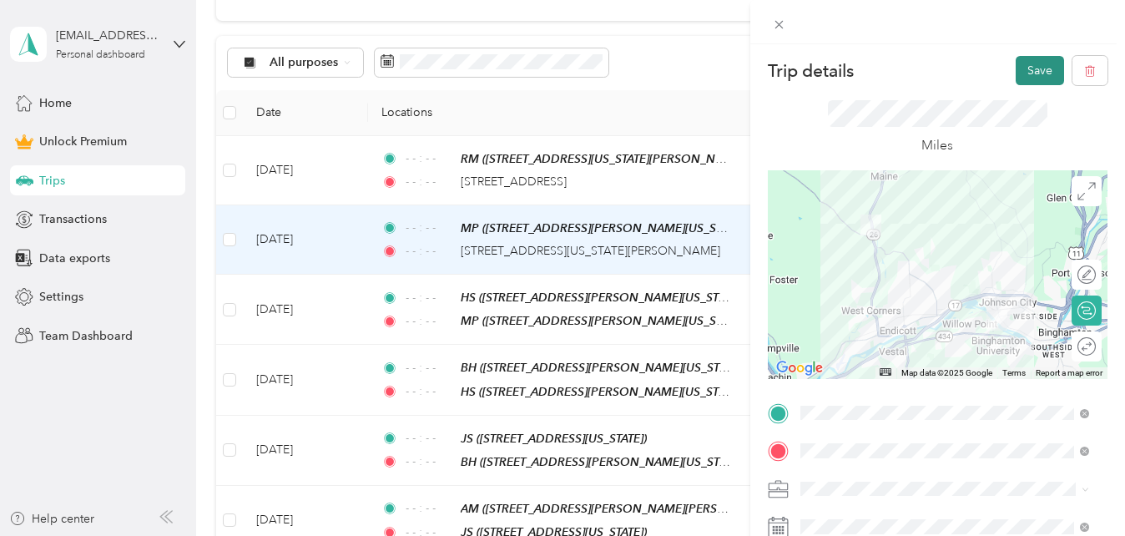
click at [1023, 72] on button "Save" at bounding box center [1040, 70] width 48 height 29
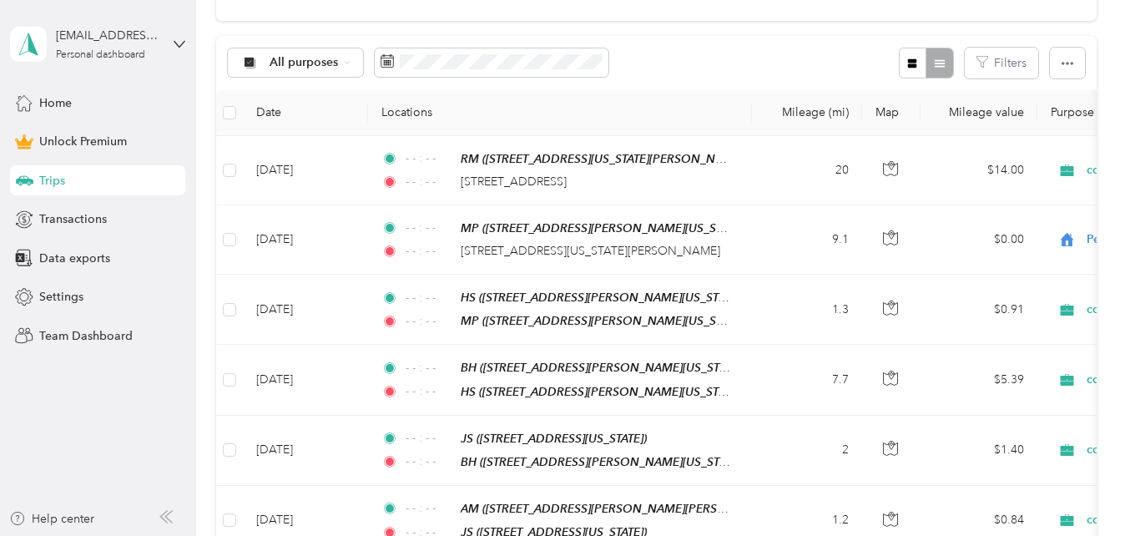
scroll to position [1219, 0]
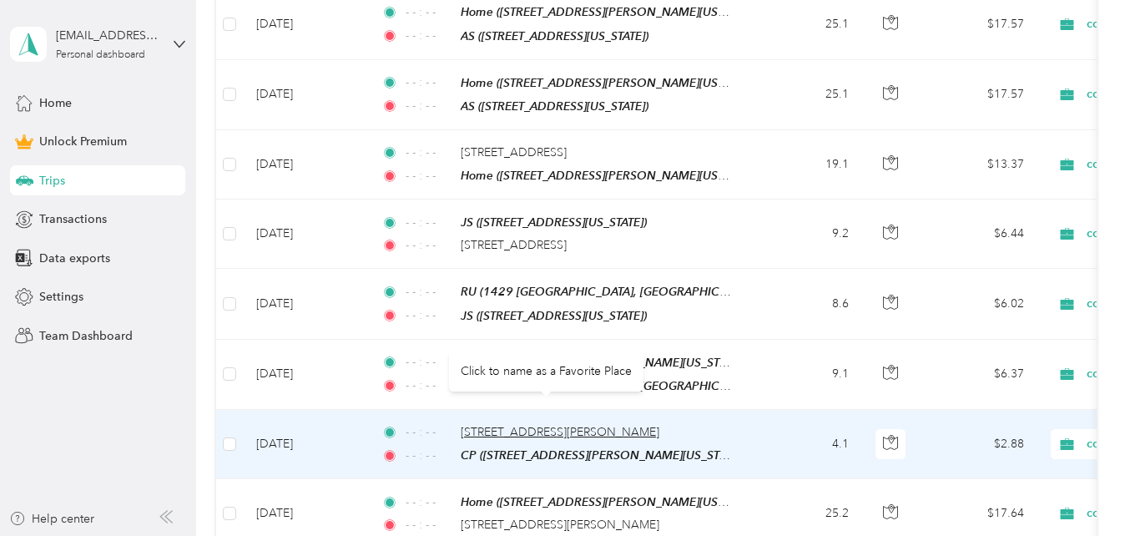
click at [523, 425] on span "[STREET_ADDRESS][PERSON_NAME]" at bounding box center [560, 432] width 199 height 14
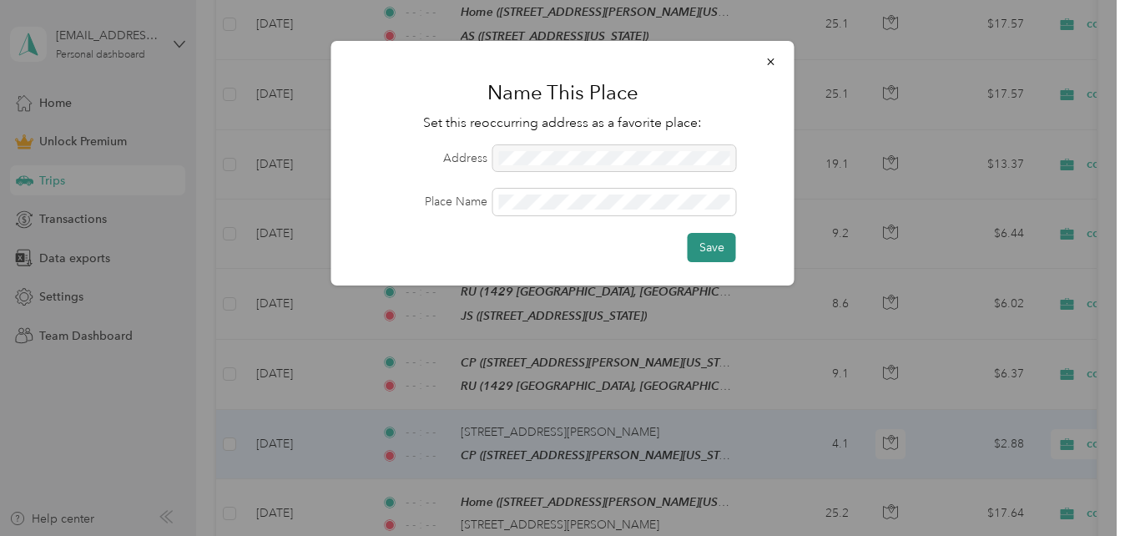
click at [715, 245] on button "Save" at bounding box center [712, 247] width 48 height 29
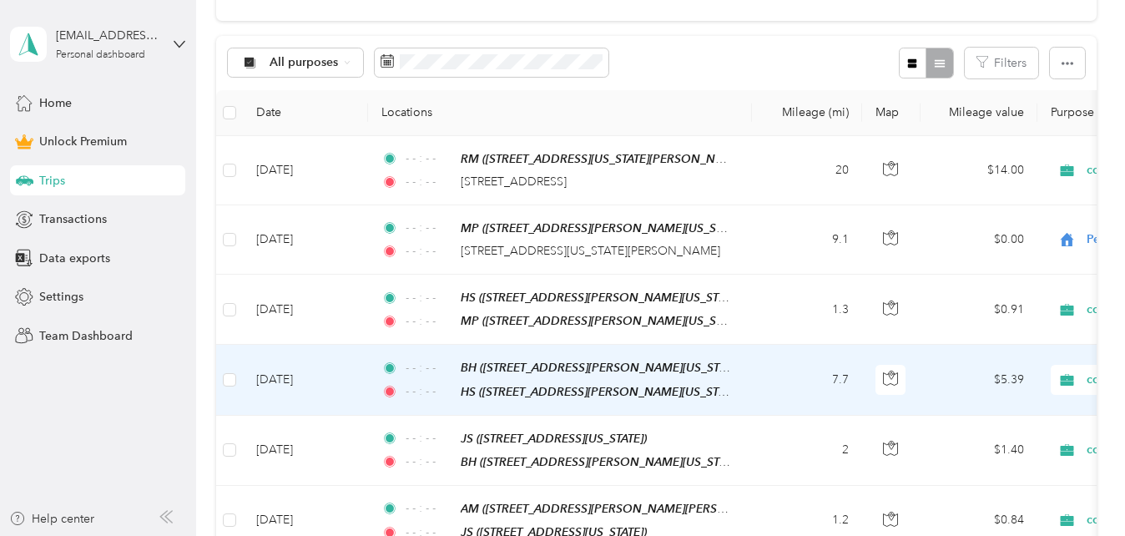
scroll to position [0, 0]
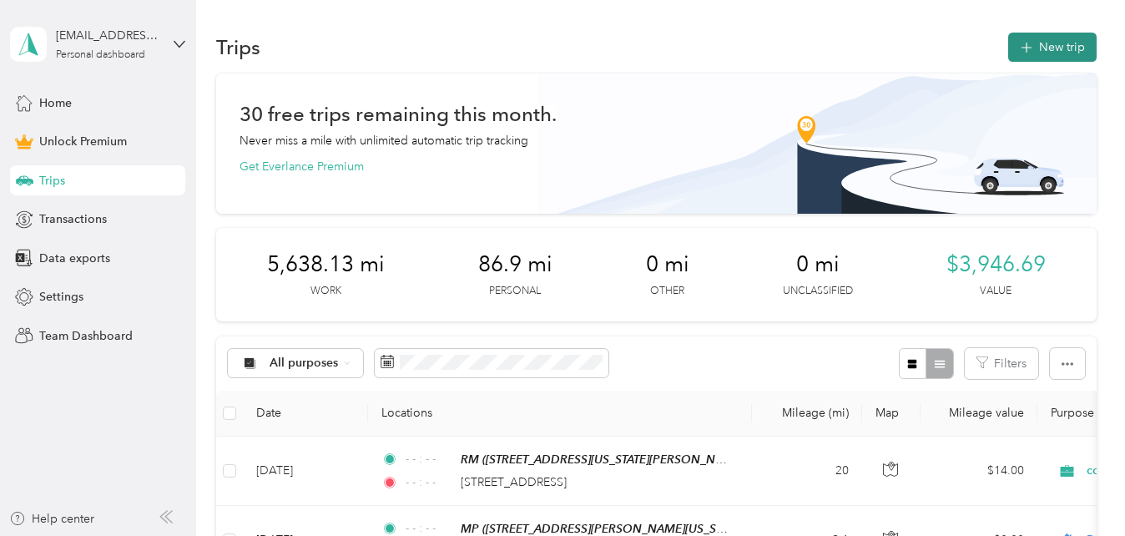
click at [1044, 48] on button "New trip" at bounding box center [1052, 47] width 88 height 29
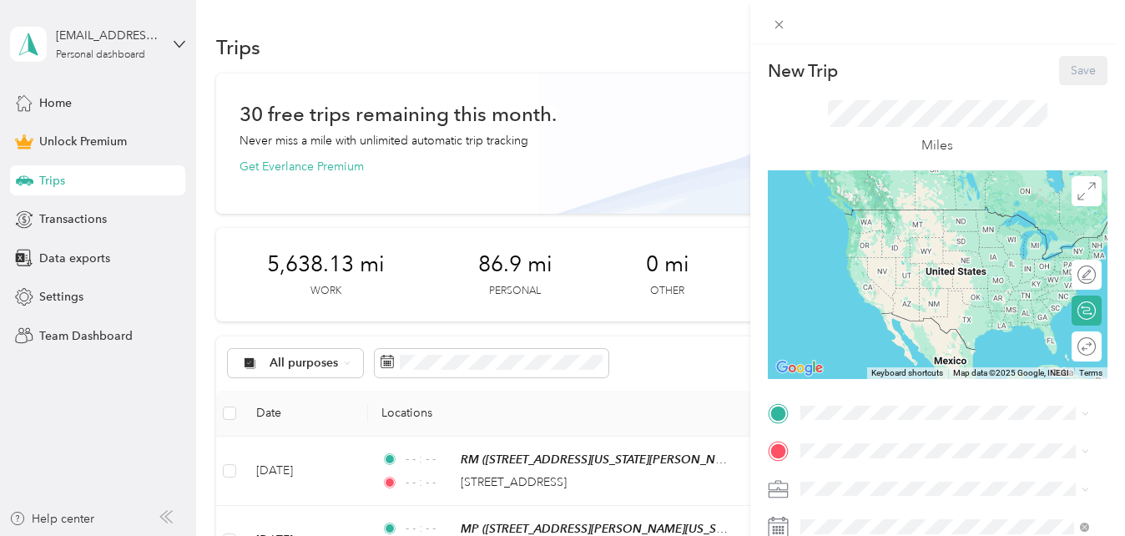
click at [276, 474] on div "New Trip Save This trip cannot be edited because it is either under review, app…" at bounding box center [562, 268] width 1125 height 536
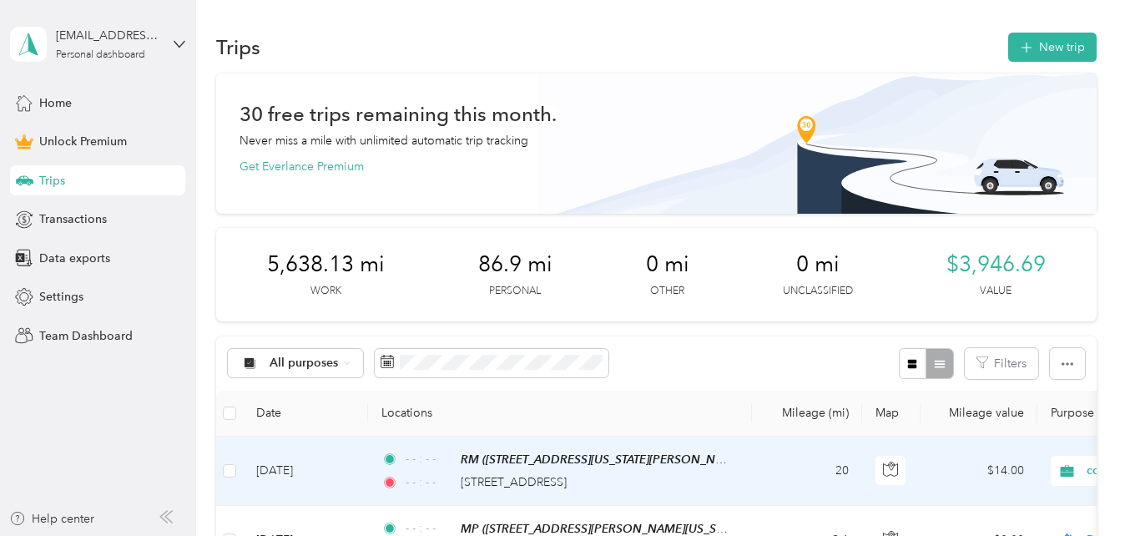
click at [277, 474] on td "[DATE]" at bounding box center [305, 471] width 125 height 69
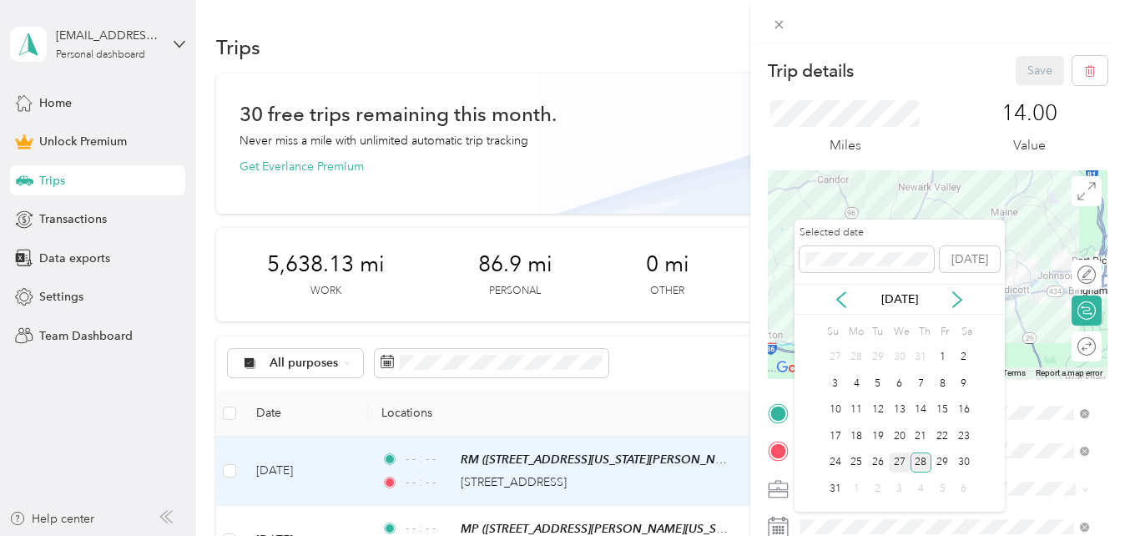
click at [897, 461] on div "27" at bounding box center [900, 462] width 22 height 21
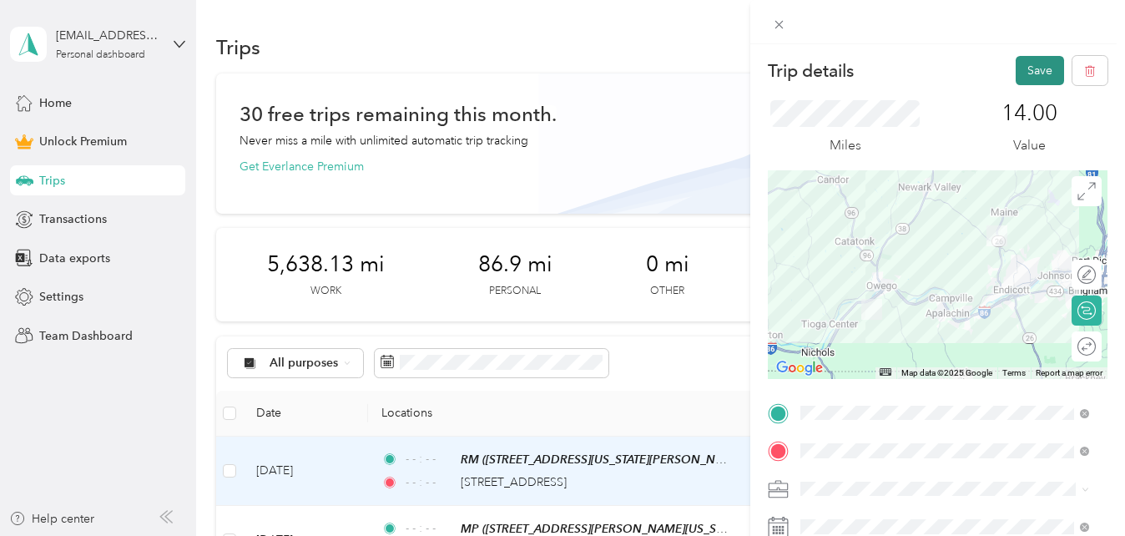
click at [1028, 72] on button "Save" at bounding box center [1040, 70] width 48 height 29
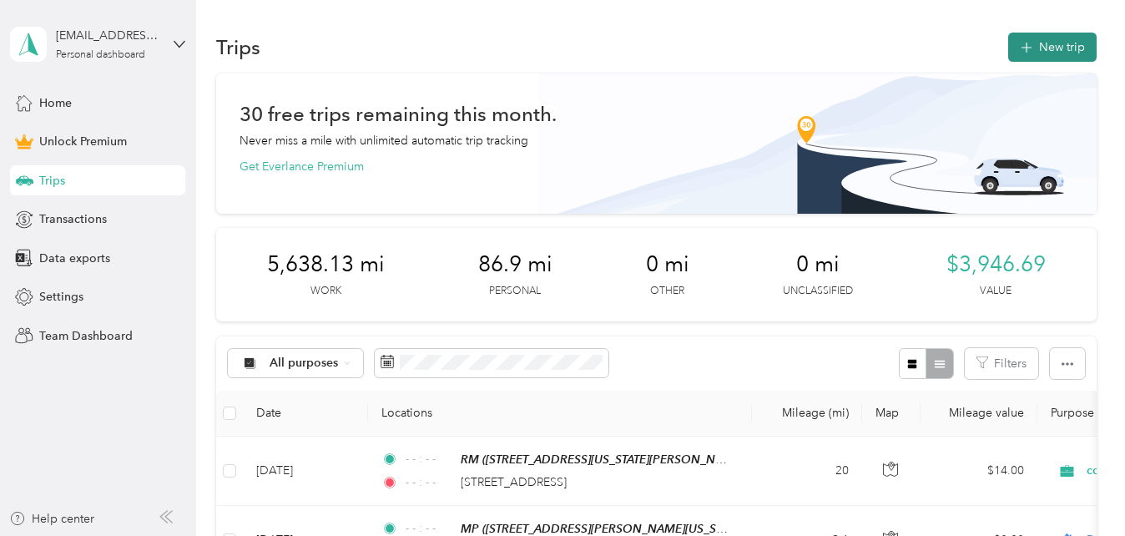
click at [1061, 50] on button "New trip" at bounding box center [1052, 47] width 88 height 29
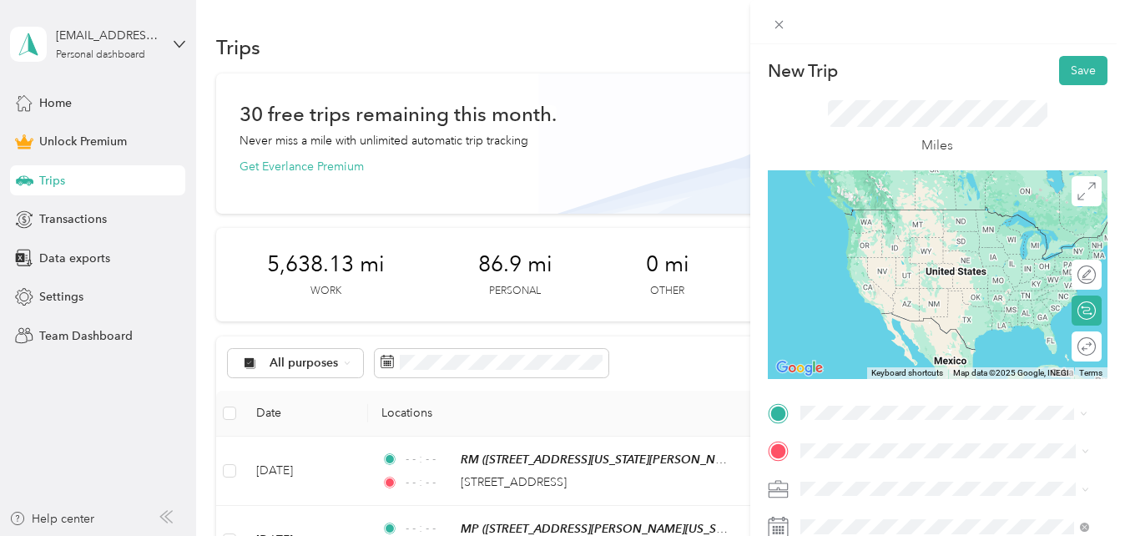
click at [884, 242] on div "Home [STREET_ADDRESS][PERSON_NAME][US_STATE]" at bounding box center [957, 234] width 252 height 53
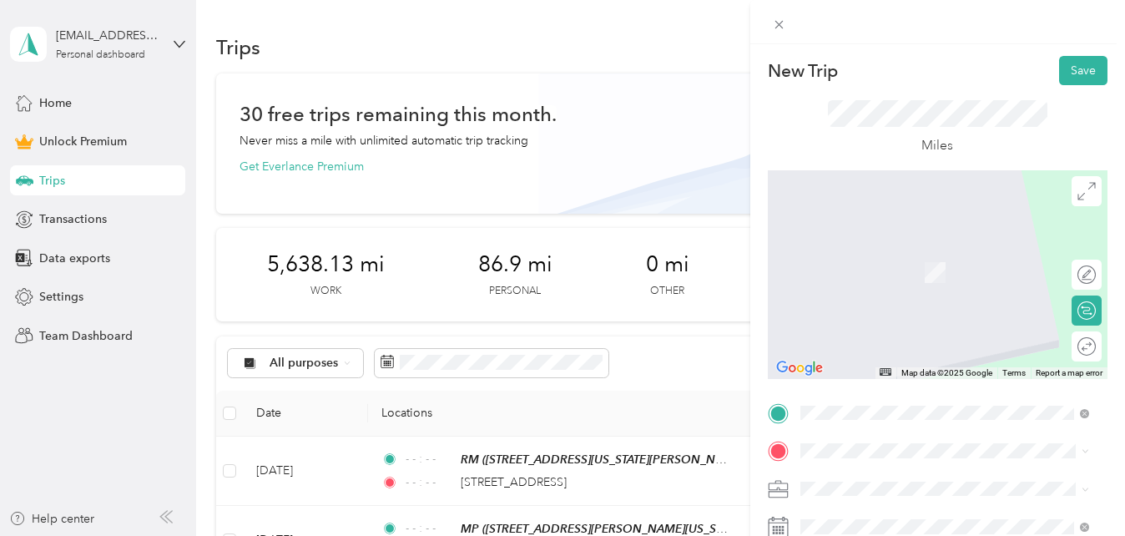
click at [939, 262] on span "[STREET_ADDRESS][PERSON_NAME][PERSON_NAME][US_STATE]" at bounding box center [957, 252] width 252 height 29
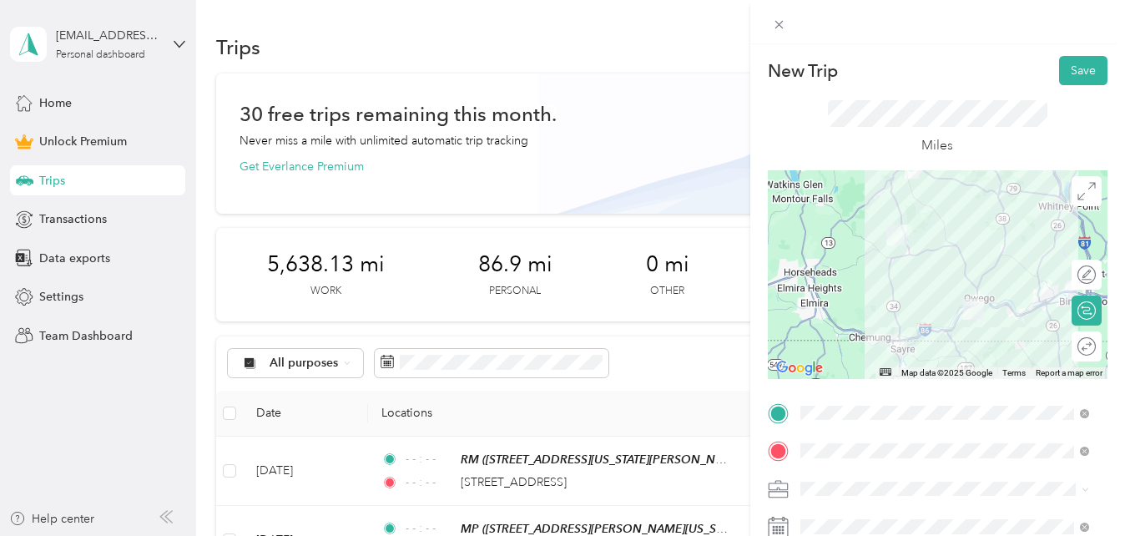
click at [861, 312] on span "counseling session" at bounding box center [855, 308] width 99 height 14
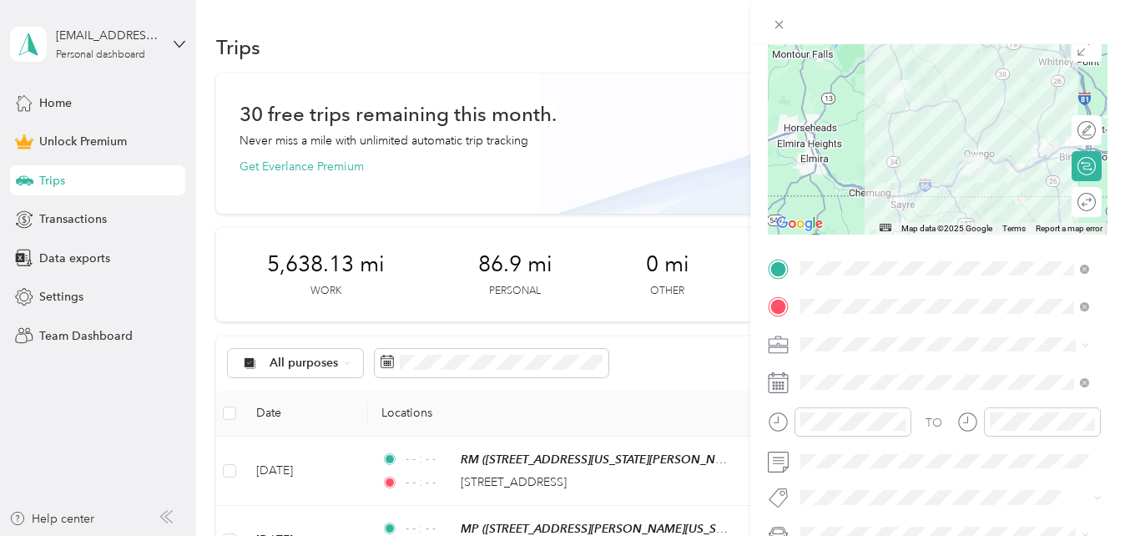
scroll to position [245, 0]
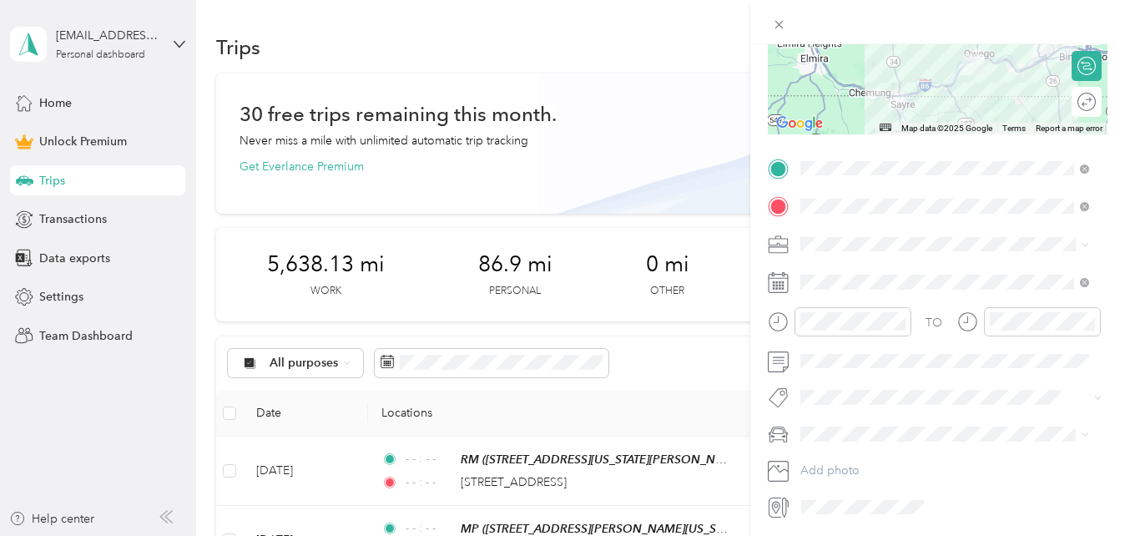
drag, startPoint x: 898, startPoint y: 322, endPoint x: 912, endPoint y: 322, distance: 14.2
click at [899, 322] on icon "close-circle" at bounding box center [900, 322] width 12 height 12
click at [1086, 321] on icon "close-circle" at bounding box center [1090, 322] width 12 height 12
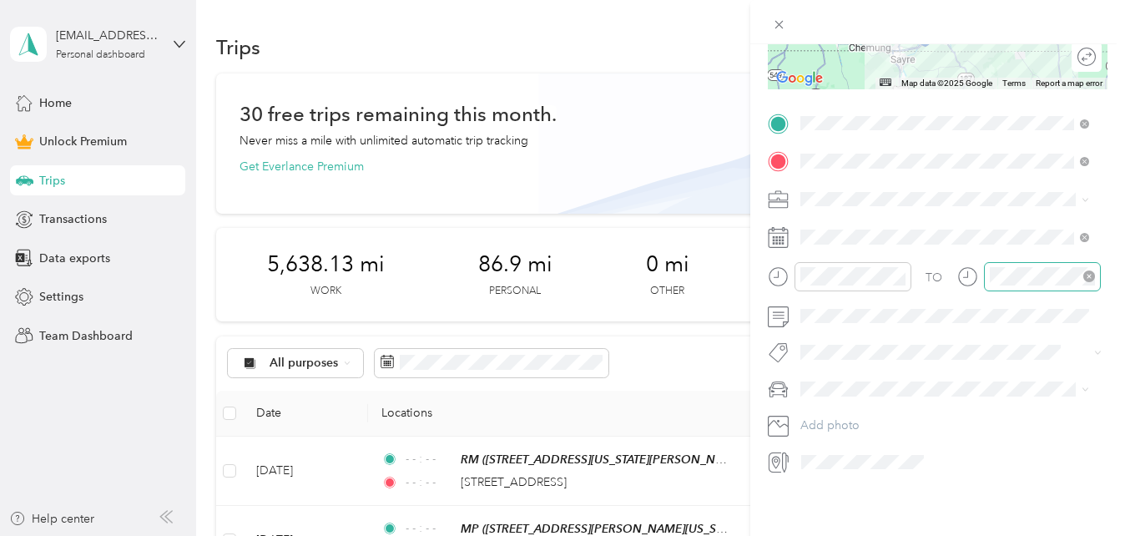
scroll to position [0, 0]
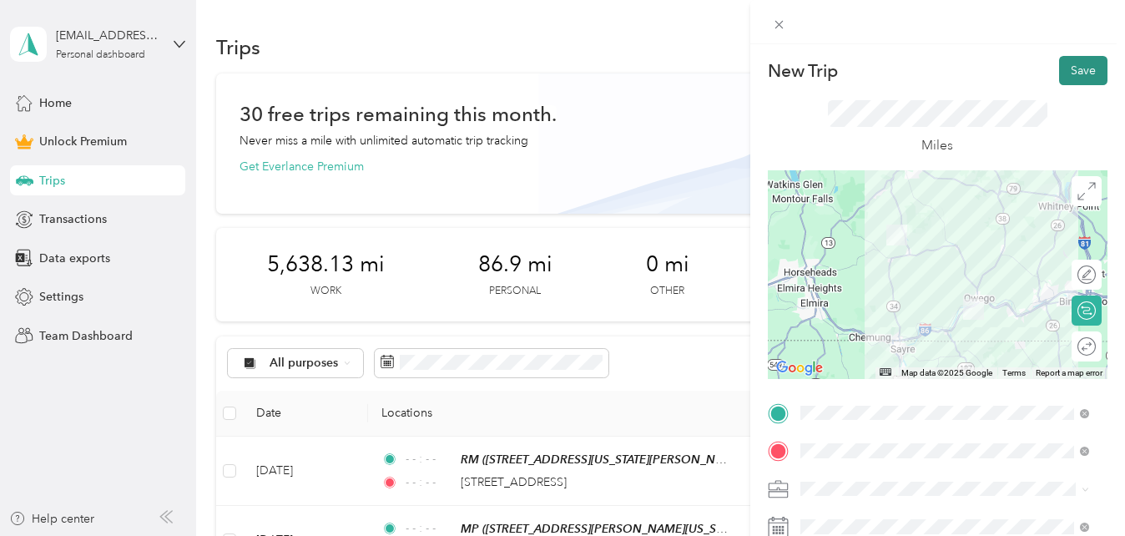
click at [1077, 67] on button "Save" at bounding box center [1083, 70] width 48 height 29
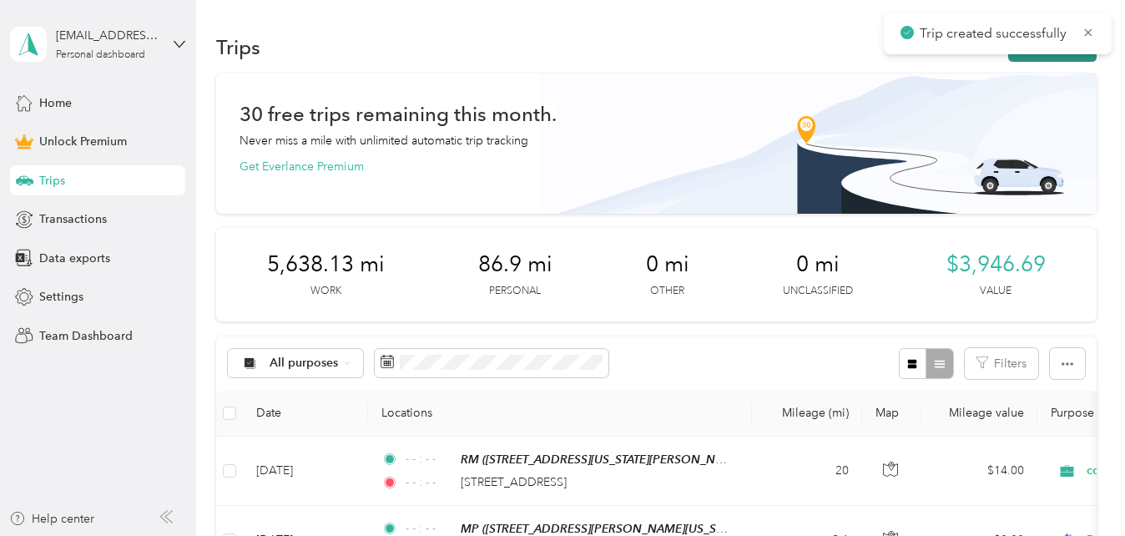
click at [1059, 57] on button "New trip" at bounding box center [1052, 47] width 88 height 29
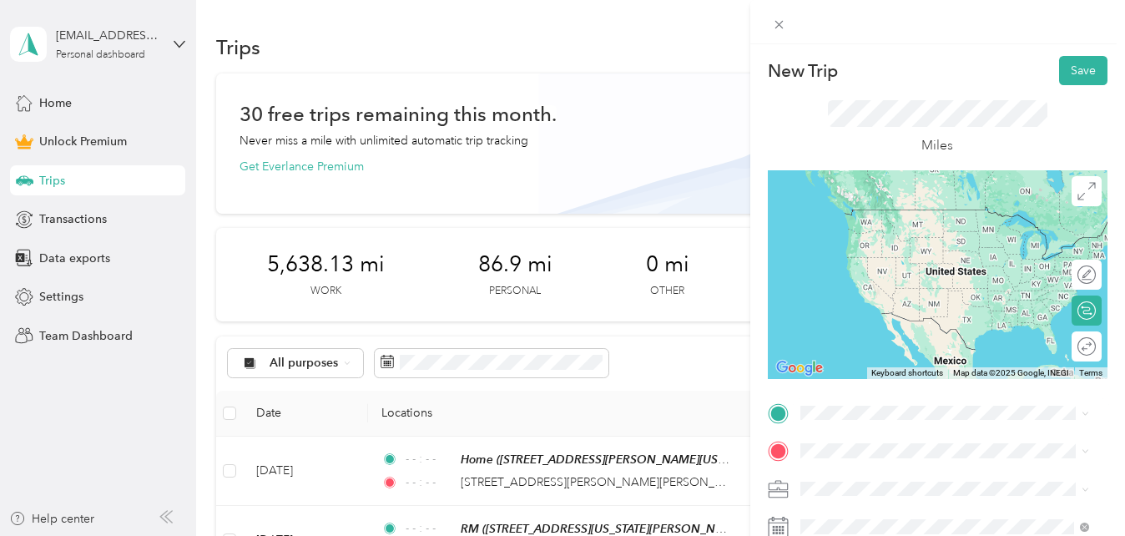
click at [935, 217] on span "[STREET_ADDRESS][PERSON_NAME][PERSON_NAME][US_STATE]" at bounding box center [957, 213] width 252 height 29
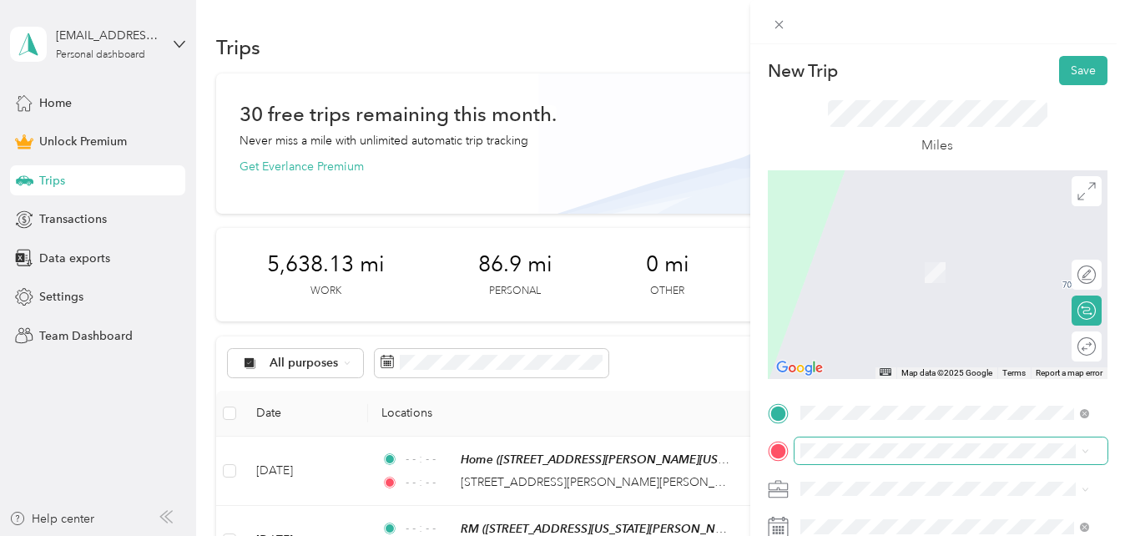
click at [884, 460] on span at bounding box center [951, 450] width 313 height 27
click at [864, 284] on span "[STREET_ADDRESS][PERSON_NAME][US_STATE]" at bounding box center [930, 281] width 199 height 32
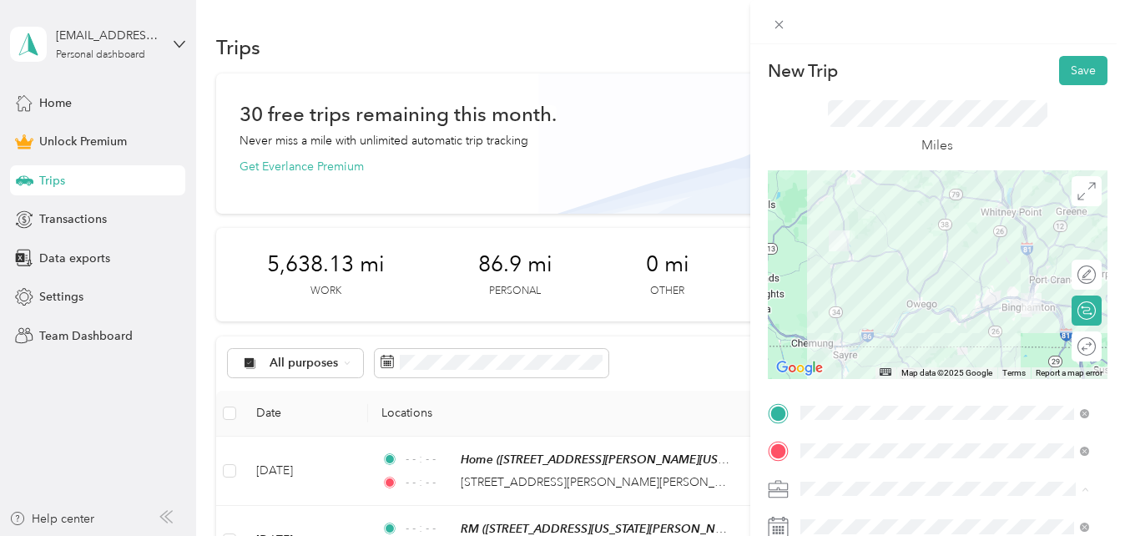
click at [841, 311] on span "counseling session" at bounding box center [855, 313] width 99 height 14
click at [1083, 70] on button "Save" at bounding box center [1083, 70] width 48 height 29
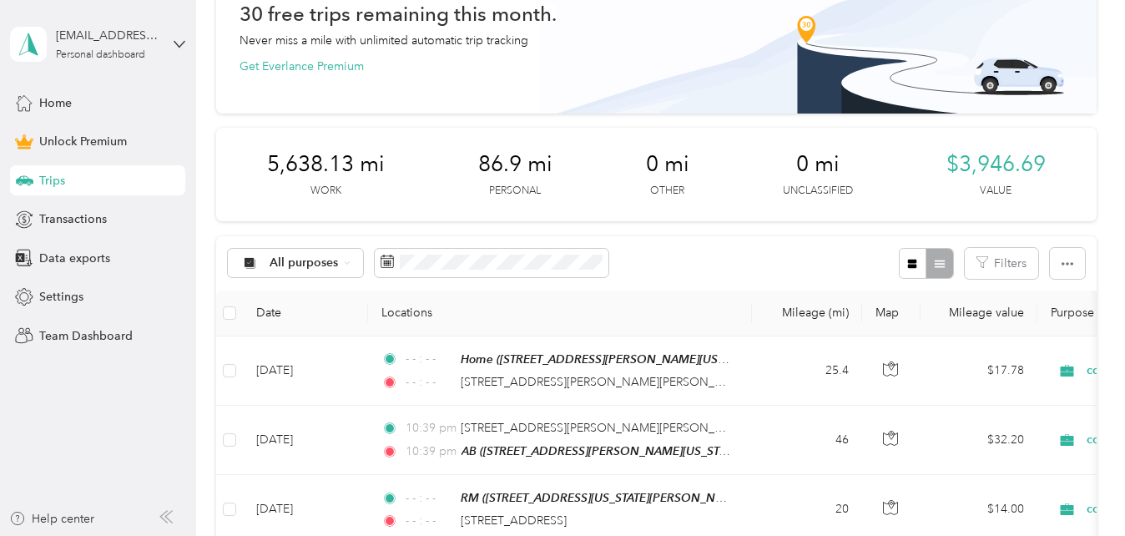
scroll to position [189, 0]
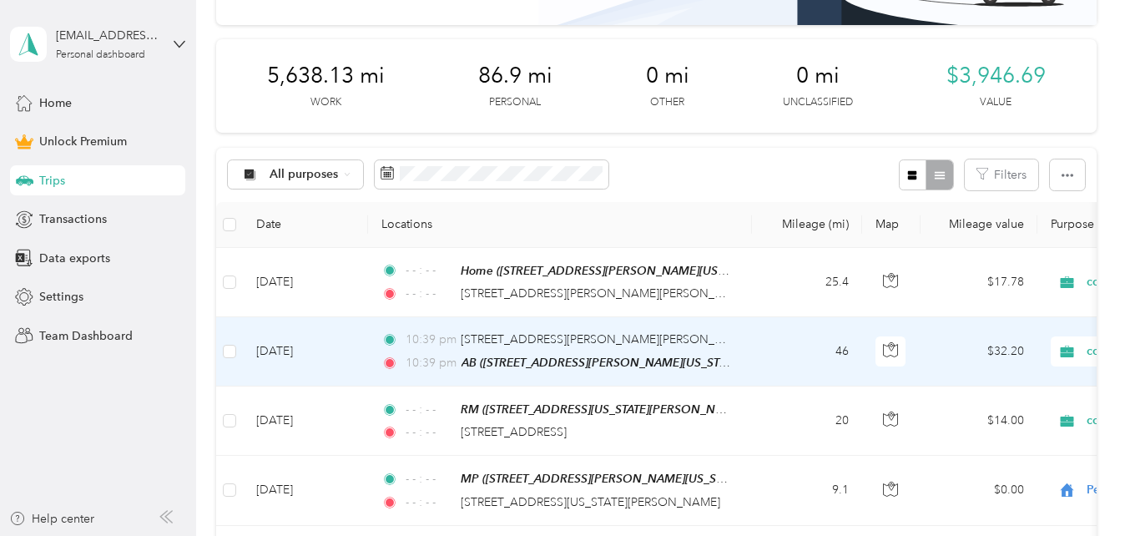
click at [275, 349] on td "[DATE]" at bounding box center [305, 351] width 125 height 69
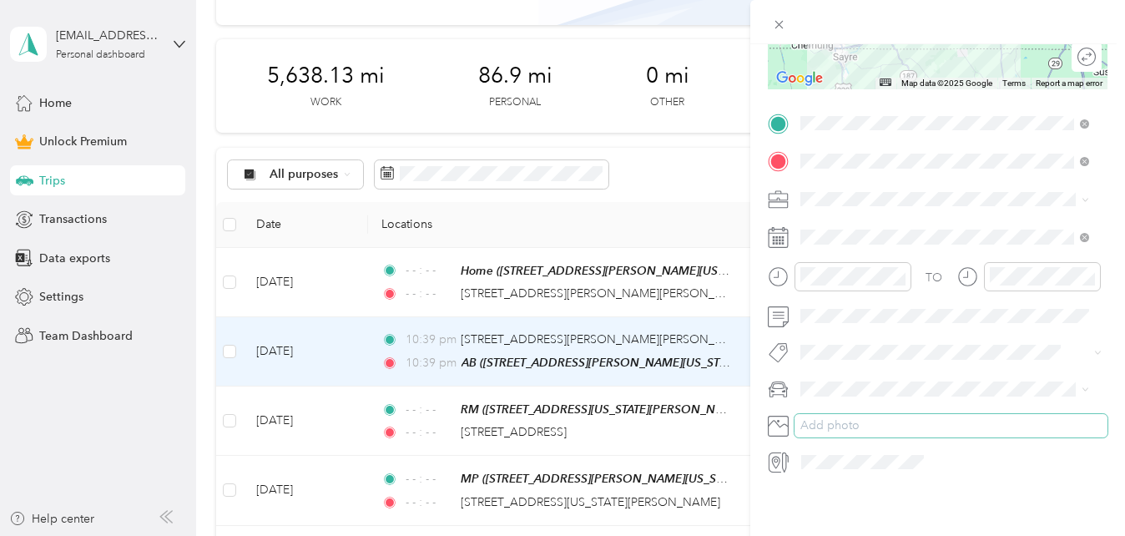
scroll to position [302, 0]
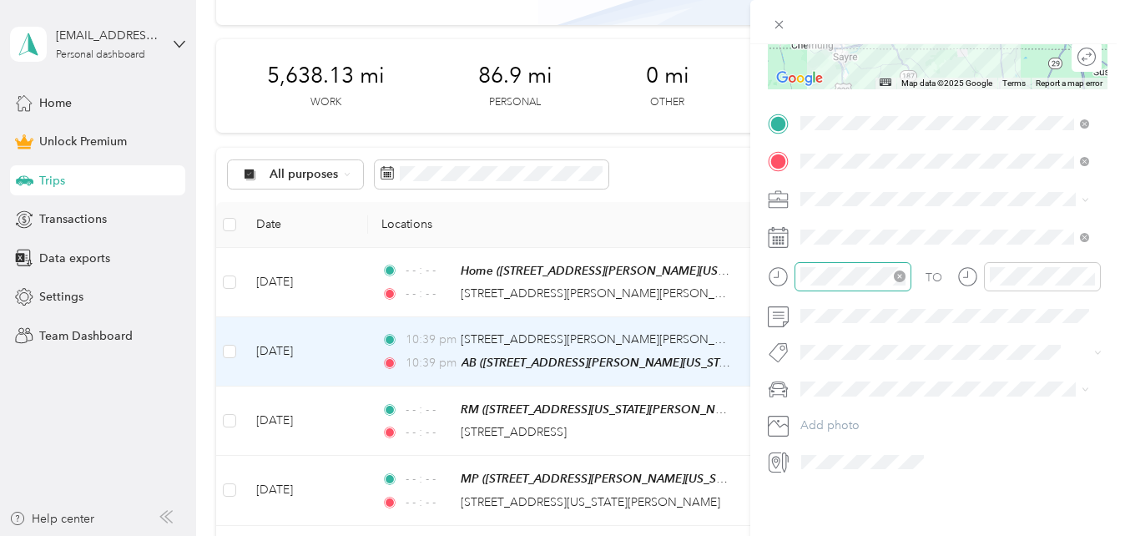
click at [900, 270] on icon "close-circle" at bounding box center [900, 276] width 12 height 12
click at [1088, 270] on icon "close-circle" at bounding box center [1090, 276] width 12 height 12
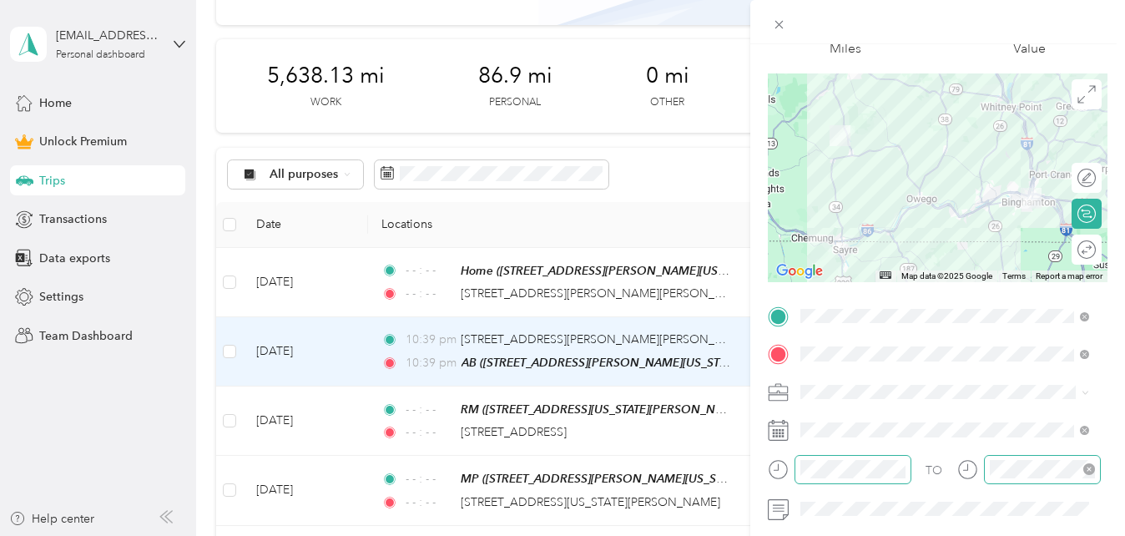
scroll to position [0, 0]
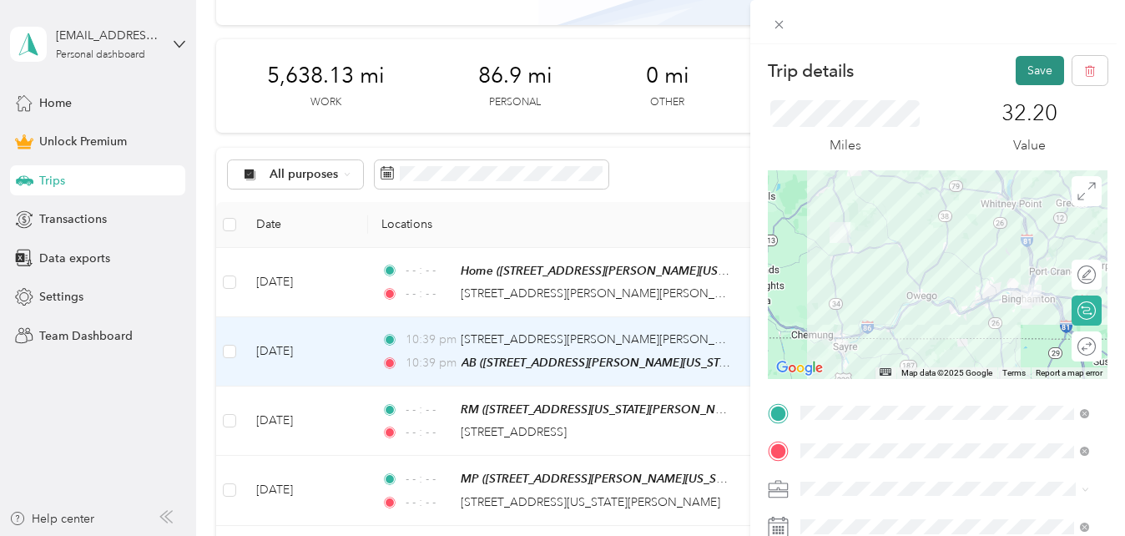
click at [1023, 71] on button "Save" at bounding box center [1040, 70] width 48 height 29
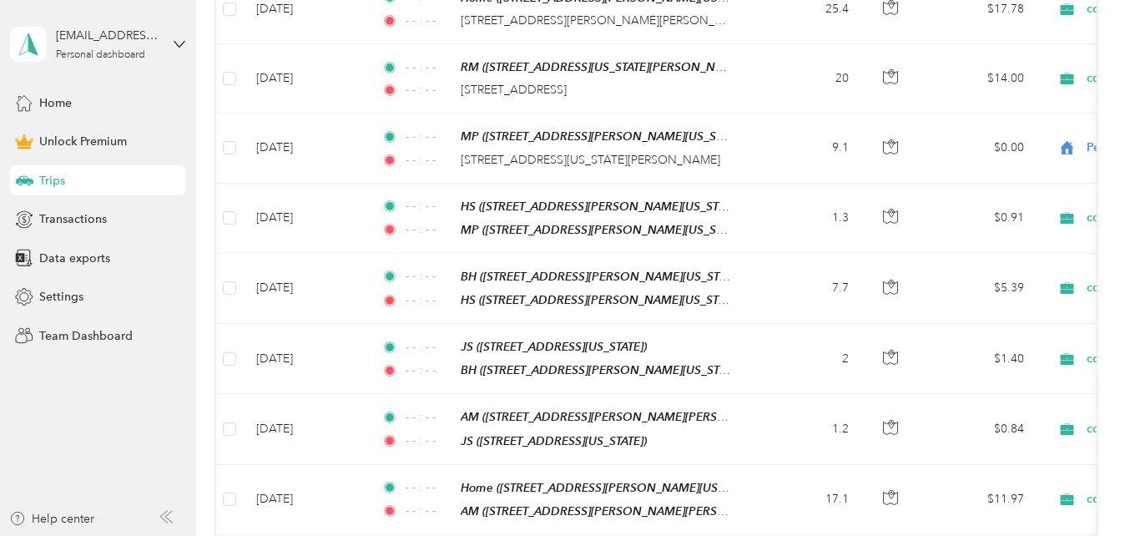
scroll to position [280, 0]
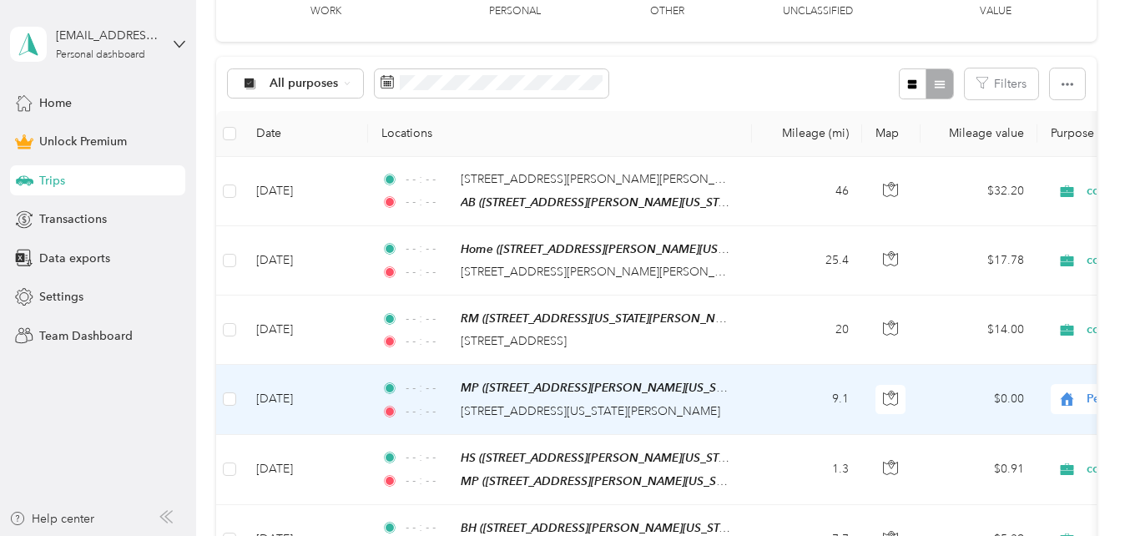
click at [1073, 392] on icon at bounding box center [1067, 398] width 21 height 13
click at [989, 221] on li "counseling session" at bounding box center [1021, 219] width 207 height 29
click at [277, 395] on td "[DATE]" at bounding box center [305, 399] width 125 height 69
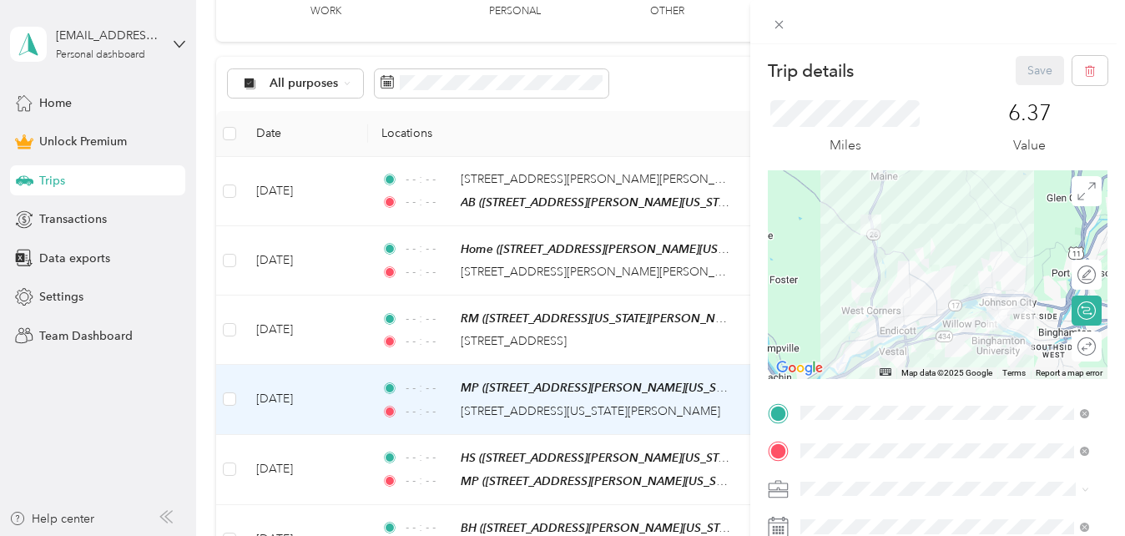
click at [280, 404] on div "Trip details Save This trip cannot be edited because it is either under review,…" at bounding box center [562, 268] width 1125 height 536
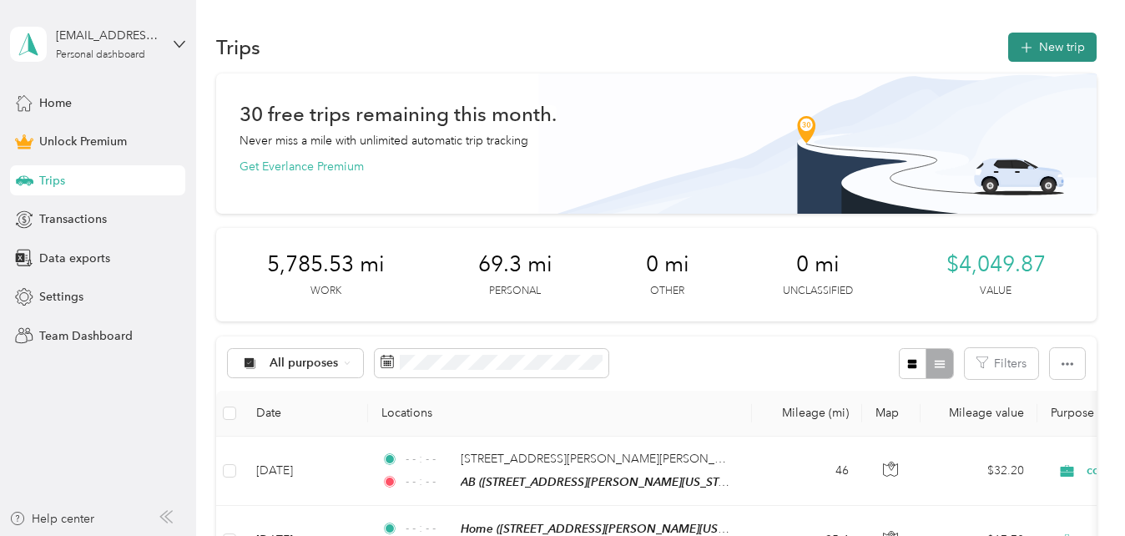
click at [1053, 37] on button "New trip" at bounding box center [1052, 47] width 88 height 29
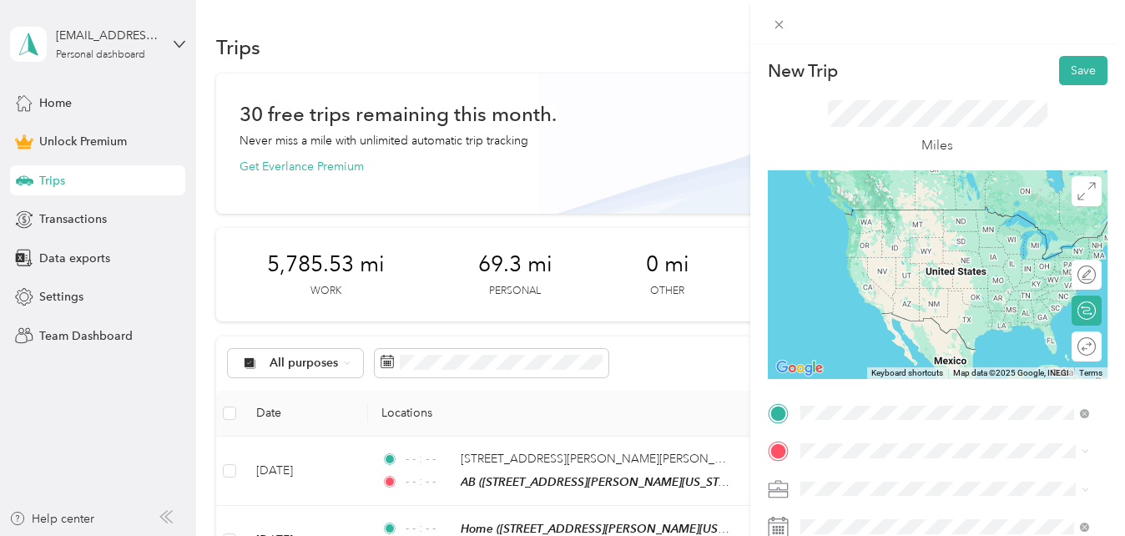
click at [925, 221] on div "AB [STREET_ADDRESS][PERSON_NAME][US_STATE]" at bounding box center [957, 234] width 252 height 53
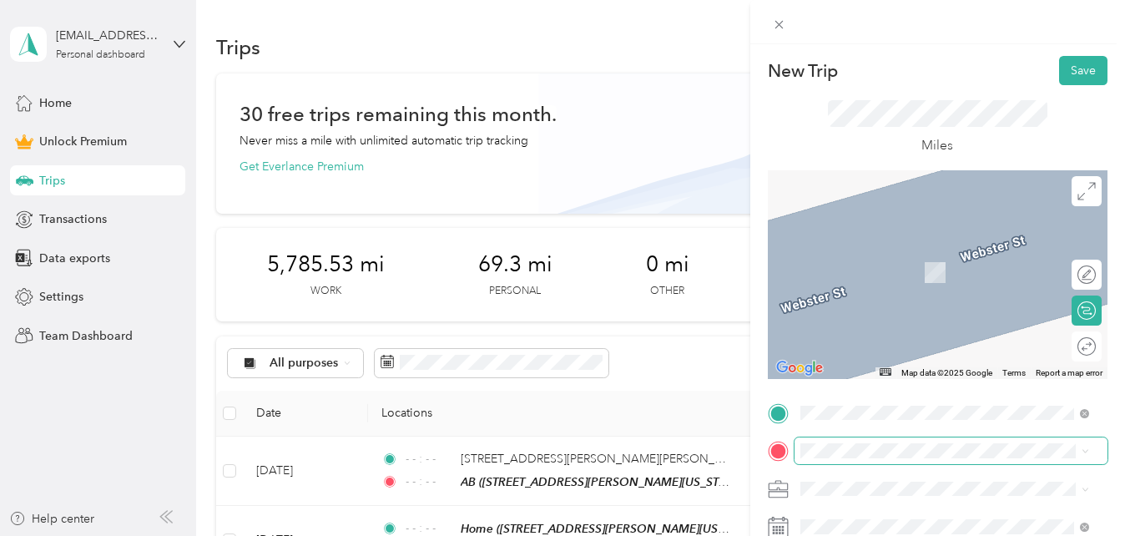
click at [817, 460] on span at bounding box center [951, 450] width 313 height 27
click at [896, 288] on li "JC [STREET_ADDRESS][US_STATE]" at bounding box center [945, 261] width 301 height 53
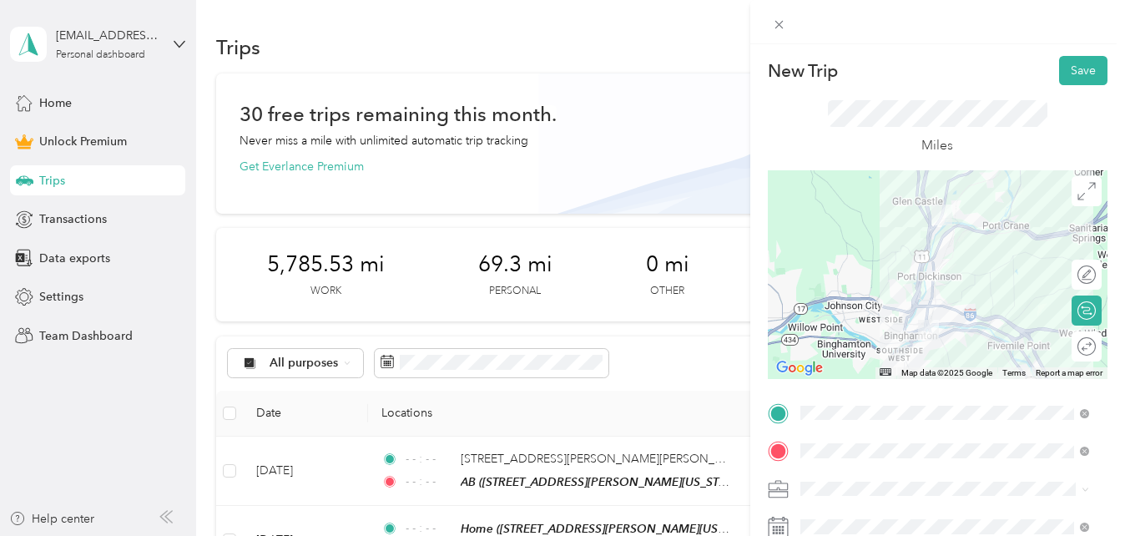
click at [843, 305] on div "counseling session" at bounding box center [944, 307] width 277 height 18
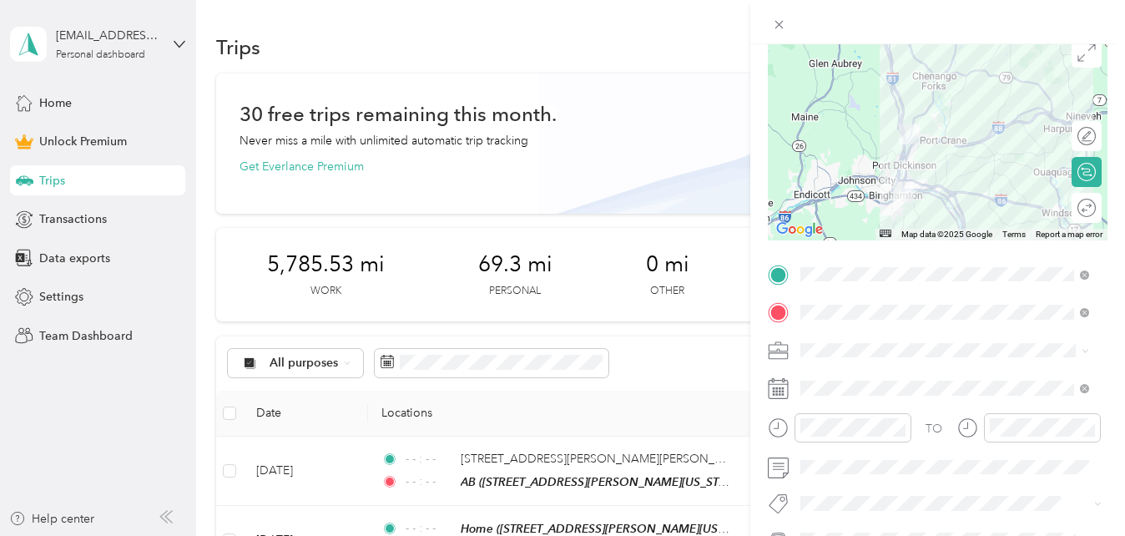
scroll to position [158, 0]
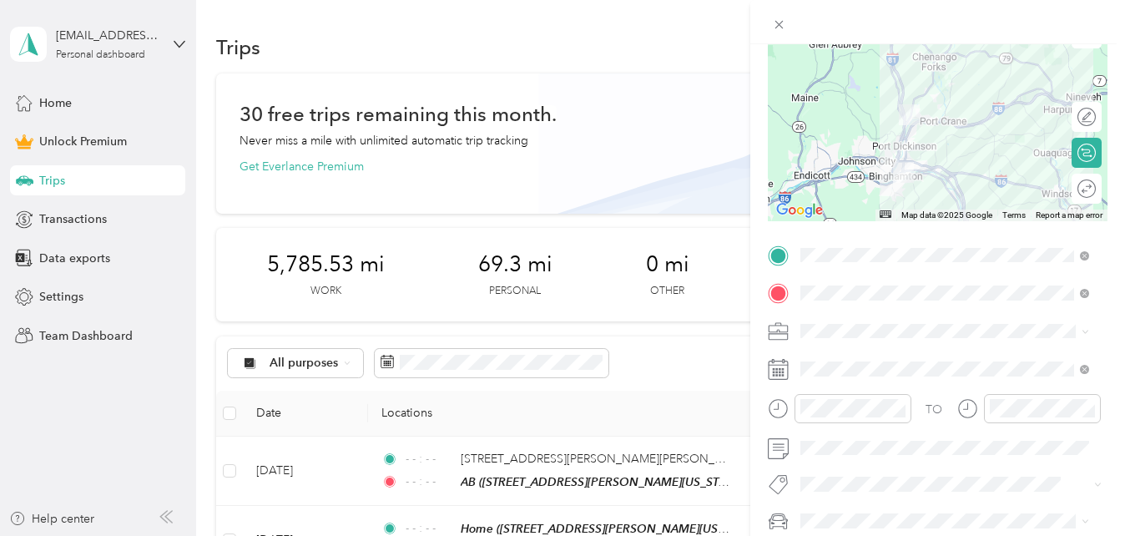
drag, startPoint x: 901, startPoint y: 412, endPoint x: 926, endPoint y: 409, distance: 25.3
click at [901, 412] on icon "close-circle" at bounding box center [900, 408] width 12 height 12
click at [1086, 407] on icon "close-circle" at bounding box center [1090, 408] width 12 height 12
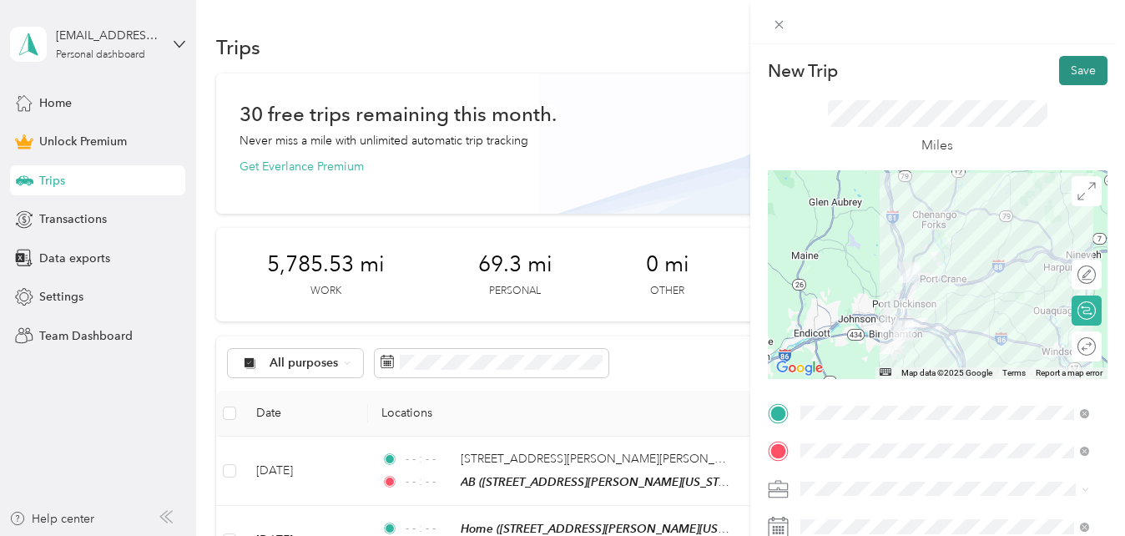
click at [1069, 68] on button "Save" at bounding box center [1083, 70] width 48 height 29
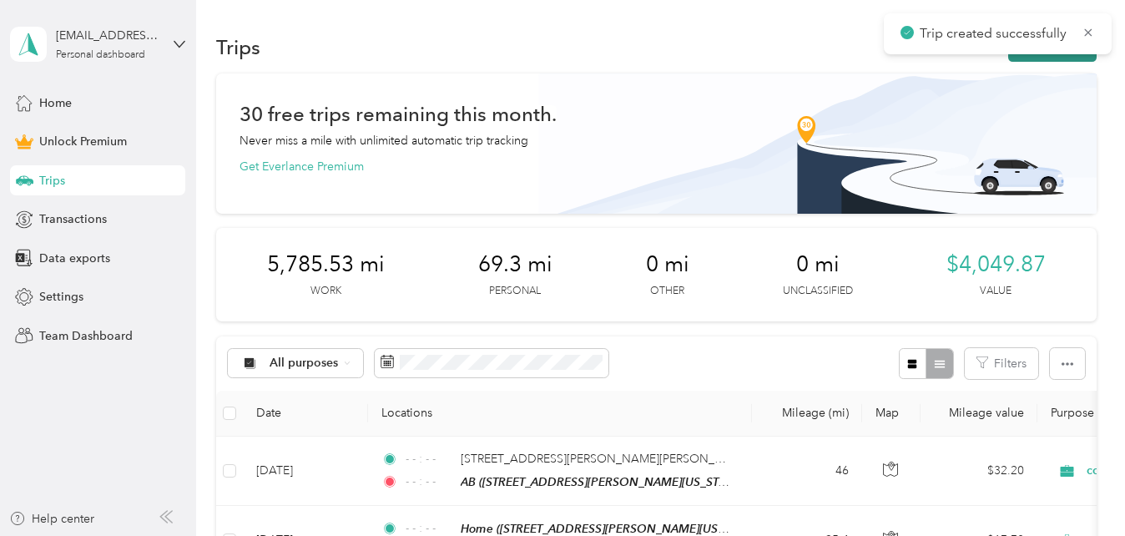
click at [1047, 61] on button "New trip" at bounding box center [1052, 47] width 88 height 29
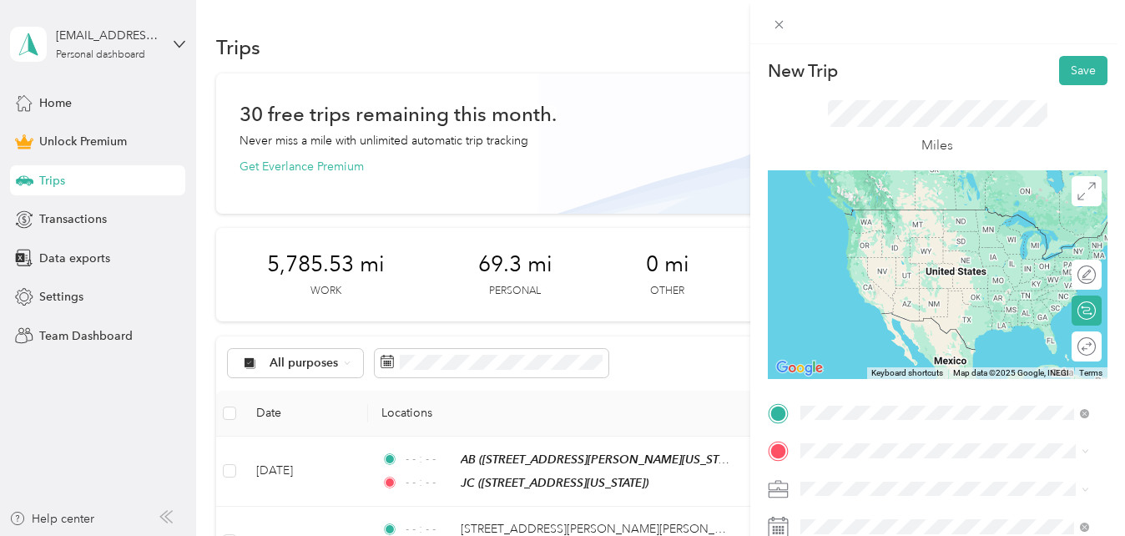
click at [853, 241] on span "[STREET_ADDRESS][US_STATE]" at bounding box center [914, 234] width 167 height 14
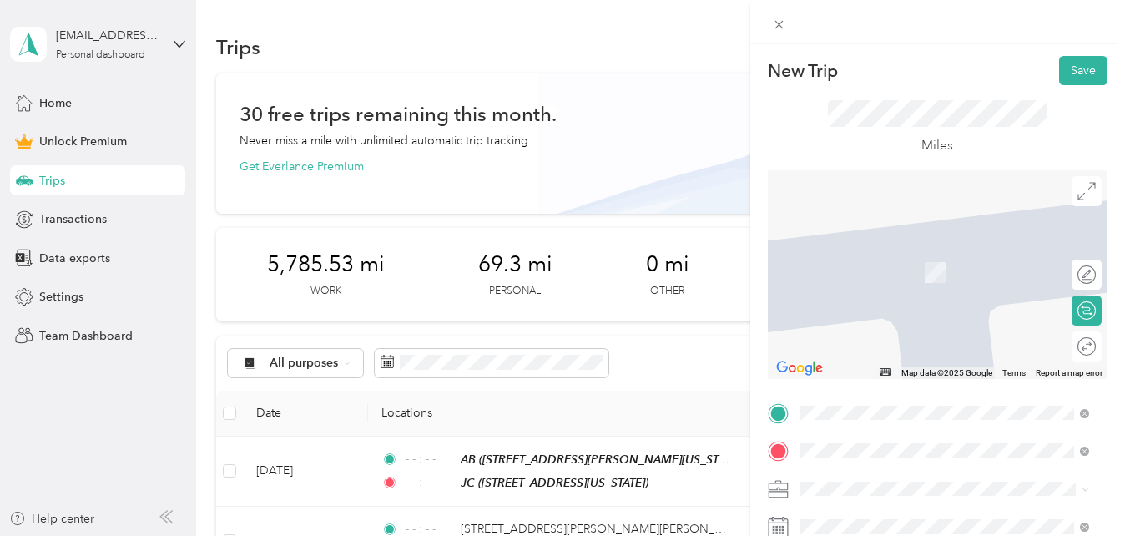
click at [877, 266] on span "1429 [GEOGRAPHIC_DATA], [GEOGRAPHIC_DATA], [US_STATE], [GEOGRAPHIC_DATA]" at bounding box center [926, 289] width 191 height 49
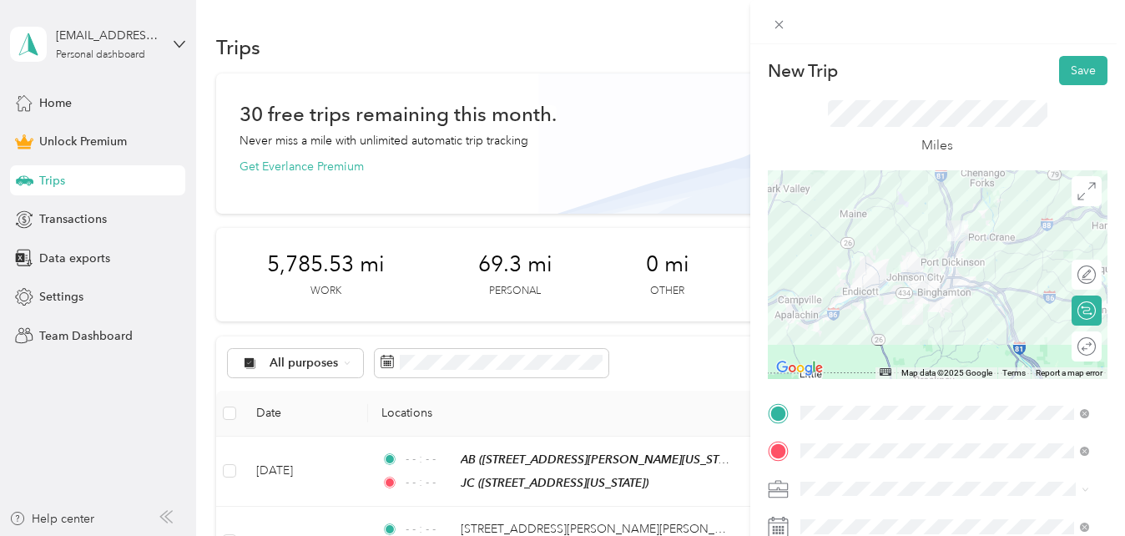
click at [874, 315] on span "counseling session" at bounding box center [855, 310] width 99 height 14
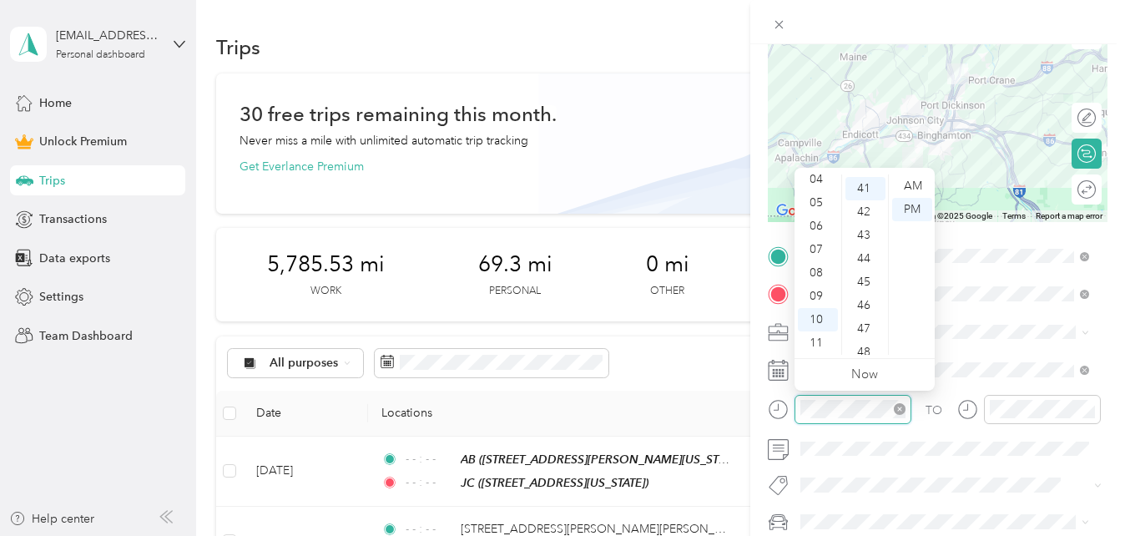
scroll to position [958, 0]
click at [903, 409] on icon "close-circle" at bounding box center [900, 409] width 12 height 12
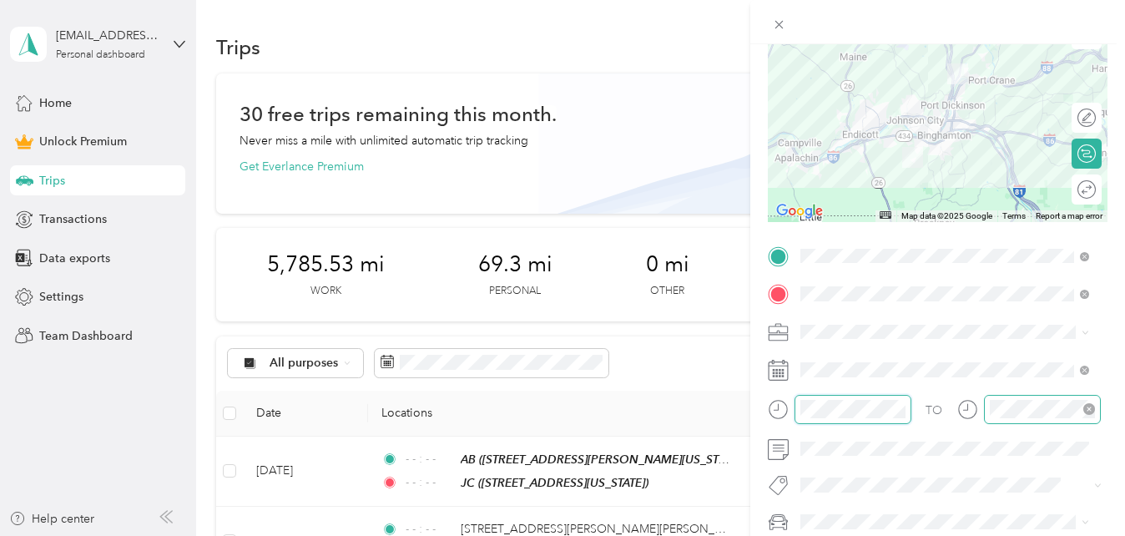
click at [1094, 406] on icon "close-circle" at bounding box center [1090, 409] width 12 height 12
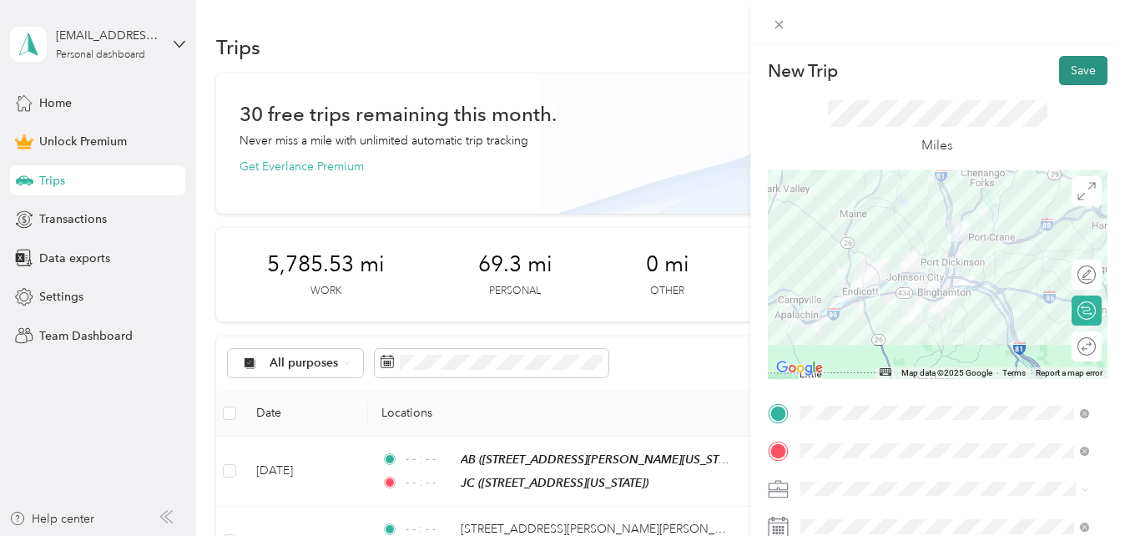
click at [1059, 67] on button "Save" at bounding box center [1083, 70] width 48 height 29
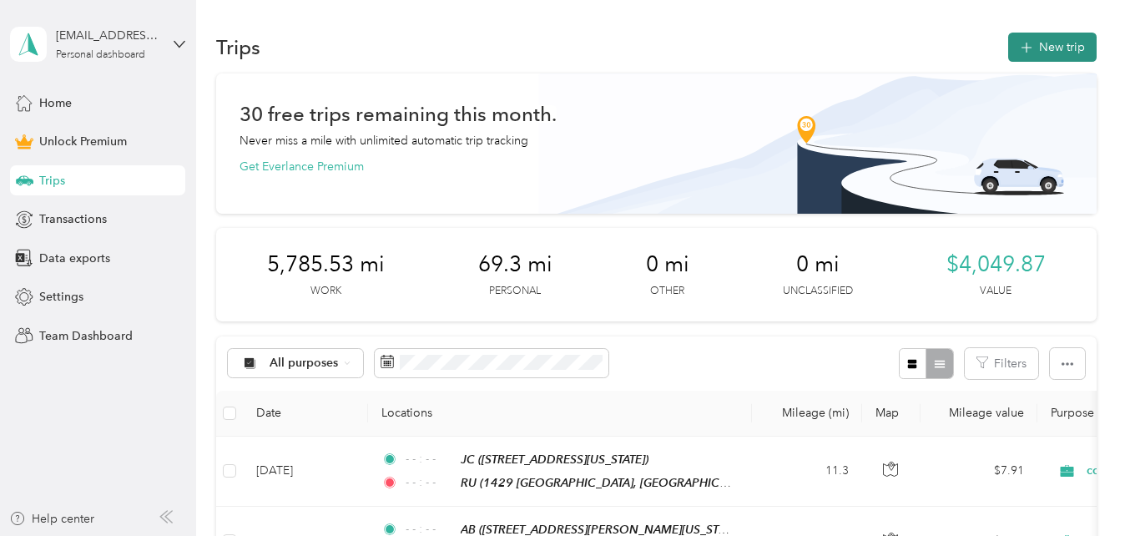
click at [1052, 50] on button "New trip" at bounding box center [1052, 47] width 88 height 29
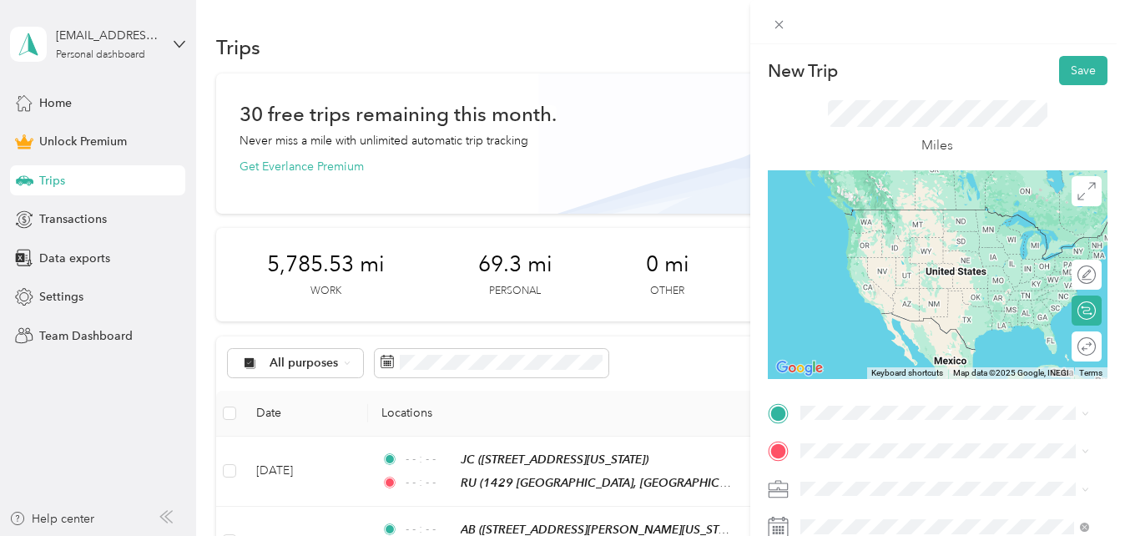
click at [932, 244] on div "RU 1429 [GEOGRAPHIC_DATA], [GEOGRAPHIC_DATA], [US_STATE], [GEOGRAPHIC_DATA]" at bounding box center [957, 241] width 252 height 70
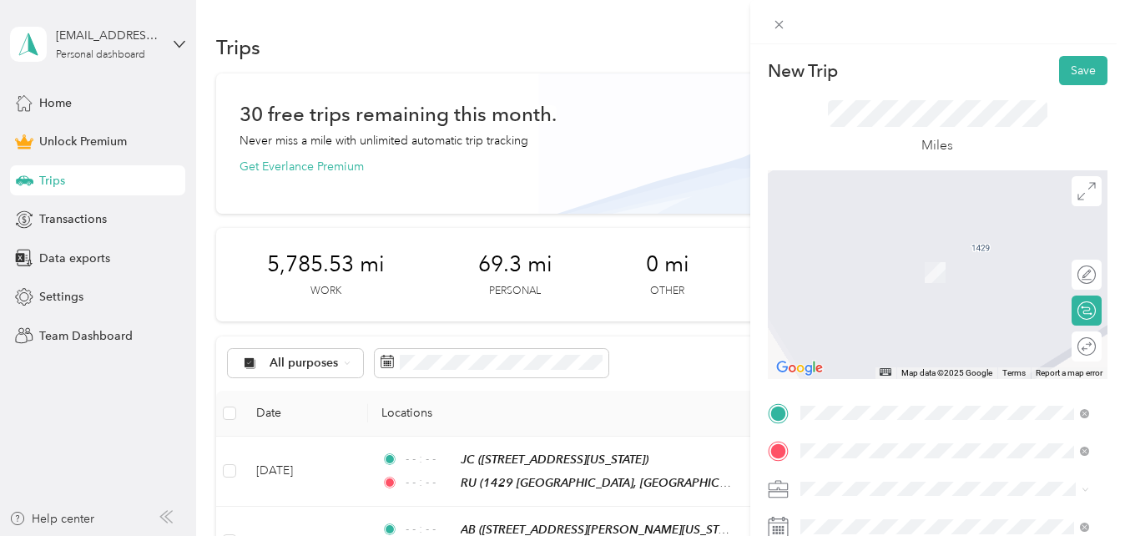
click at [972, 250] on span "Hickories Park Service Entrance [GEOGRAPHIC_DATA], [US_STATE][GEOGRAPHIC_DATA],…" at bounding box center [957, 262] width 252 height 44
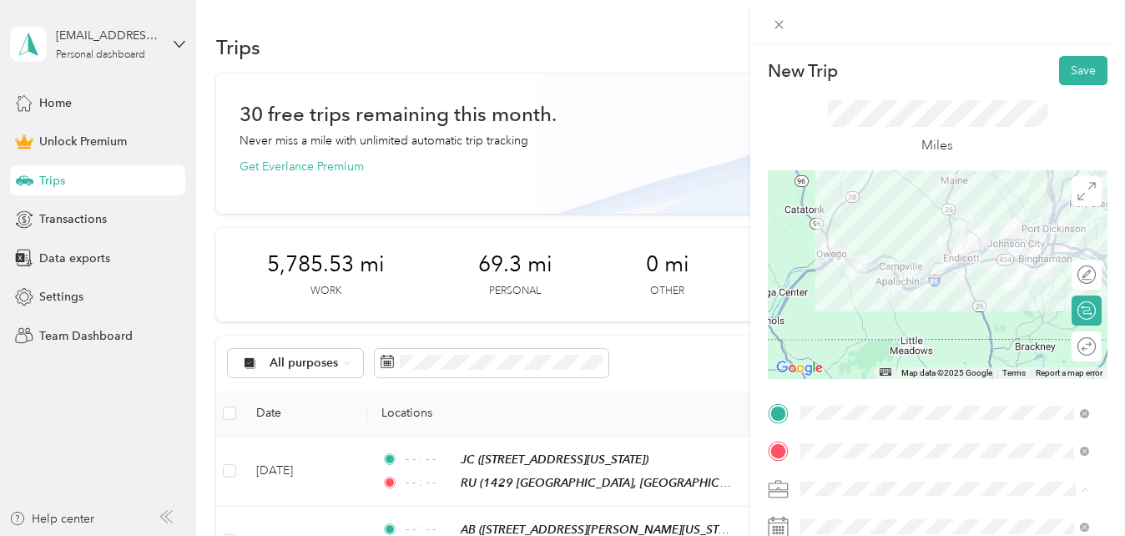
click at [834, 320] on li "counseling session" at bounding box center [945, 313] width 301 height 29
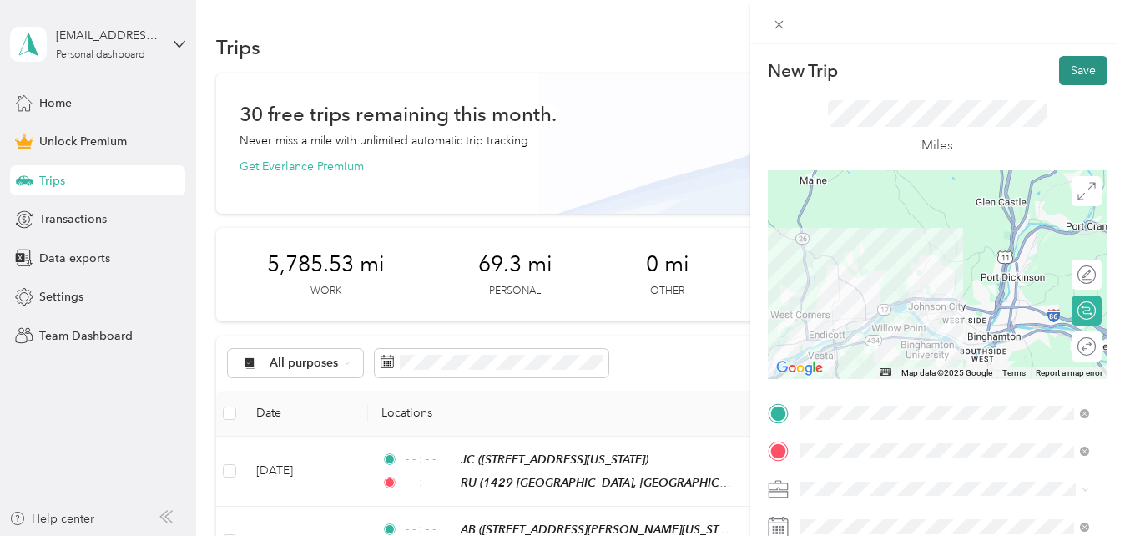
click at [1067, 70] on button "Save" at bounding box center [1083, 70] width 48 height 29
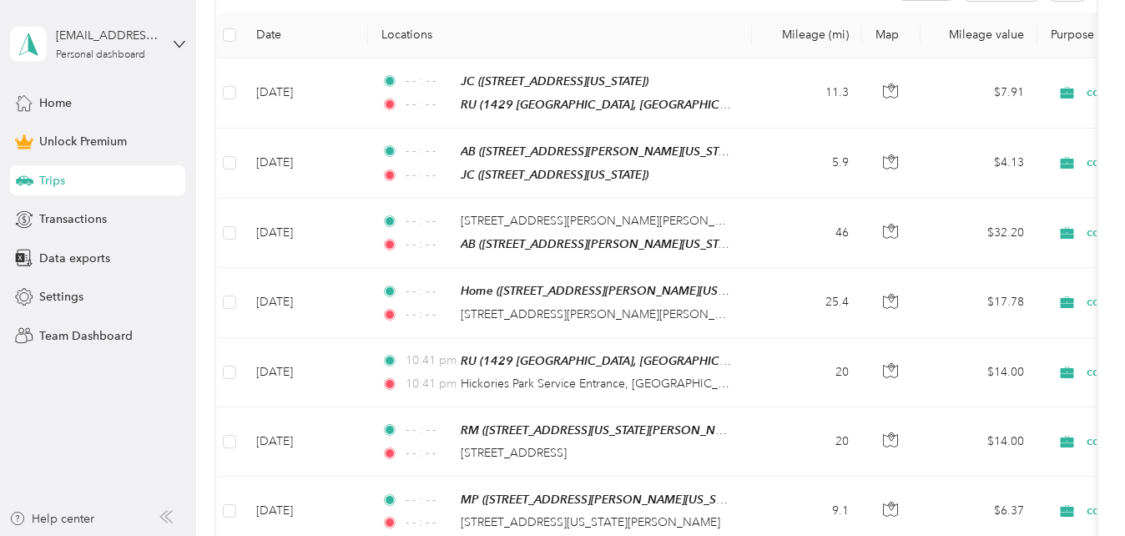
scroll to position [479, 0]
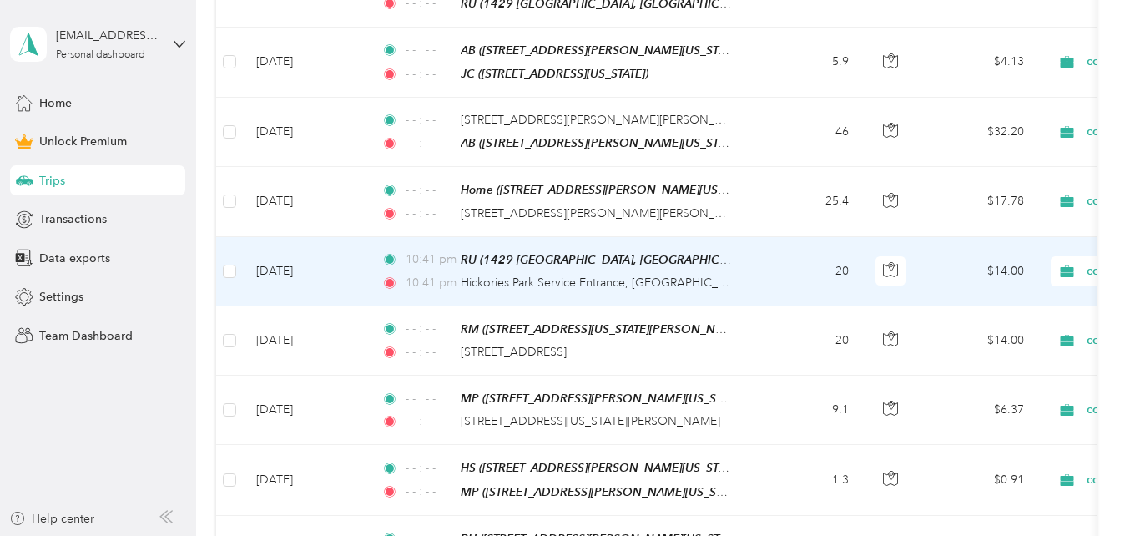
click at [312, 260] on td "[DATE]" at bounding box center [305, 271] width 125 height 69
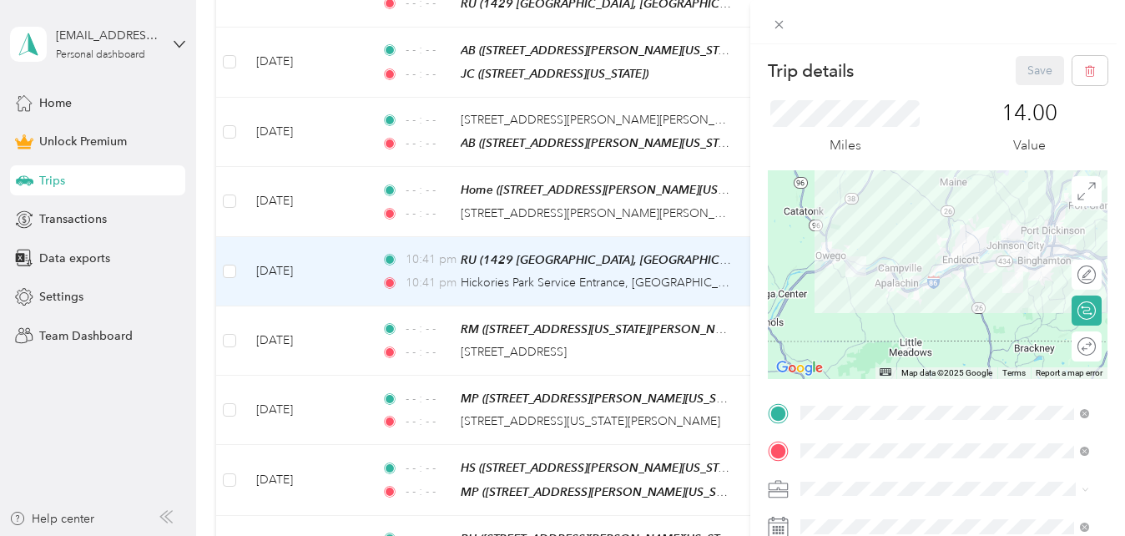
scroll to position [302, 0]
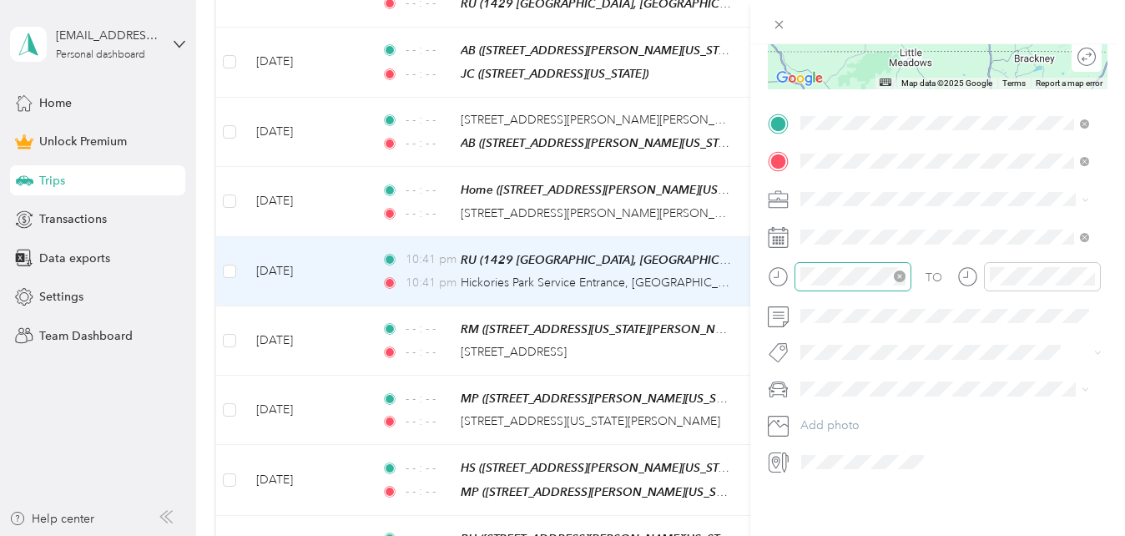
click at [898, 270] on icon "close-circle" at bounding box center [900, 276] width 12 height 12
click at [1087, 270] on icon "close-circle" at bounding box center [1090, 276] width 12 height 12
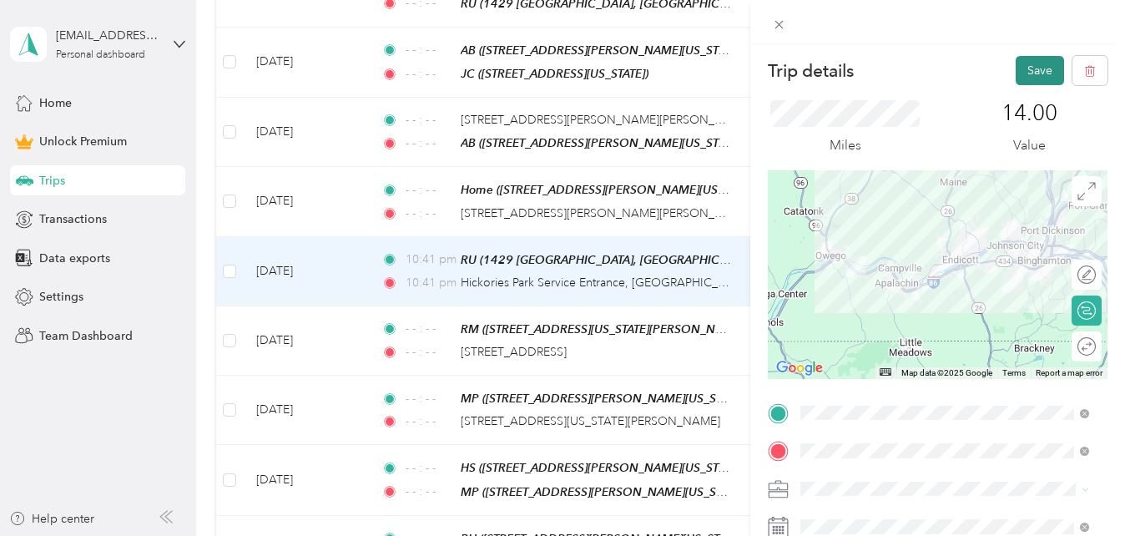
click at [1033, 71] on button "Save" at bounding box center [1040, 70] width 48 height 29
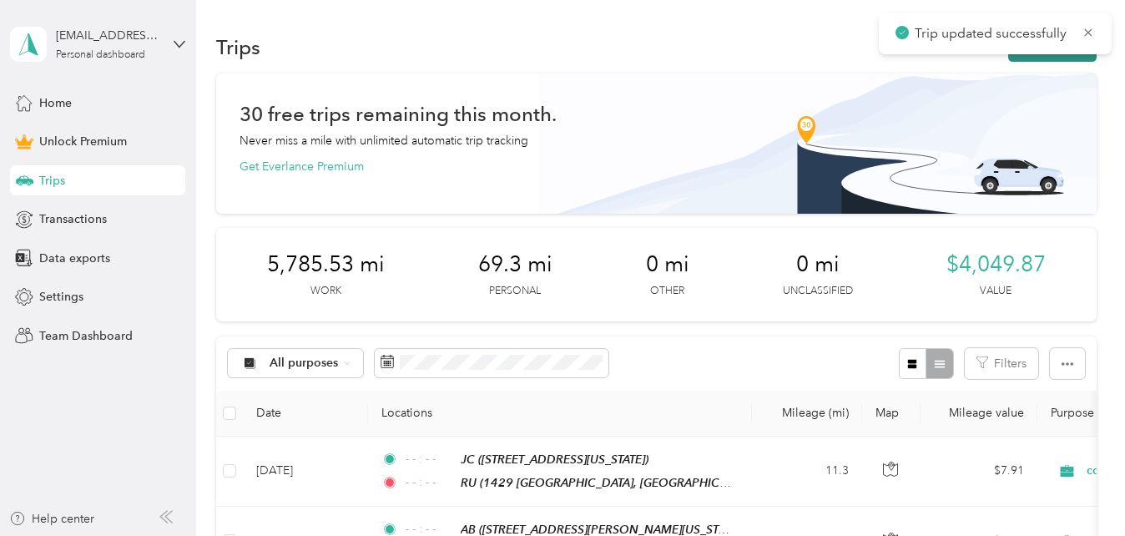
click at [1053, 61] on button "New trip" at bounding box center [1052, 47] width 88 height 29
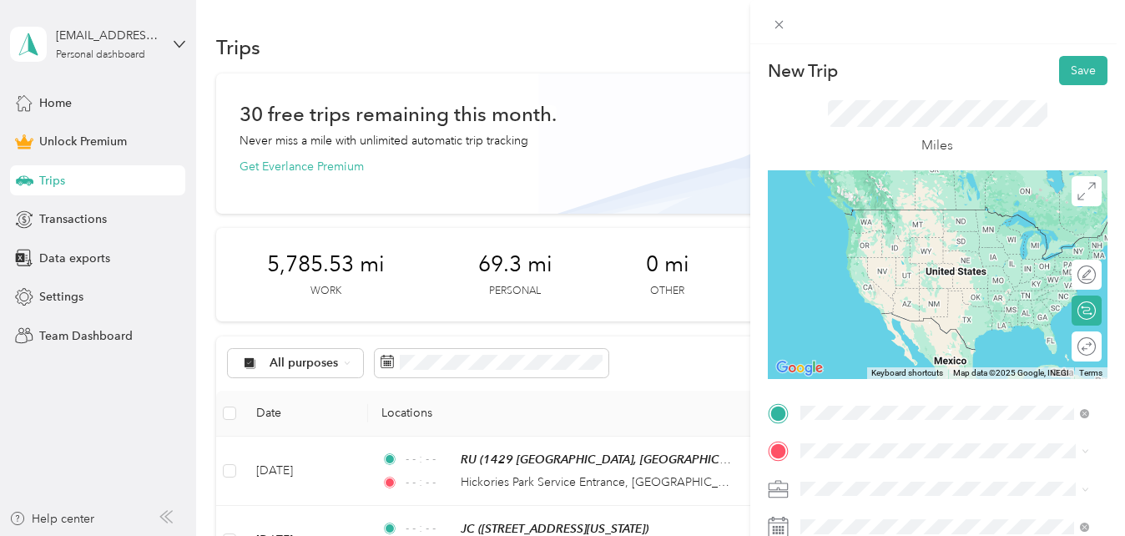
click at [952, 242] on span "Hickories Park Service Entrance [GEOGRAPHIC_DATA], [US_STATE][GEOGRAPHIC_DATA],…" at bounding box center [957, 242] width 252 height 44
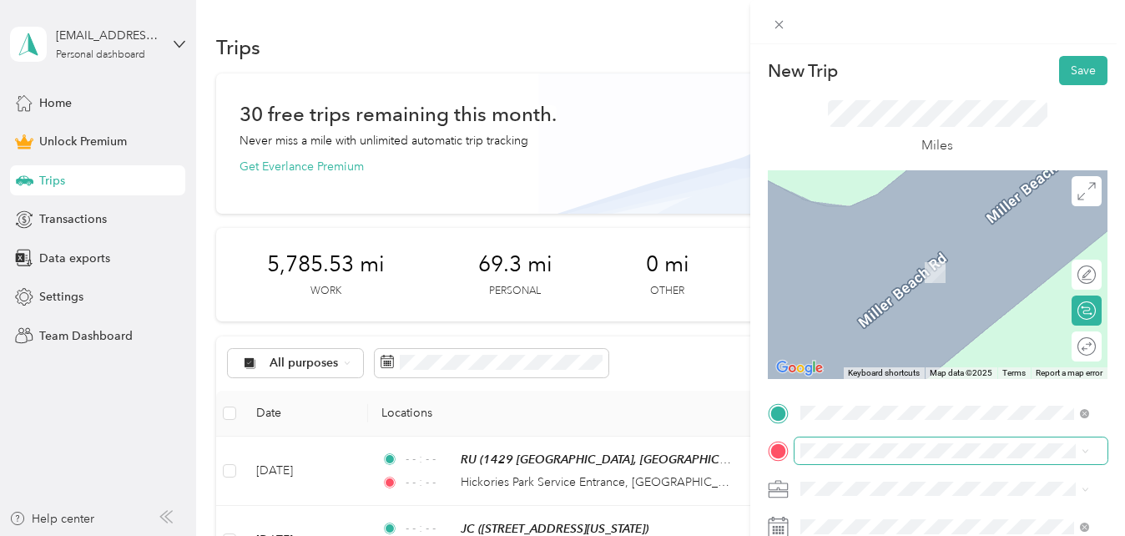
click at [861, 442] on span at bounding box center [951, 450] width 313 height 27
click at [892, 277] on div "Home [STREET_ADDRESS][PERSON_NAME][US_STATE]" at bounding box center [957, 272] width 252 height 53
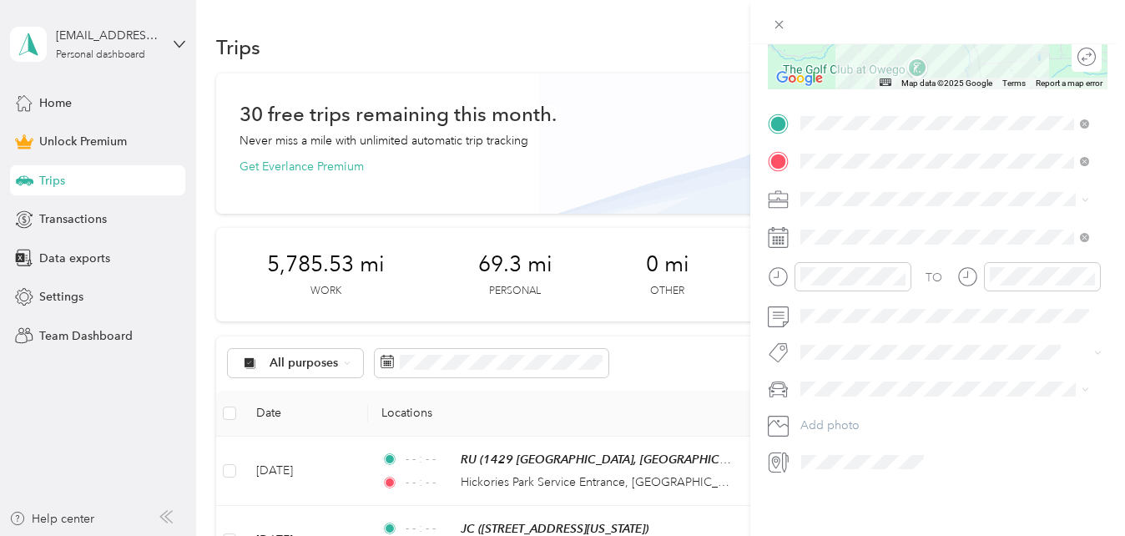
scroll to position [302, 0]
click at [841, 271] on span "counseling session" at bounding box center [855, 271] width 99 height 14
click at [899, 270] on icon "close-circle" at bounding box center [900, 276] width 12 height 12
click at [1091, 270] on icon "close-circle" at bounding box center [1090, 276] width 12 height 12
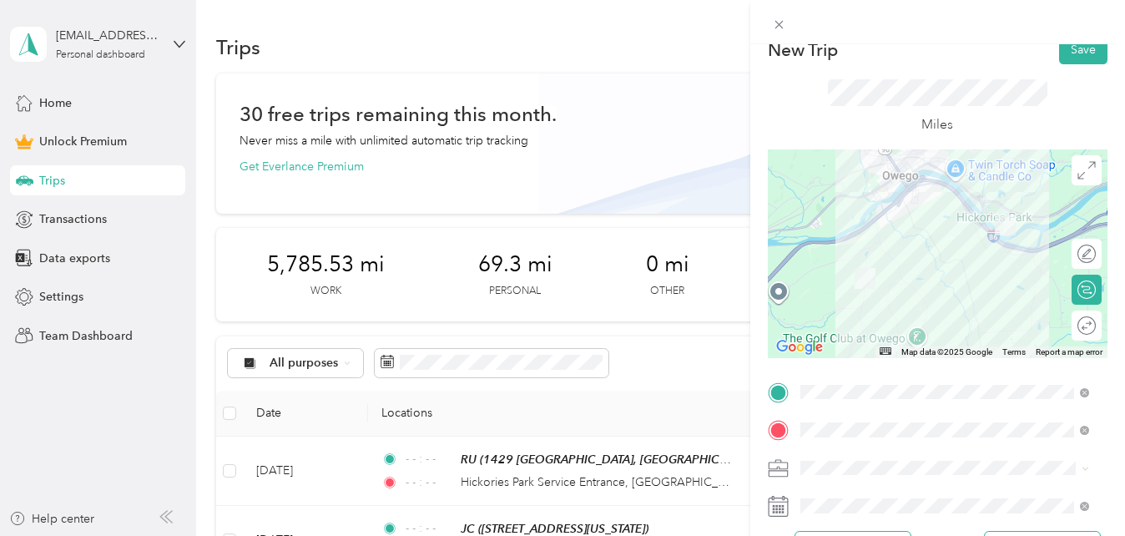
scroll to position [18, 0]
click at [1059, 49] on button "Save" at bounding box center [1083, 52] width 48 height 29
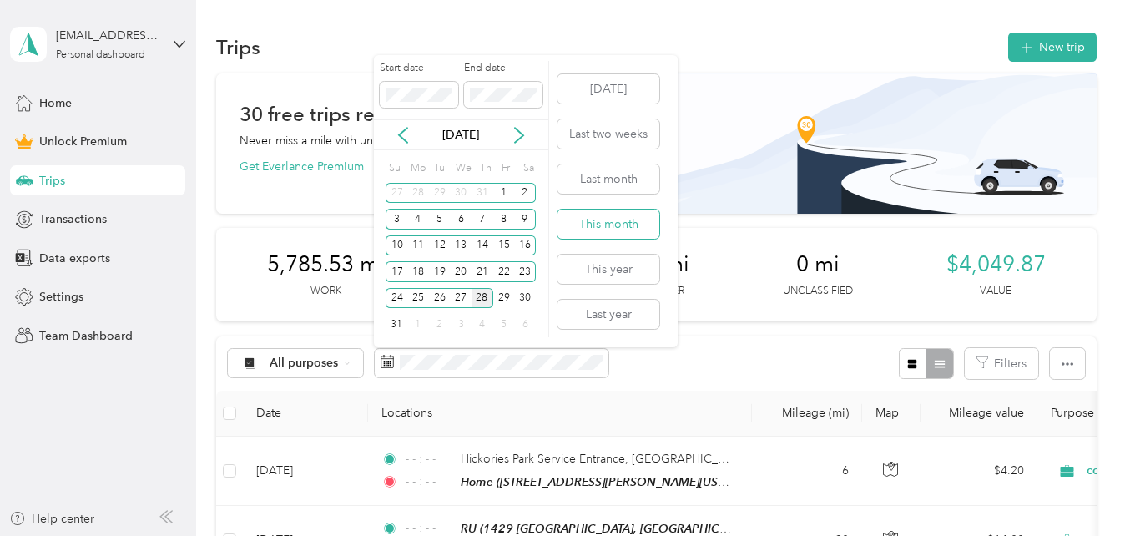
click at [644, 224] on button "This month" at bounding box center [609, 224] width 102 height 29
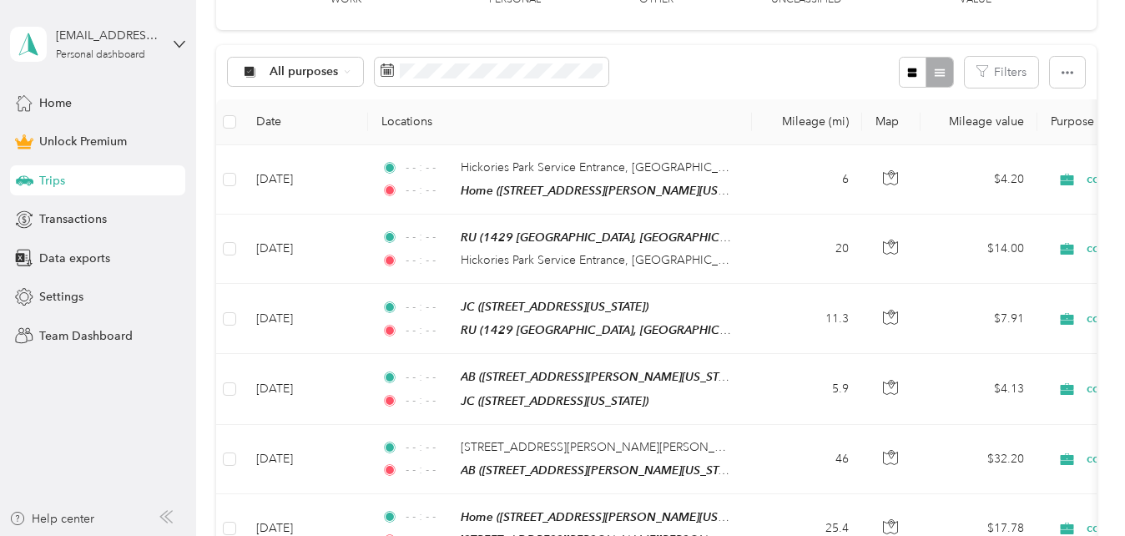
scroll to position [296, 0]
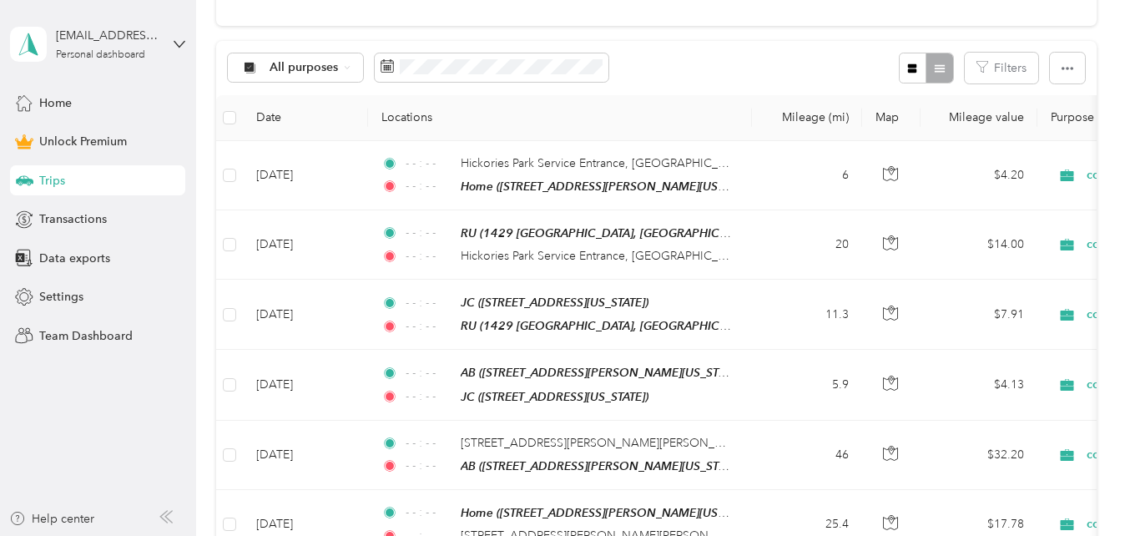
drag, startPoint x: 1112, startPoint y: 142, endPoint x: 1120, endPoint y: 161, distance: 20.9
click at [1117, 162] on div "Trips New trip 30 free trips remaining this month. Never miss a mile with unlim…" at bounding box center [656, 268] width 921 height 536
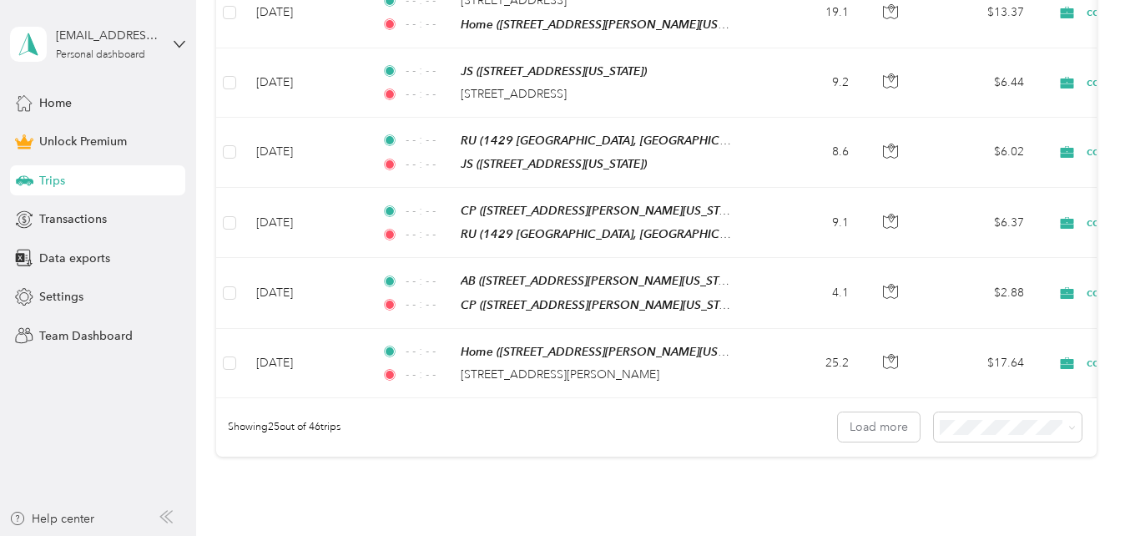
scroll to position [1781, 0]
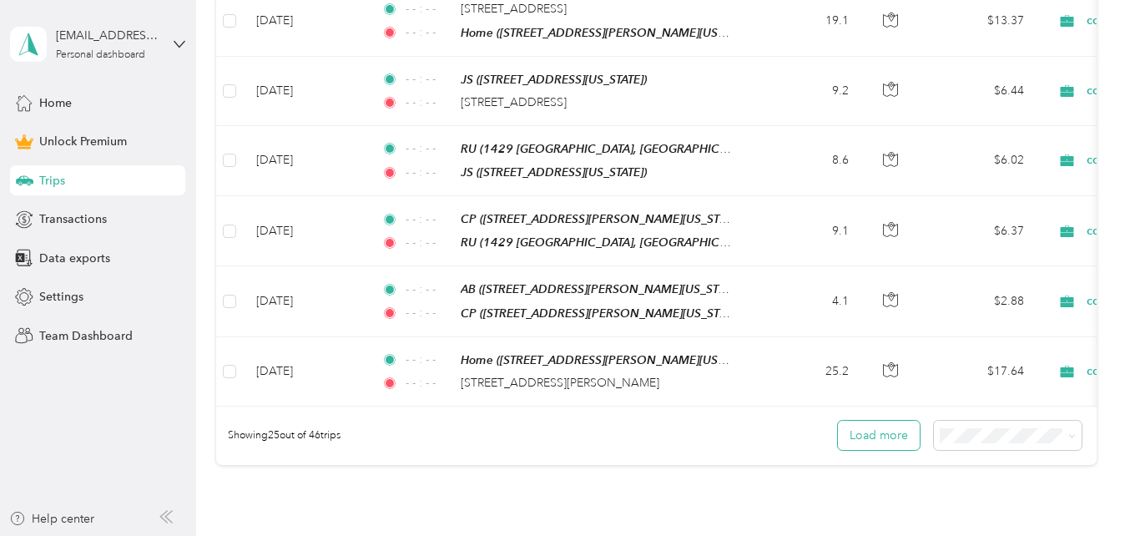
click at [896, 421] on button "Load more" at bounding box center [879, 435] width 82 height 29
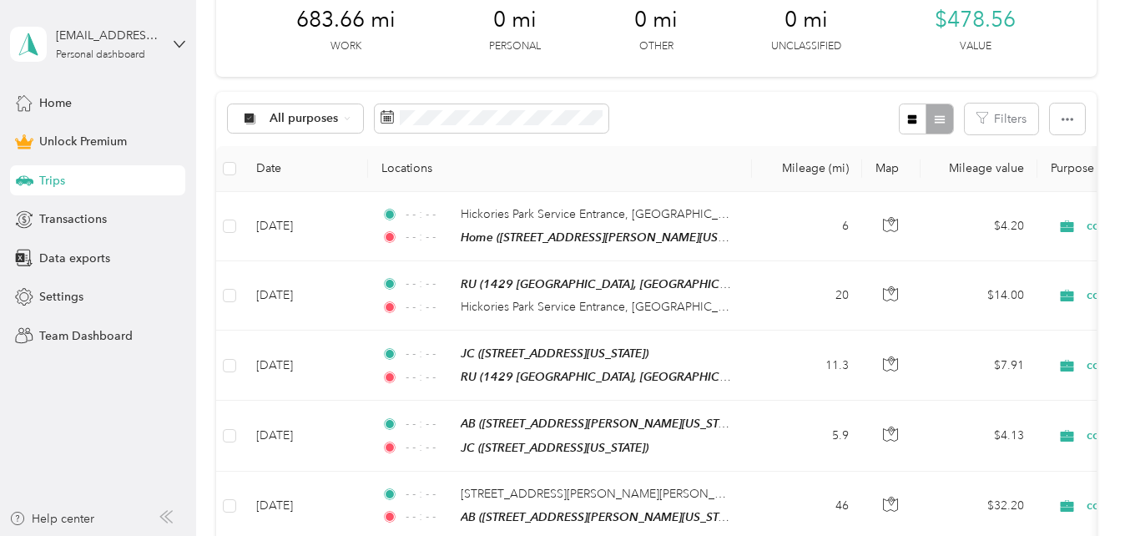
scroll to position [0, 0]
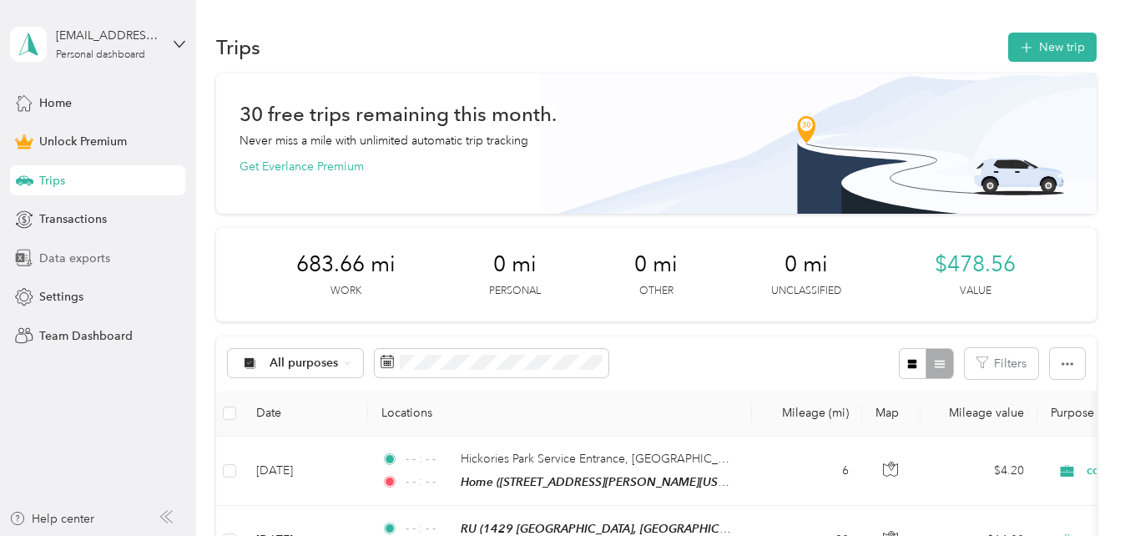
click at [82, 261] on span "Data exports" at bounding box center [74, 259] width 71 height 18
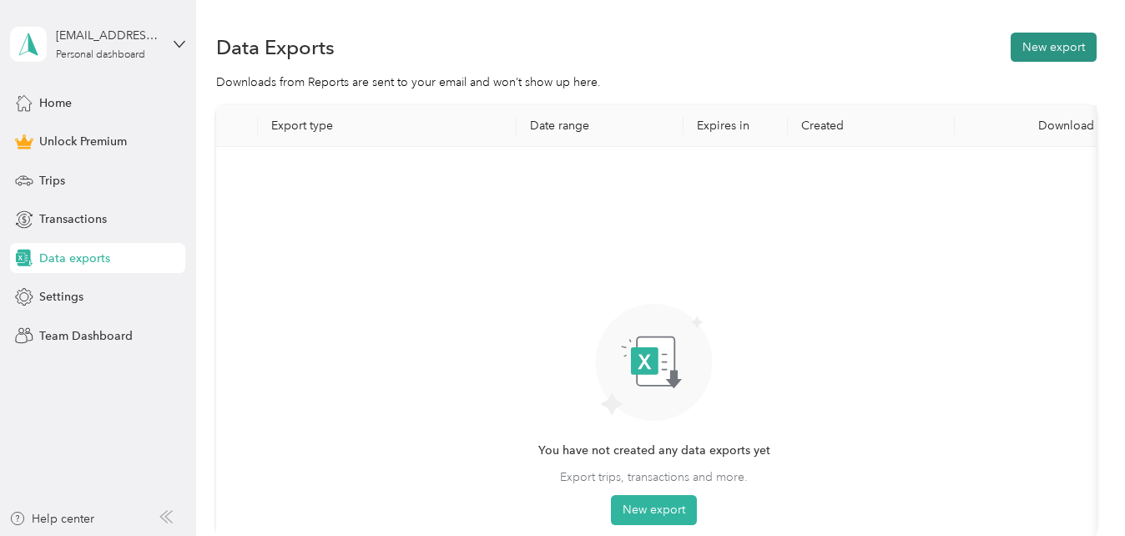
click at [1063, 46] on button "New export" at bounding box center [1054, 47] width 86 height 29
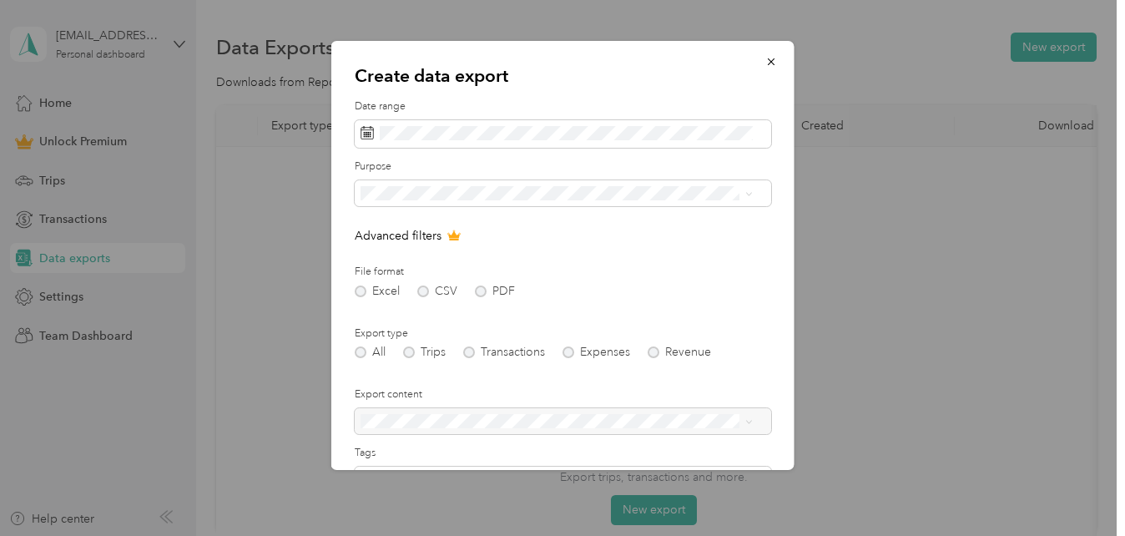
click at [412, 353] on div "All Trips Transactions Expenses Revenue" at bounding box center [563, 352] width 417 height 12
click at [409, 310] on span "counseling session" at bounding box center [415, 310] width 99 height 14
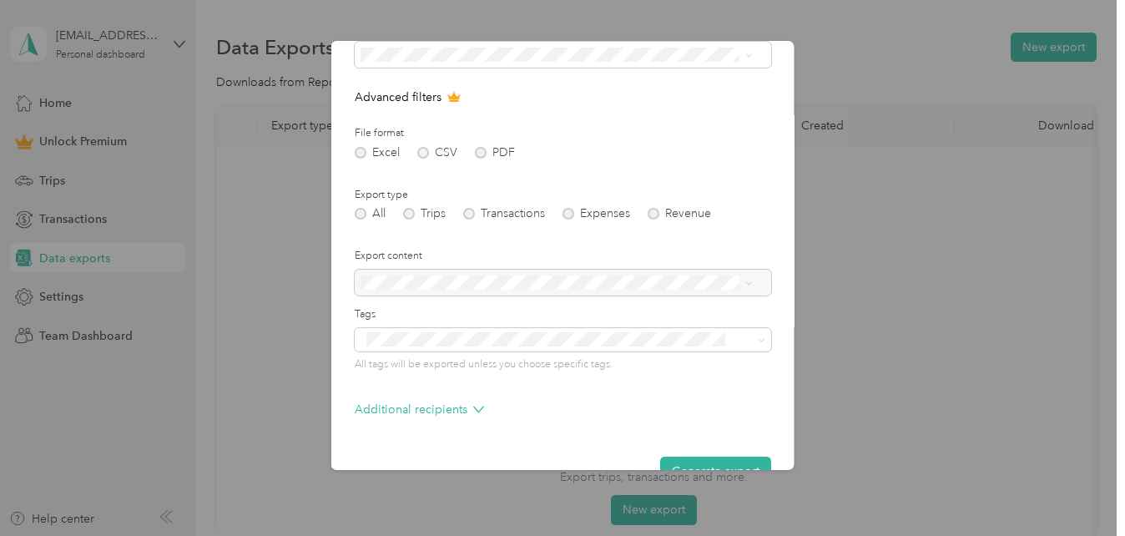
scroll to position [178, 0]
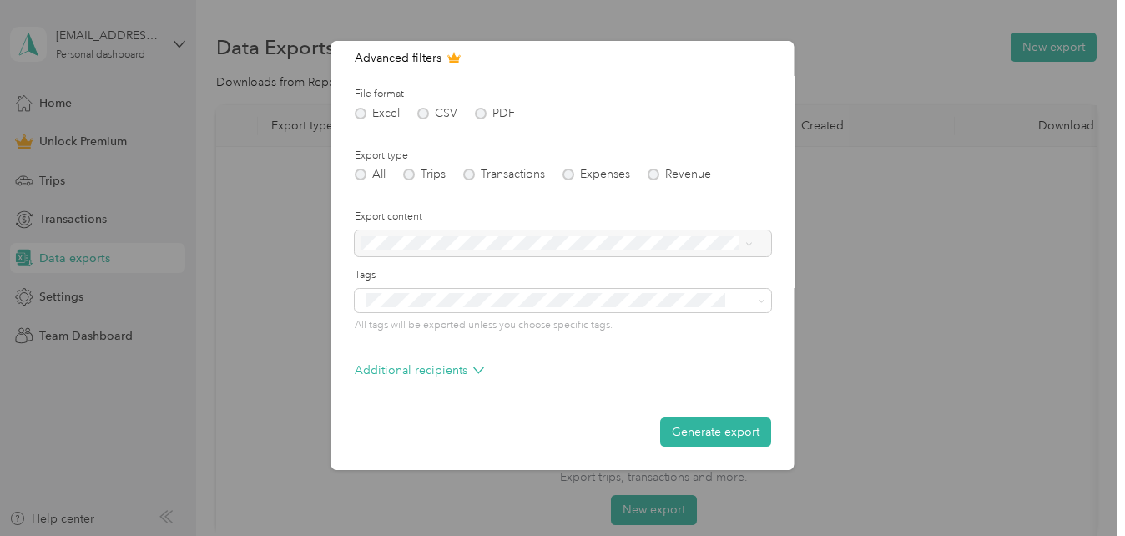
click at [689, 437] on button "Generate export" at bounding box center [715, 431] width 111 height 29
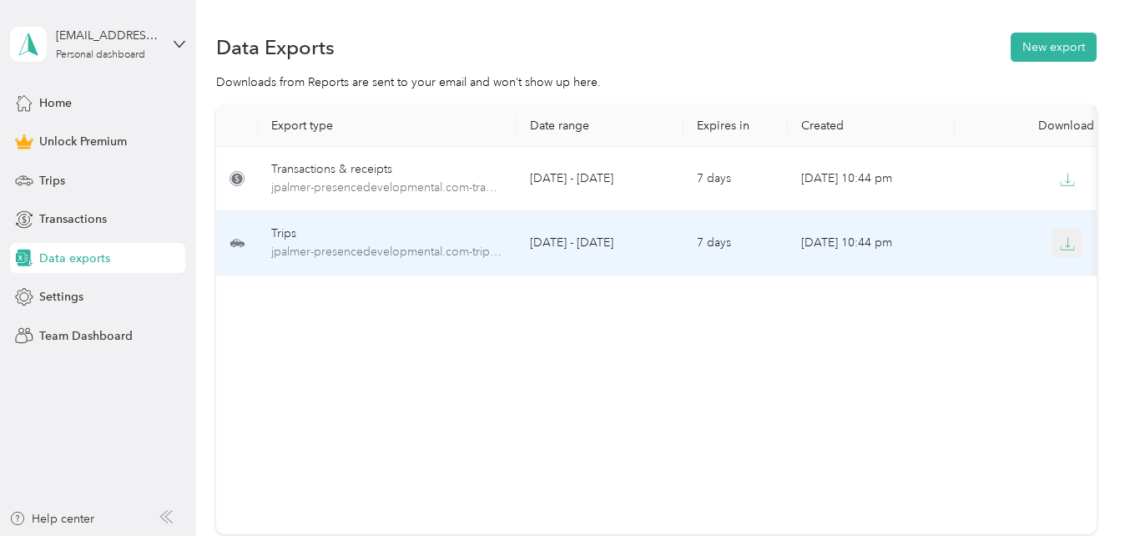
click at [1074, 250] on icon "button" at bounding box center [1067, 247] width 13 height 3
